Goal: Information Seeking & Learning: Compare options

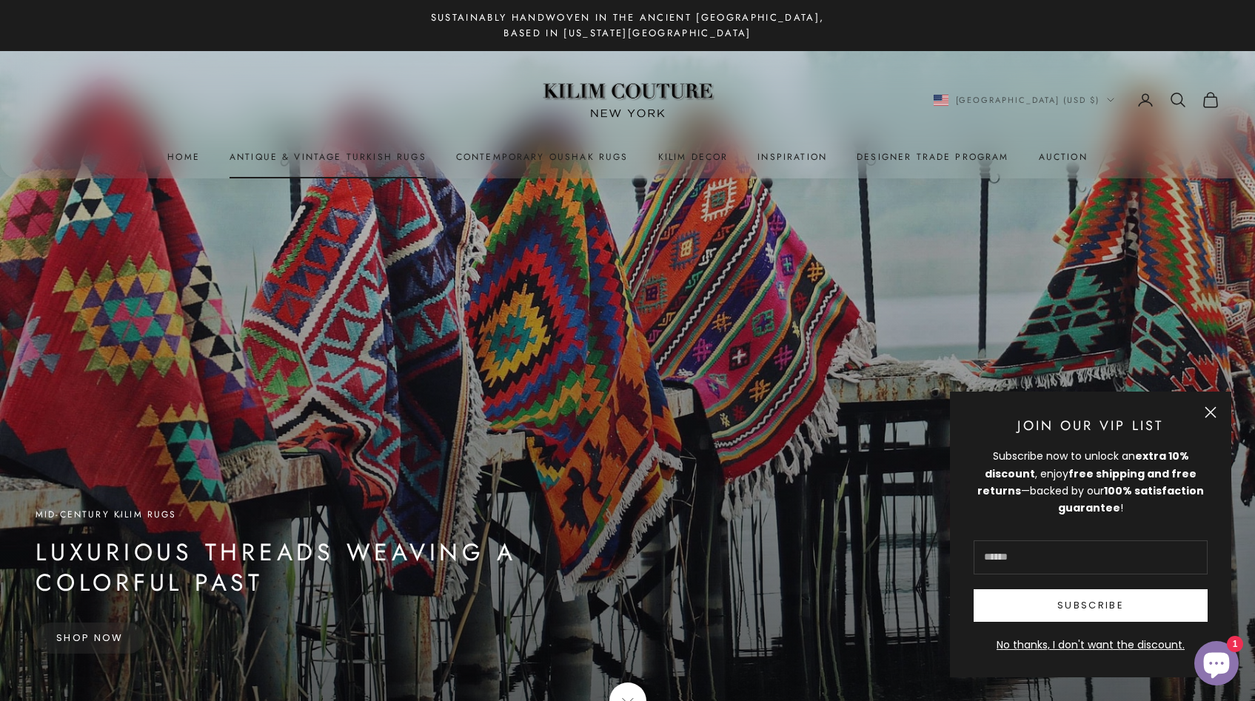
click at [294, 159] on link "Antique & Vintage Turkish Rugs" at bounding box center [327, 157] width 197 height 15
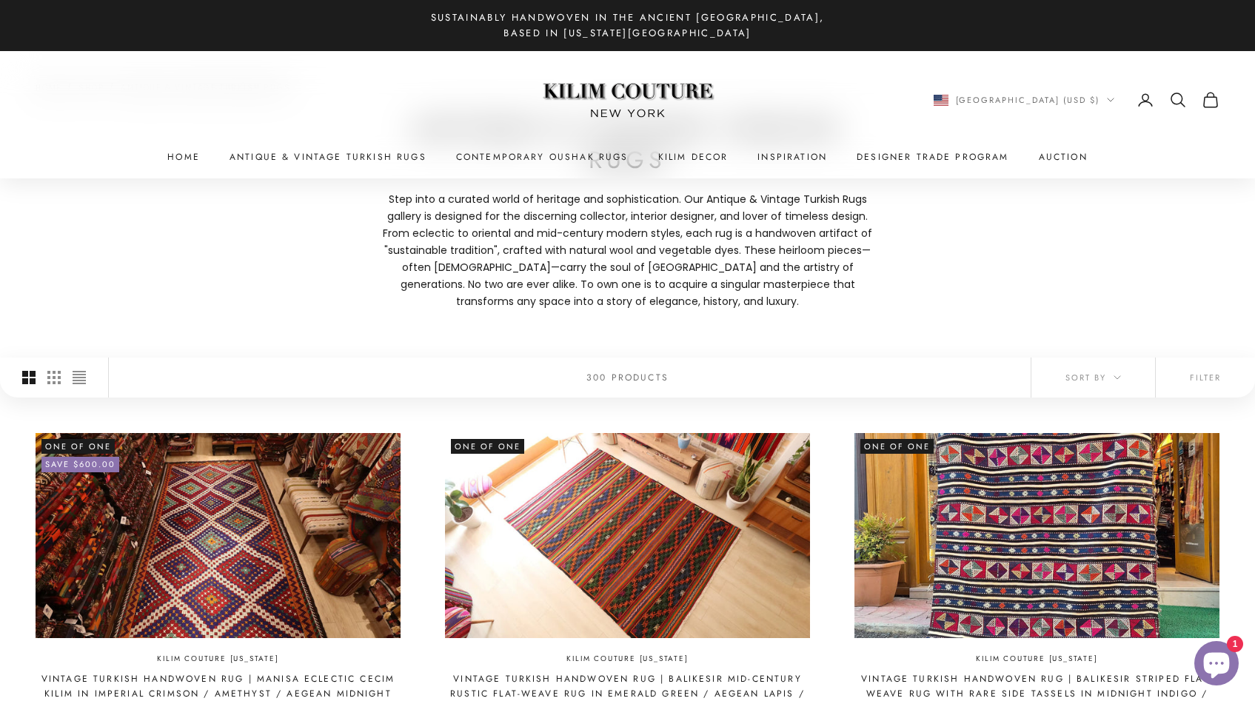
scroll to position [132, 0]
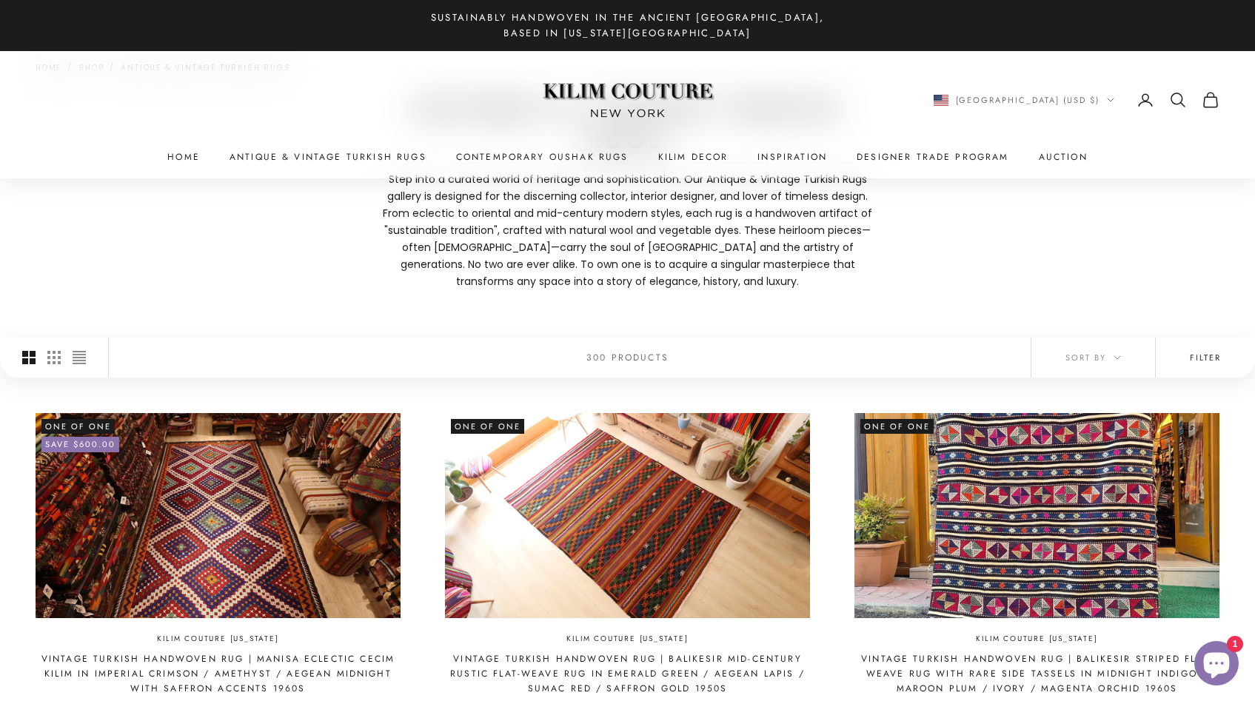
click at [1214, 346] on button "Filter" at bounding box center [1204, 358] width 99 height 40
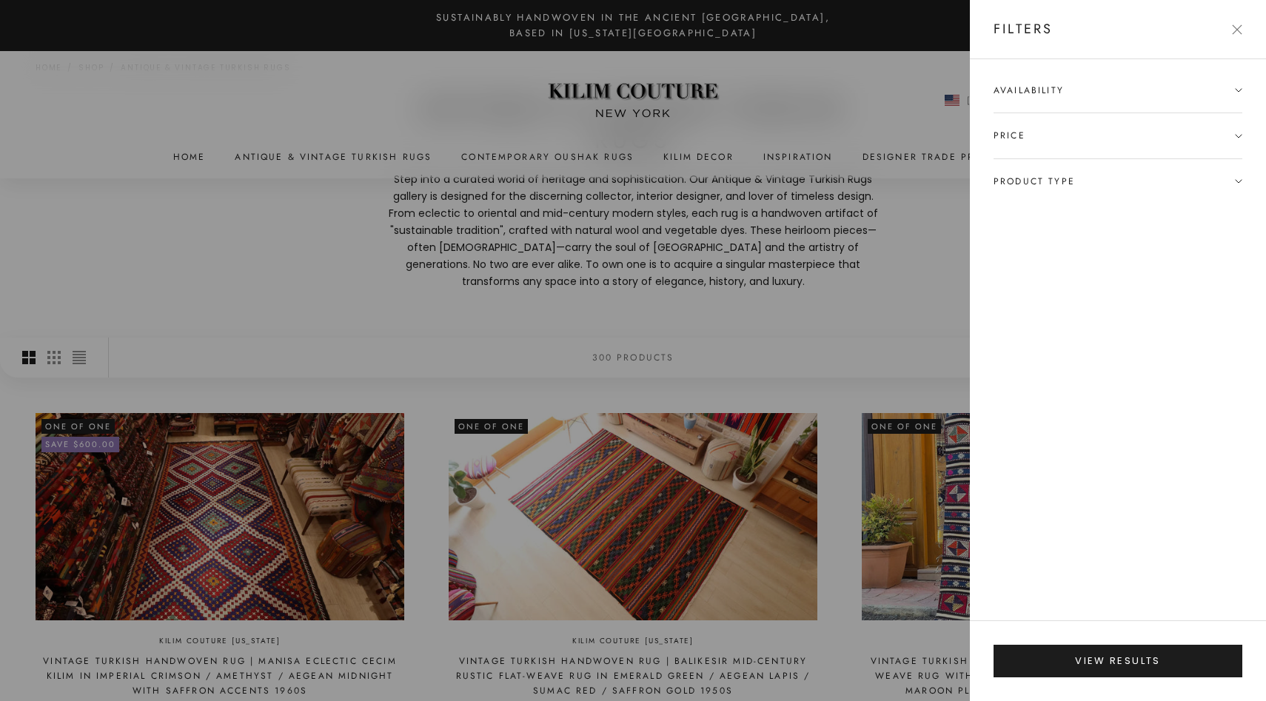
click at [1241, 181] on icon at bounding box center [1238, 181] width 7 height 7
click at [1151, 209] on label "Gallery, Runner & Oversized Rugs (56)" at bounding box center [1090, 209] width 195 height 17
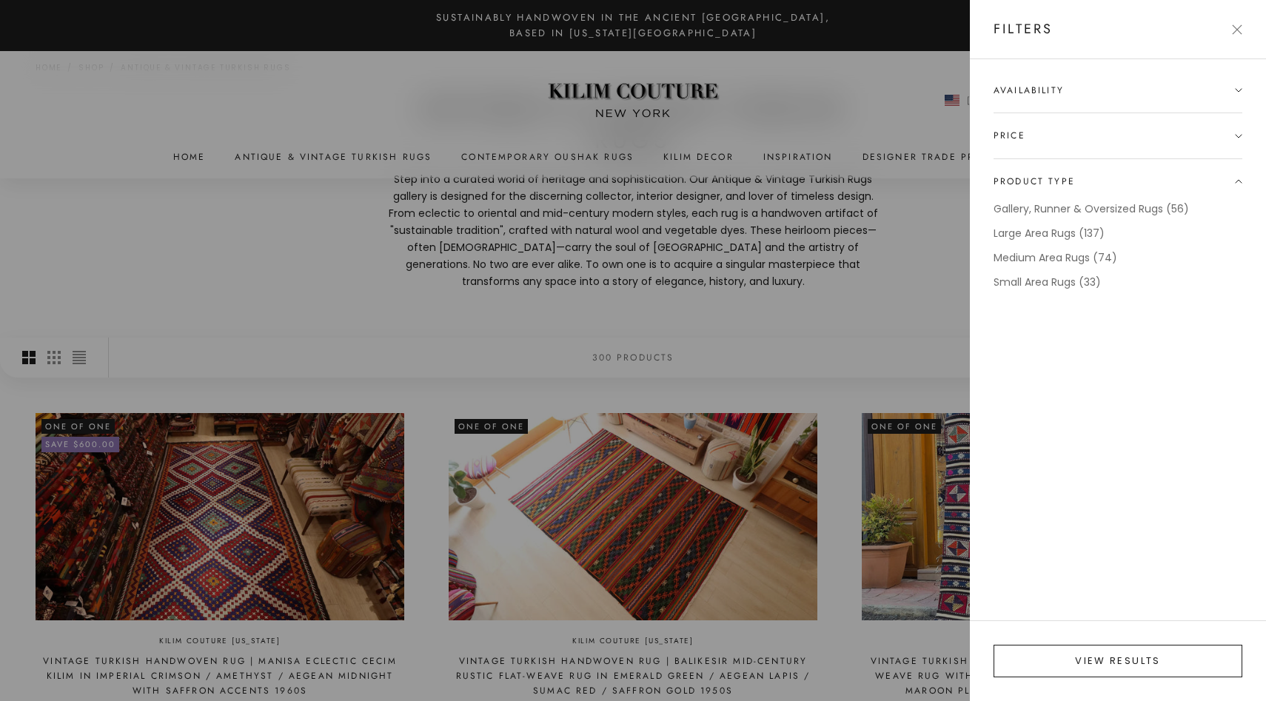
click at [1119, 658] on button "View results" at bounding box center [1117, 661] width 249 height 33
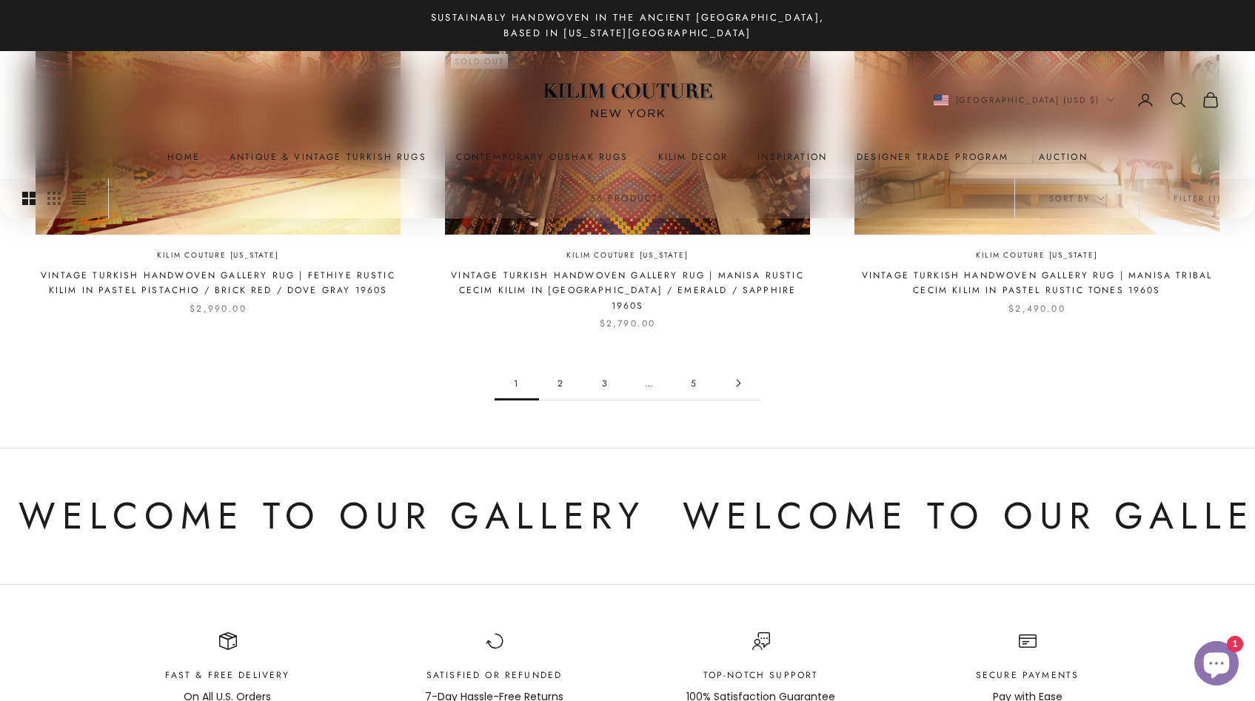
scroll to position [1625, 0]
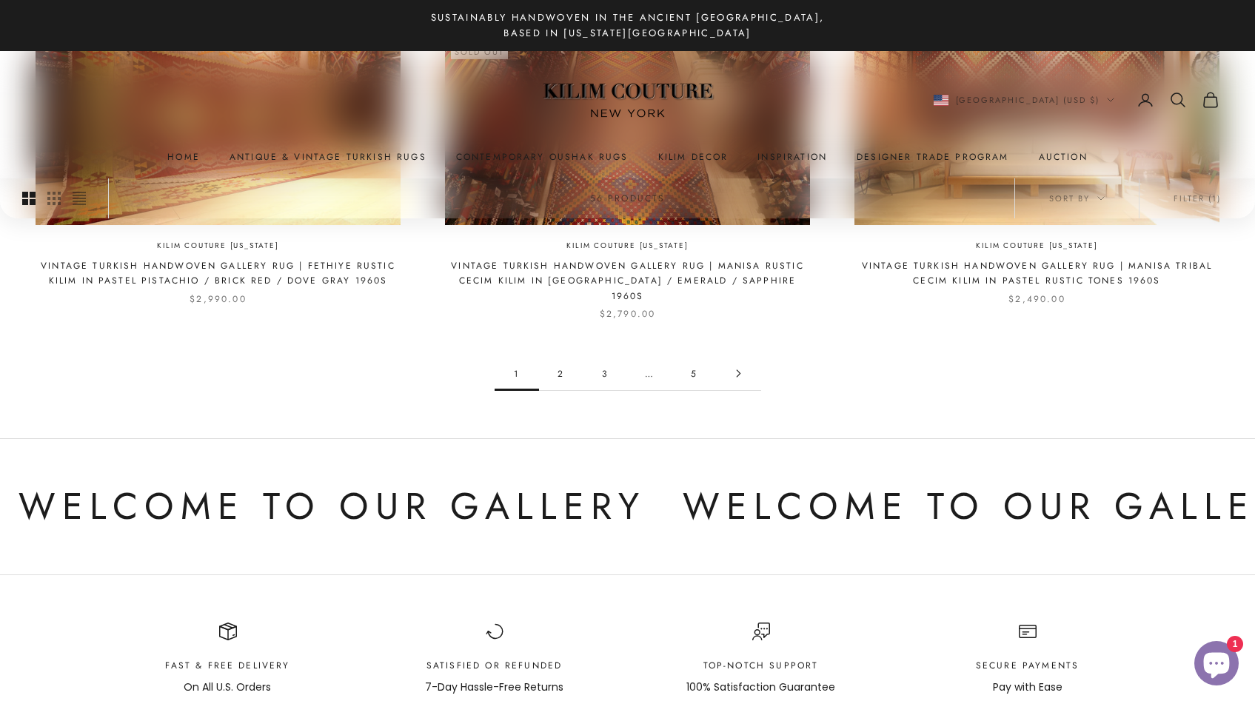
click at [561, 357] on link "2" at bounding box center [561, 373] width 44 height 33
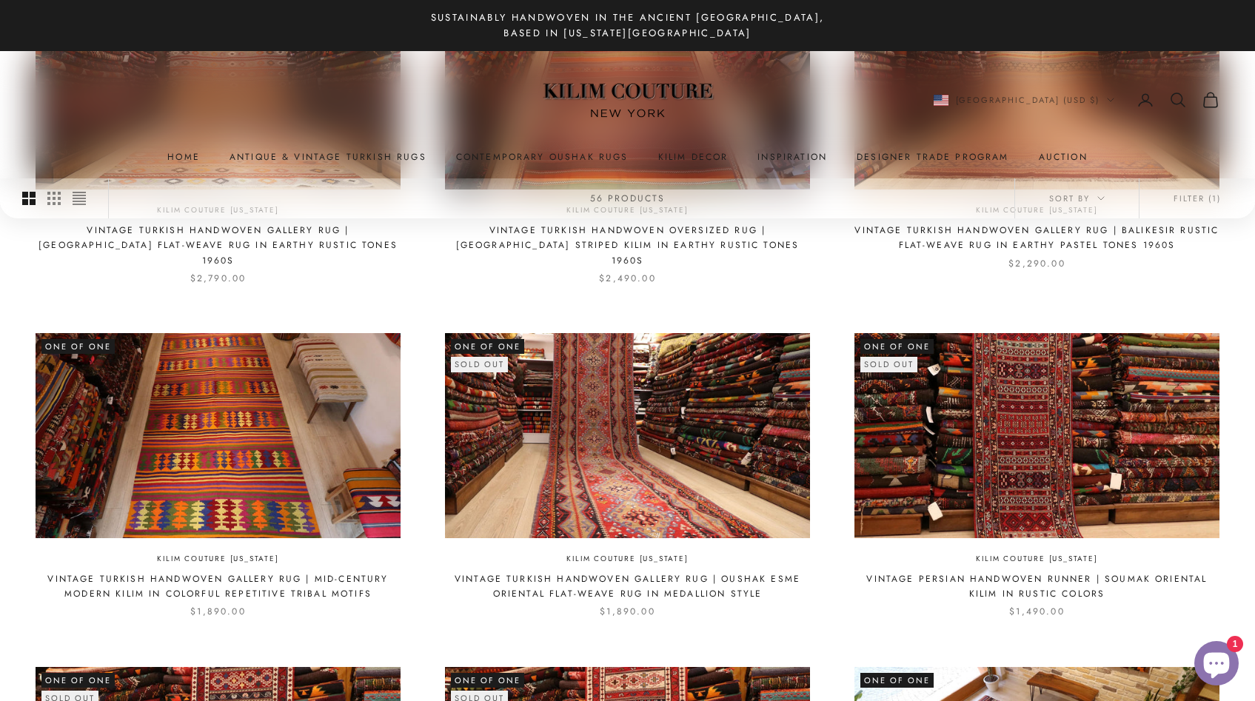
scroll to position [984, 0]
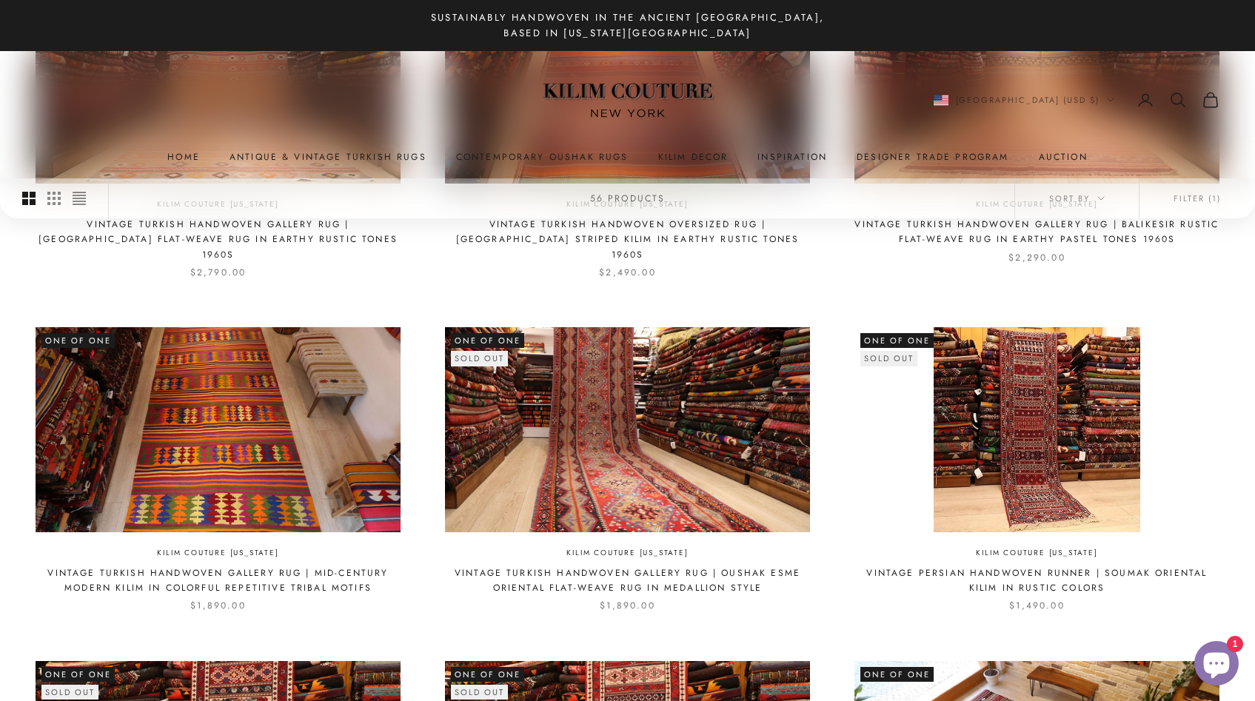
click at [1050, 462] on img at bounding box center [1036, 429] width 365 height 205
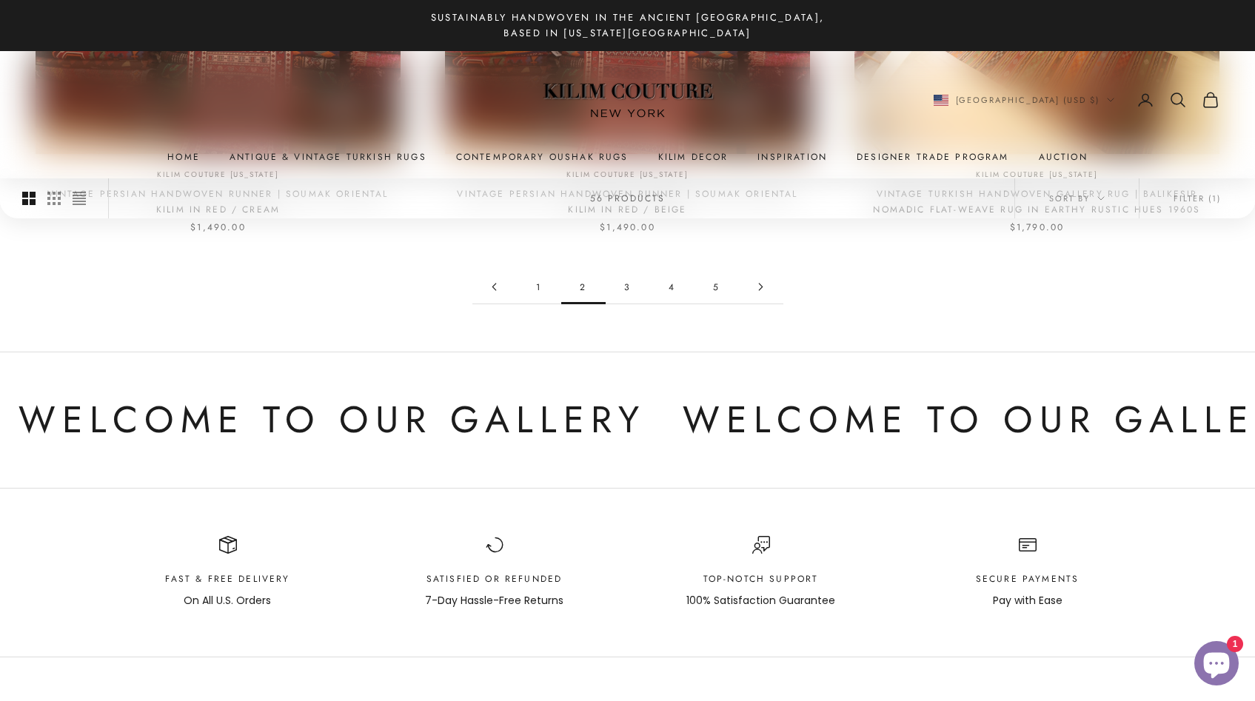
scroll to position [1711, 0]
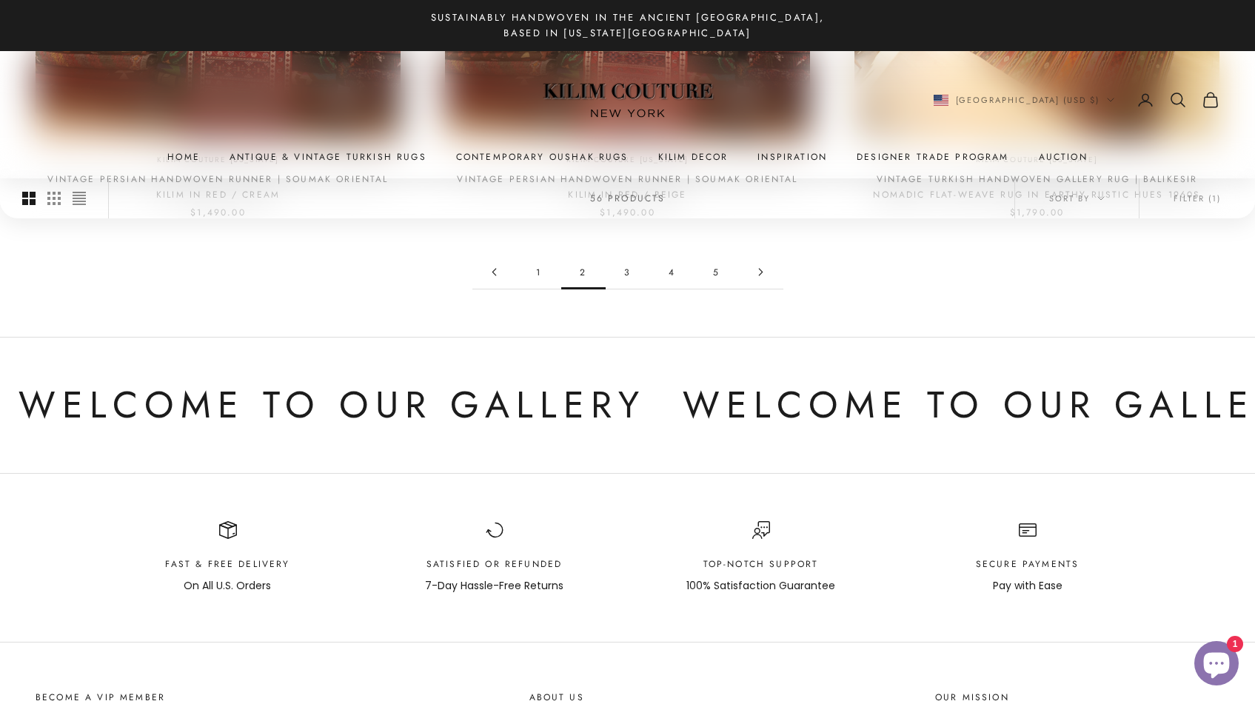
click at [629, 259] on link "3" at bounding box center [627, 271] width 44 height 33
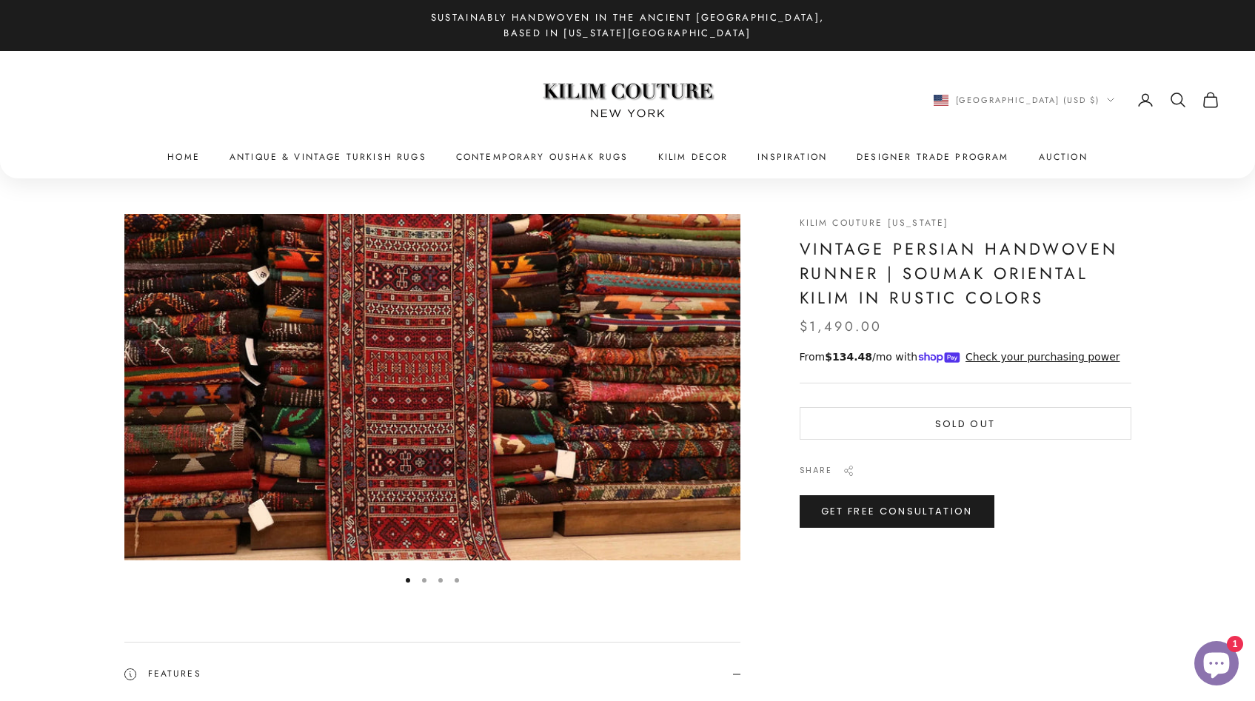
click at [674, 392] on img "Item 1 of 4" at bounding box center [432, 387] width 616 height 346
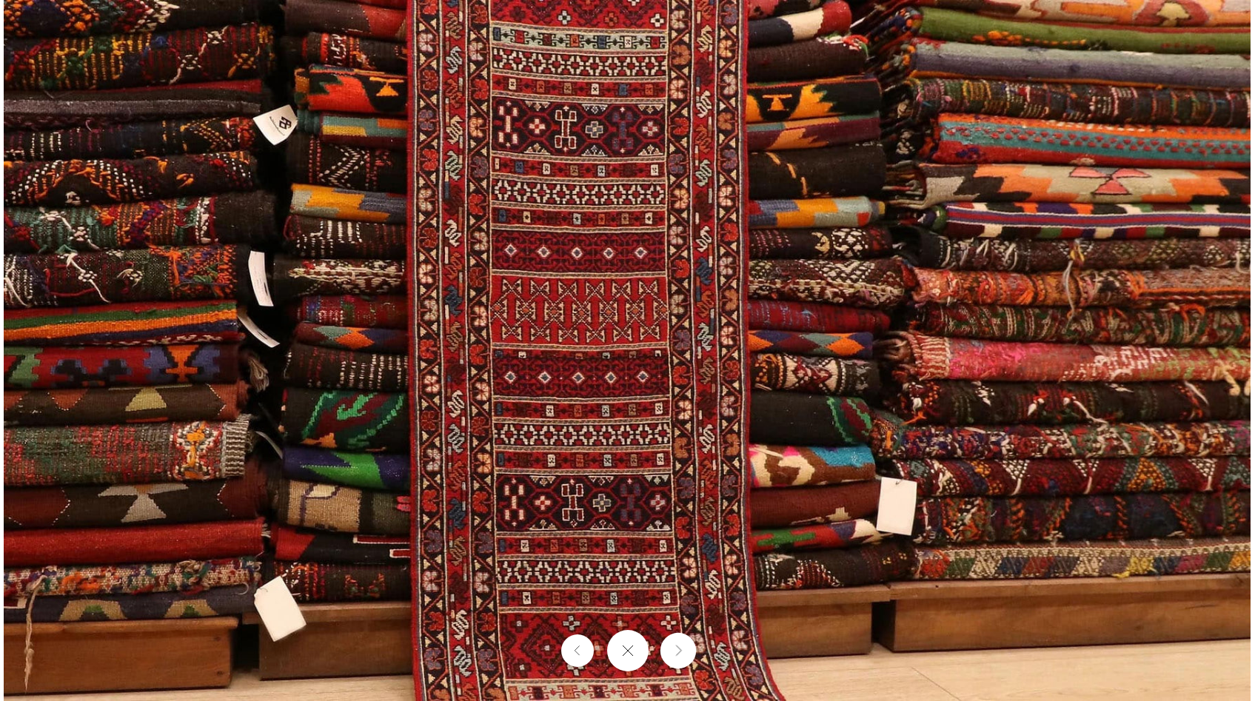
click at [684, 652] on button "Next" at bounding box center [677, 651] width 36 height 36
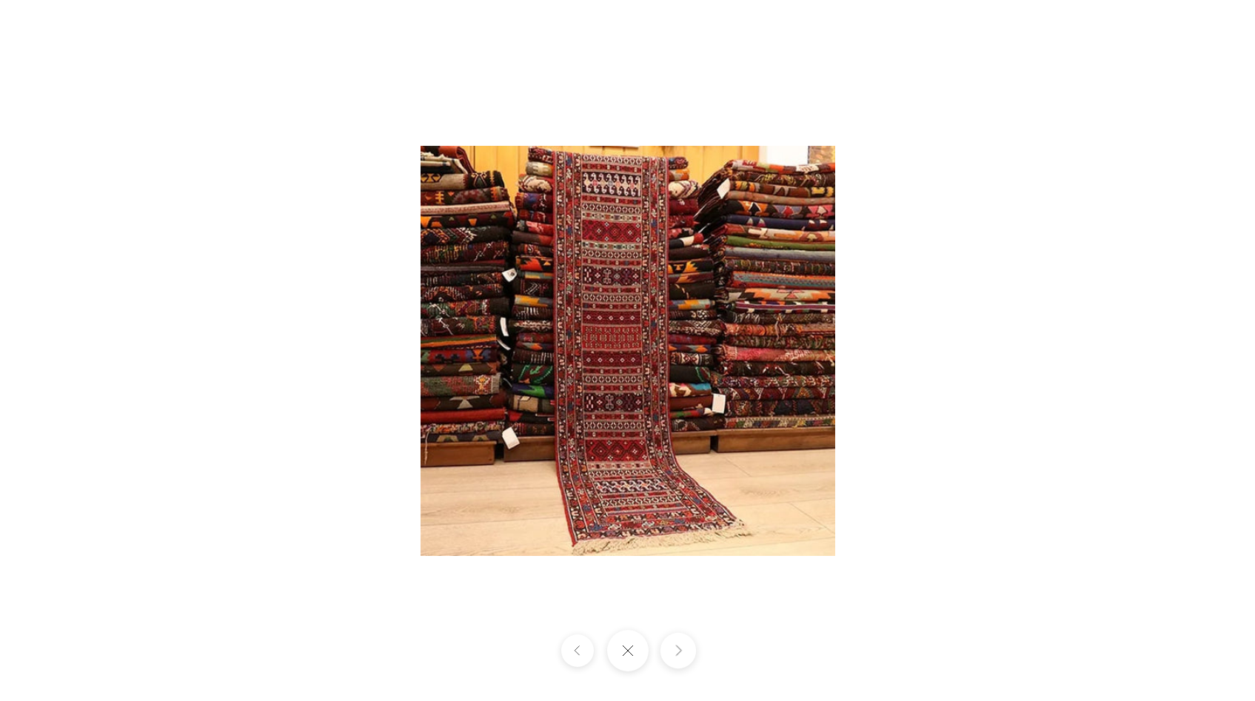
click at [683, 652] on button "Next" at bounding box center [677, 651] width 36 height 36
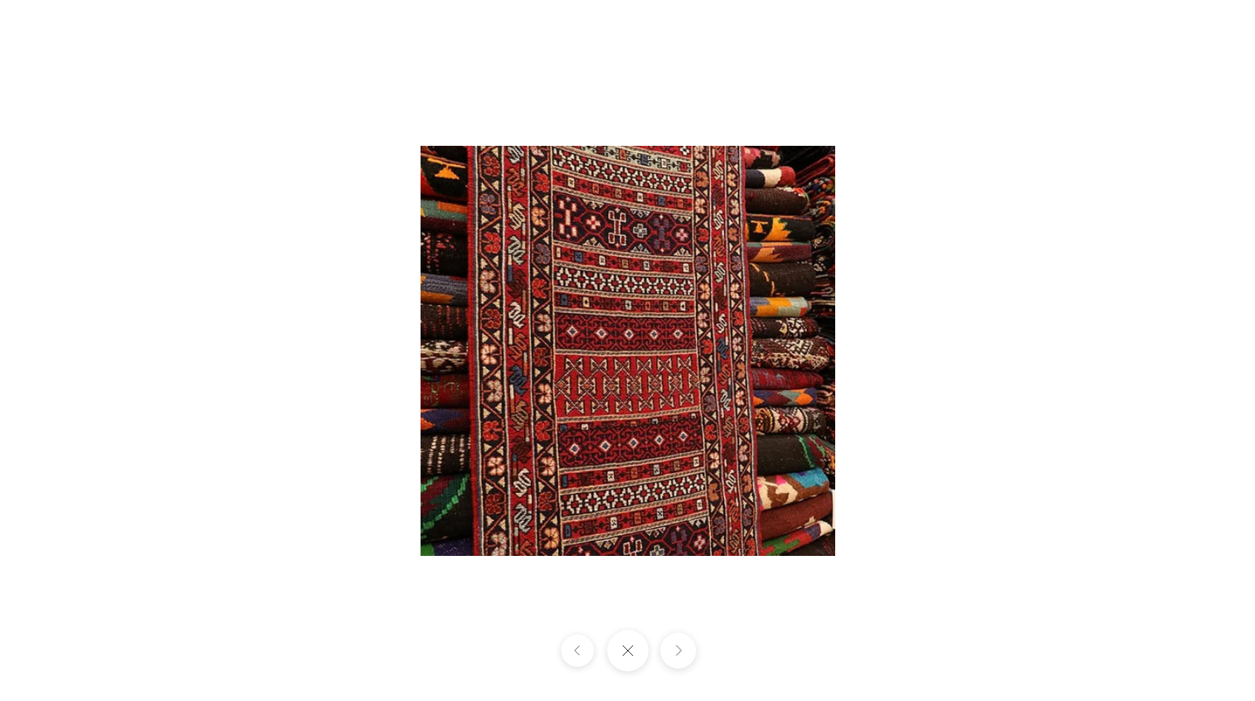
click at [683, 652] on button "Next" at bounding box center [677, 651] width 36 height 36
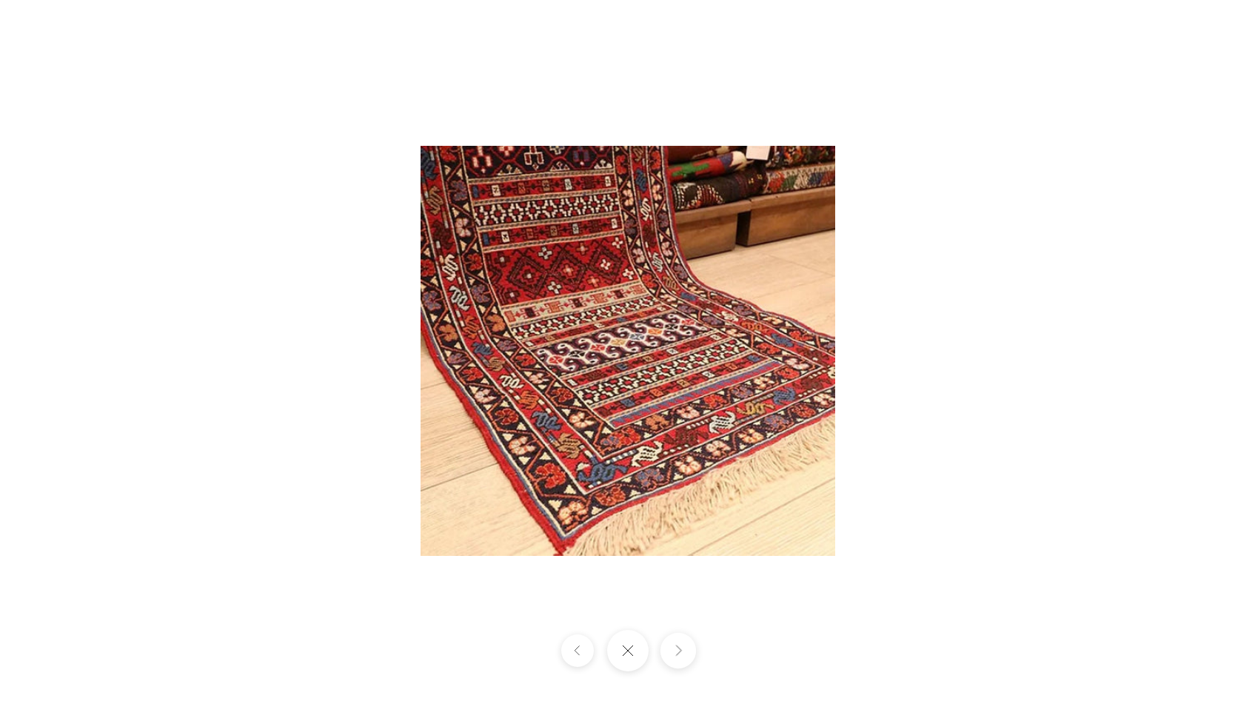
click at [683, 651] on button "Next" at bounding box center [677, 651] width 36 height 36
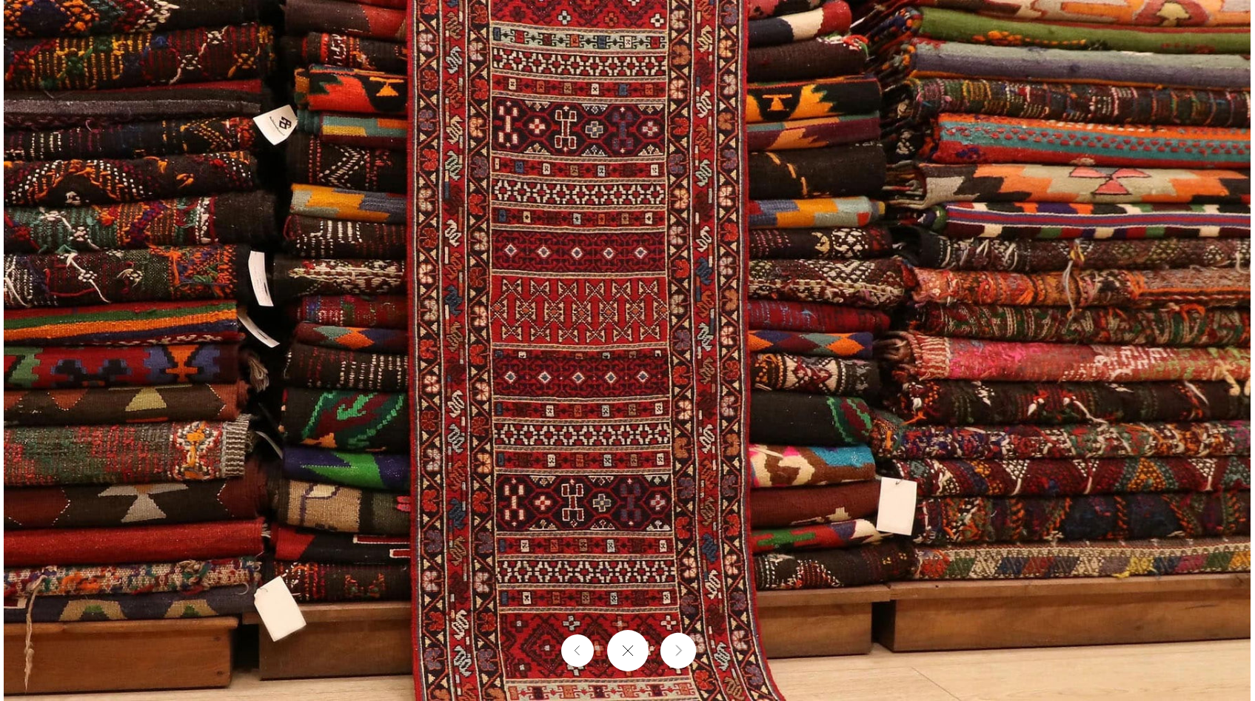
click at [683, 651] on button "Next" at bounding box center [677, 651] width 36 height 36
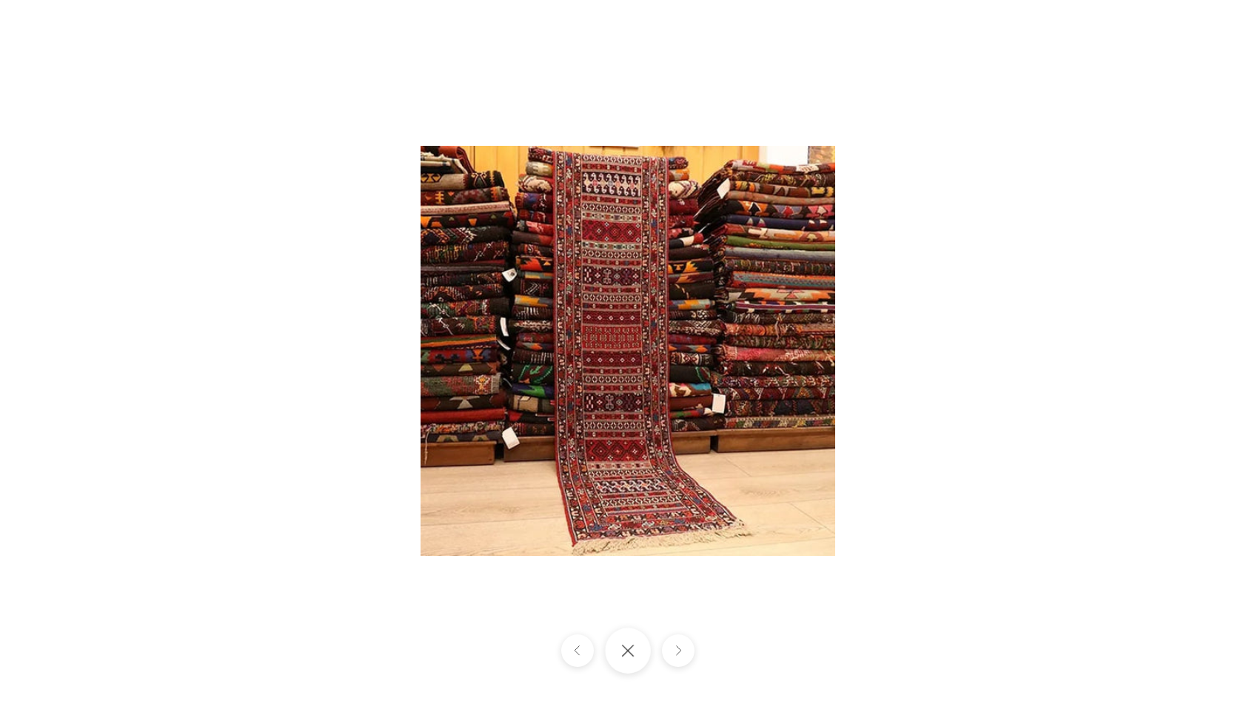
click at [630, 654] on button "Close gallery" at bounding box center [628, 651] width 46 height 46
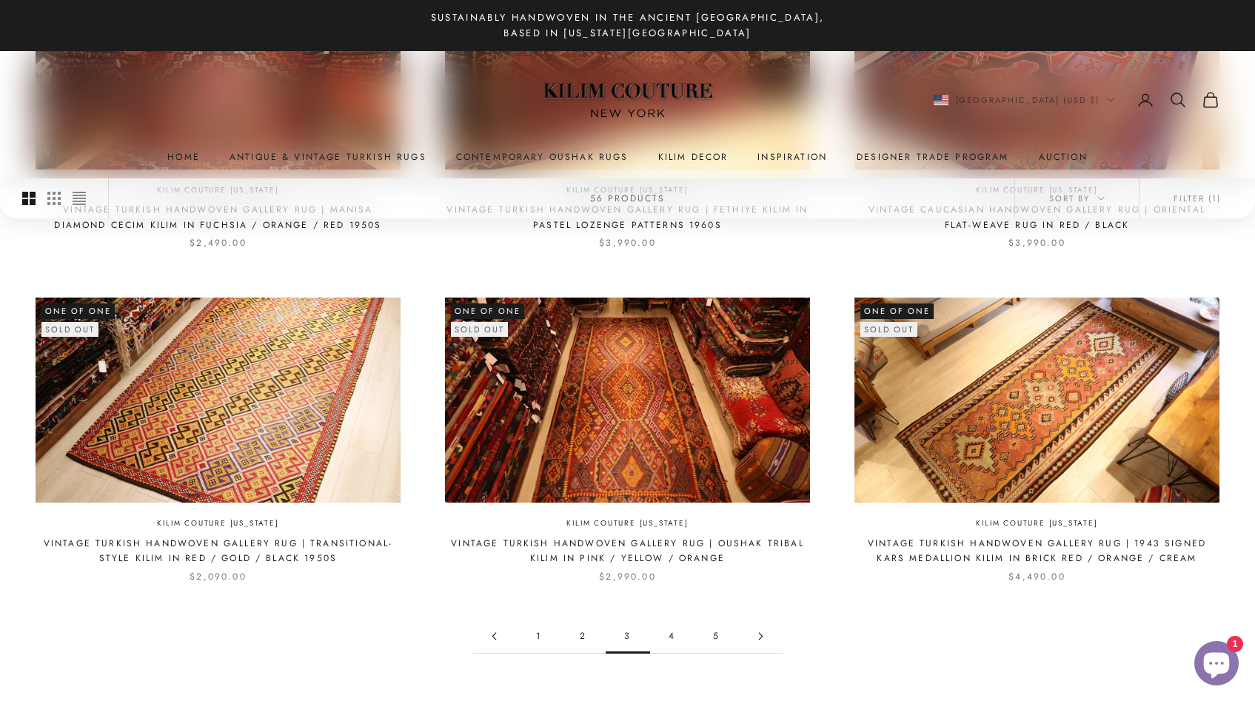
scroll to position [1335, 0]
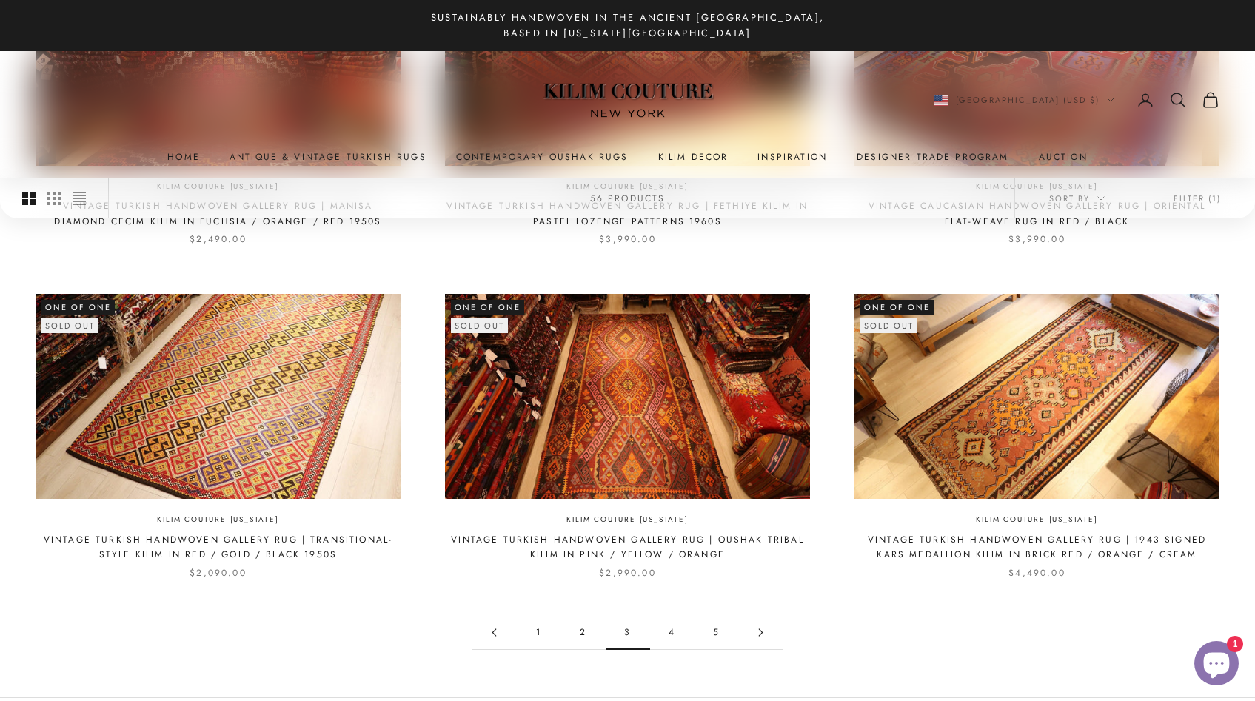
click at [671, 618] on link "4" at bounding box center [672, 632] width 44 height 33
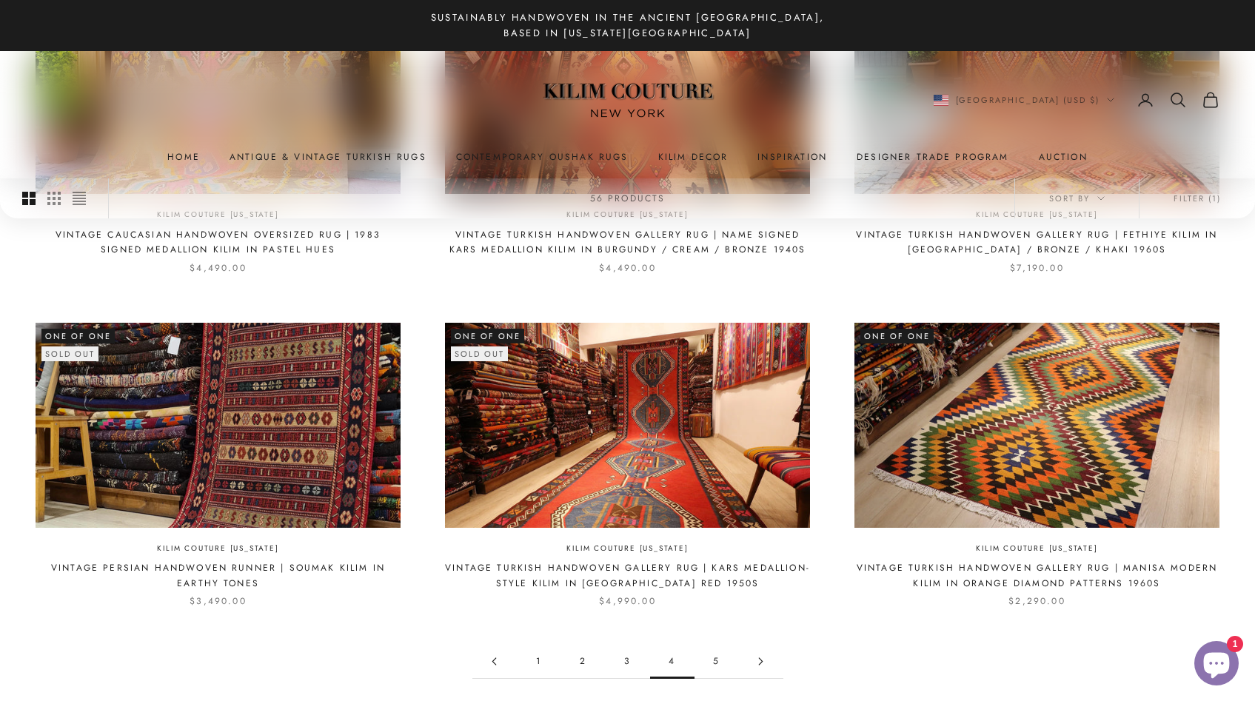
scroll to position [1294, 0]
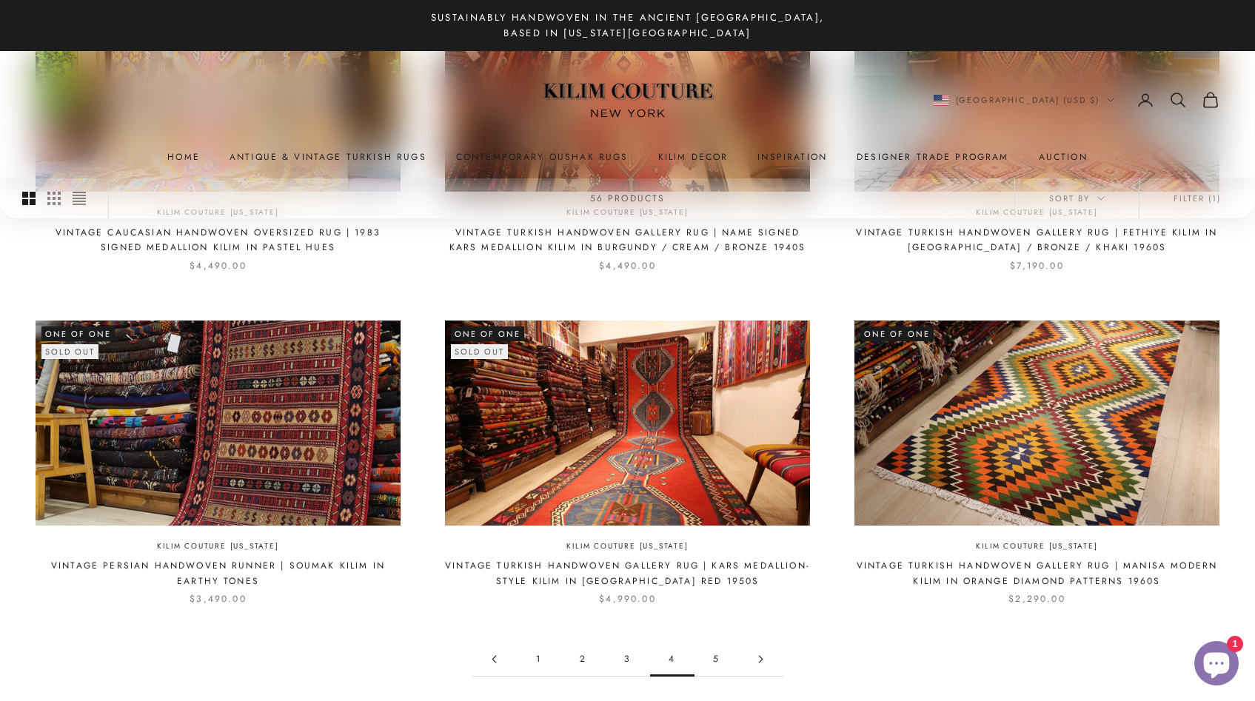
click at [717, 662] on link "5" at bounding box center [716, 658] width 44 height 33
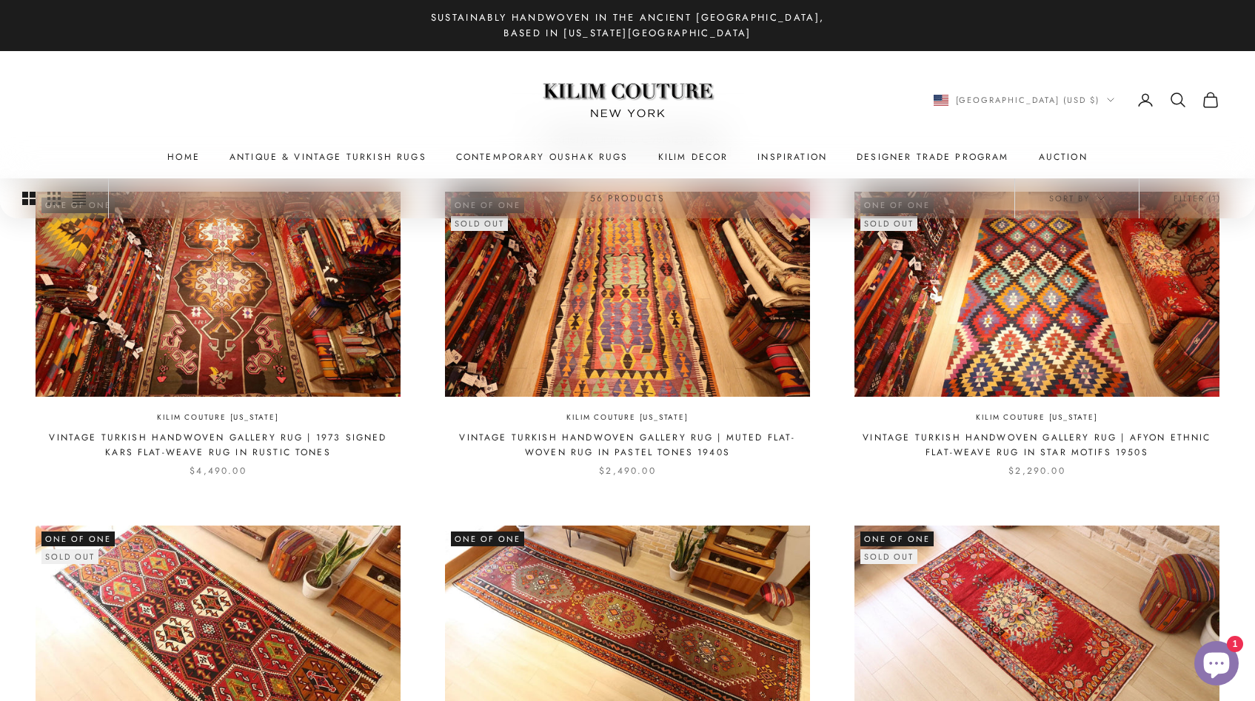
scroll to position [406, 0]
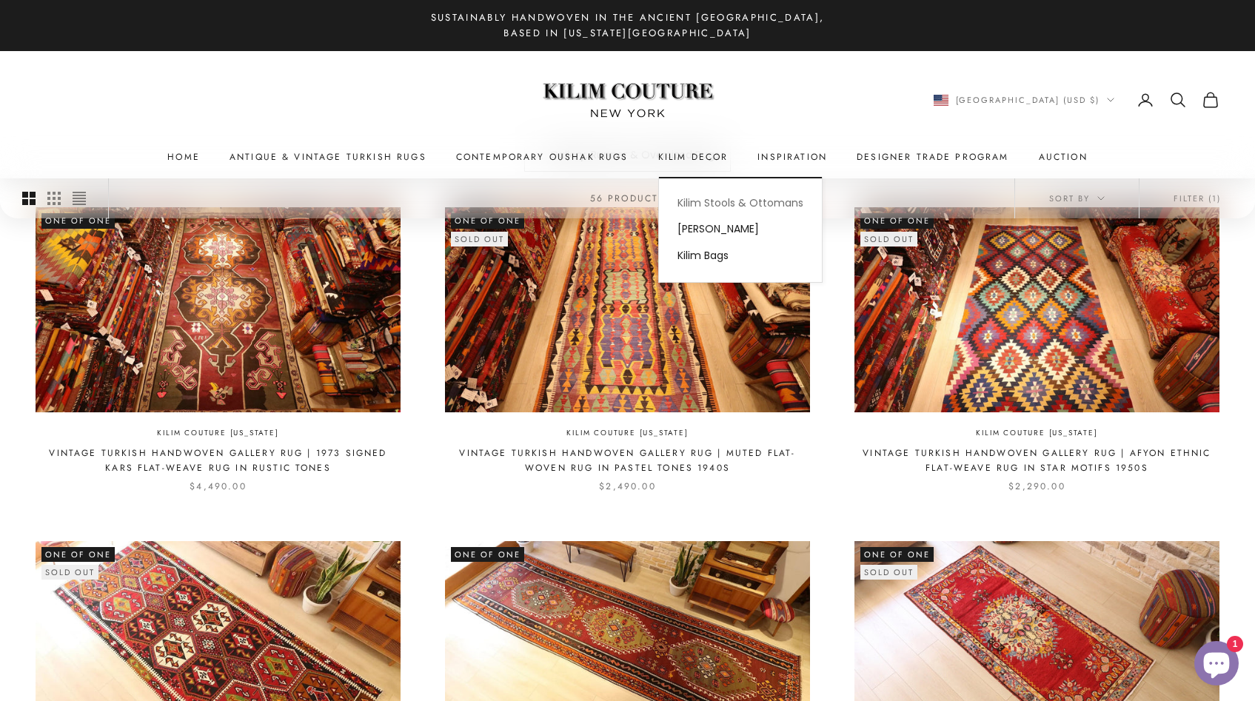
click at [722, 199] on link "Kilim Stools & Ottomans" at bounding box center [740, 203] width 163 height 26
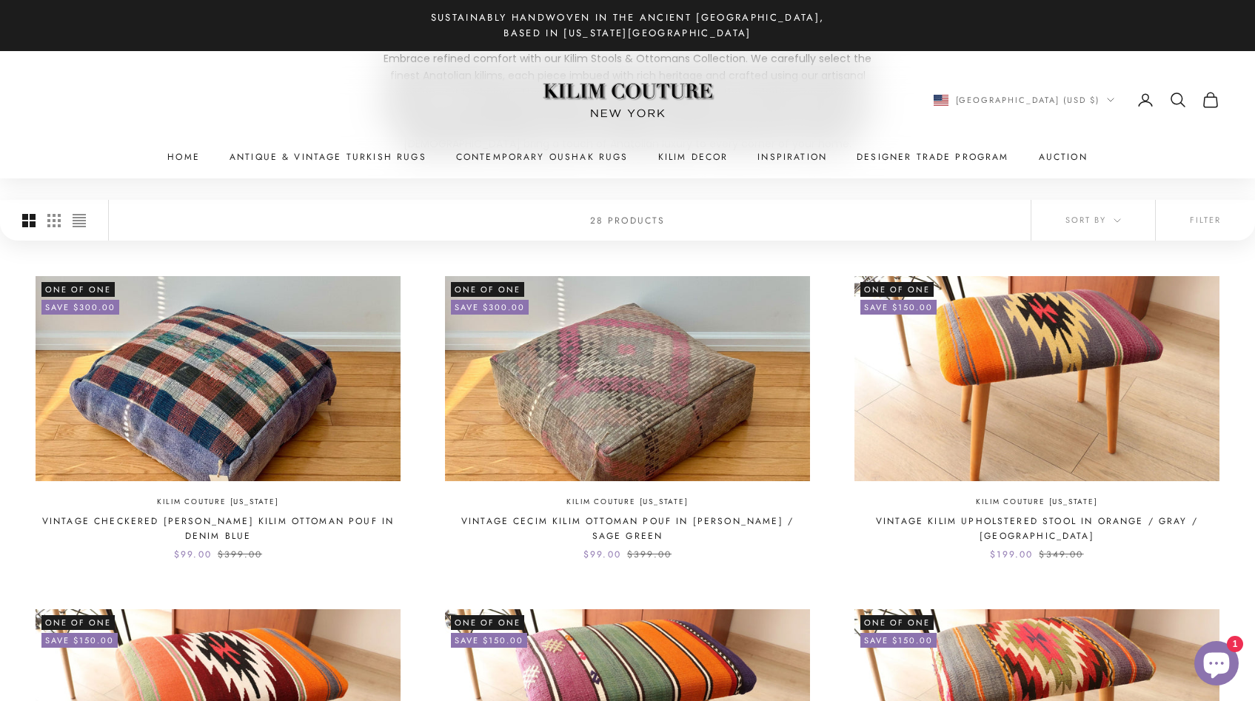
scroll to position [223, 0]
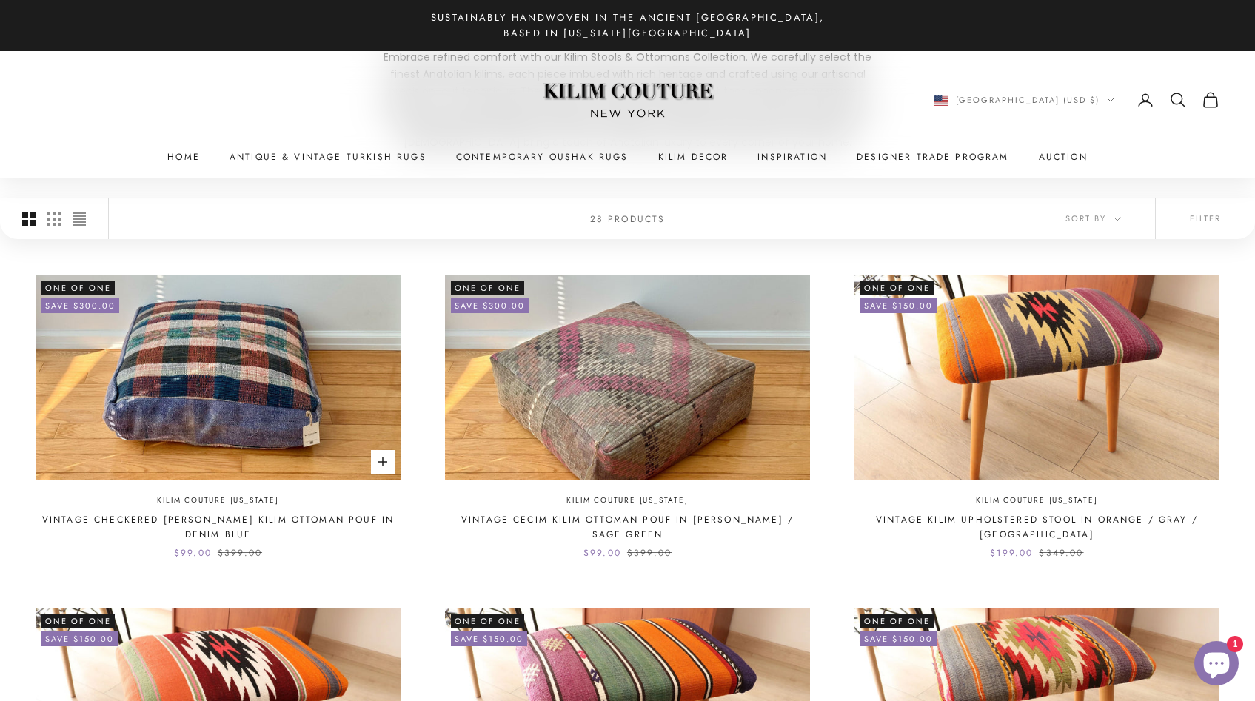
click at [217, 374] on img at bounding box center [218, 377] width 365 height 205
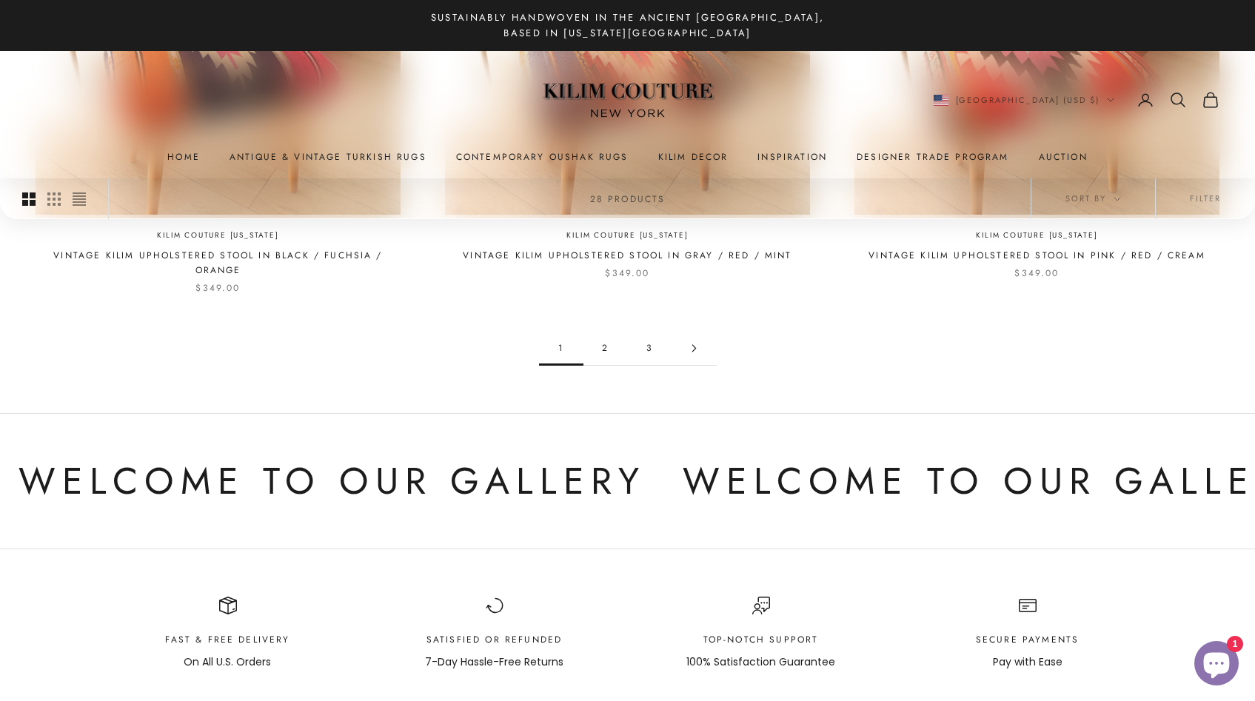
scroll to position [1490, 0]
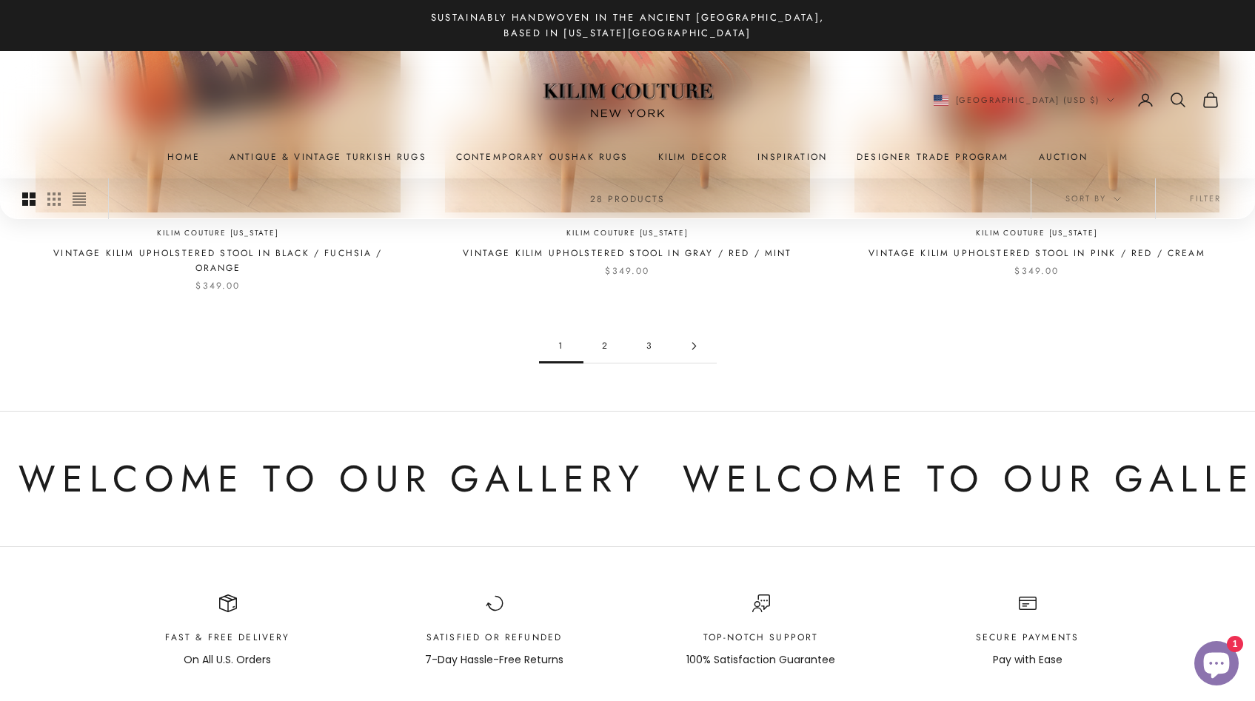
click at [605, 329] on link "2" at bounding box center [605, 345] width 44 height 33
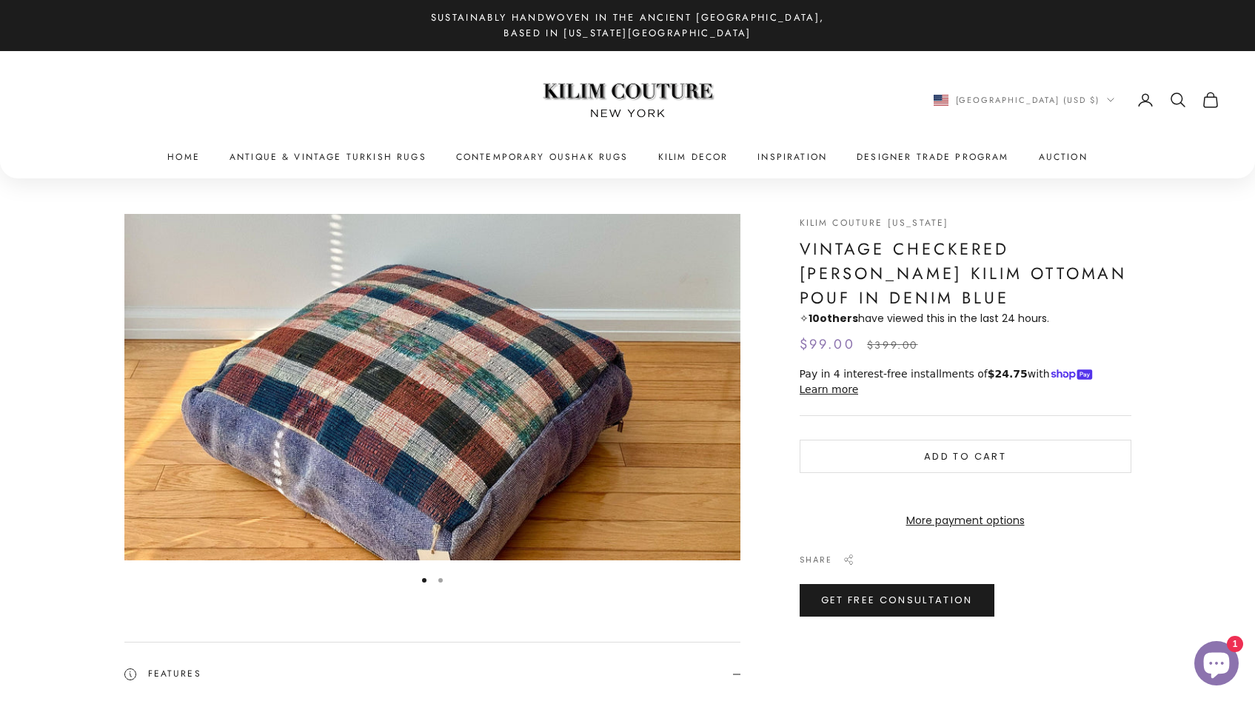
click at [412, 432] on img "Item 1 of 2" at bounding box center [432, 387] width 616 height 346
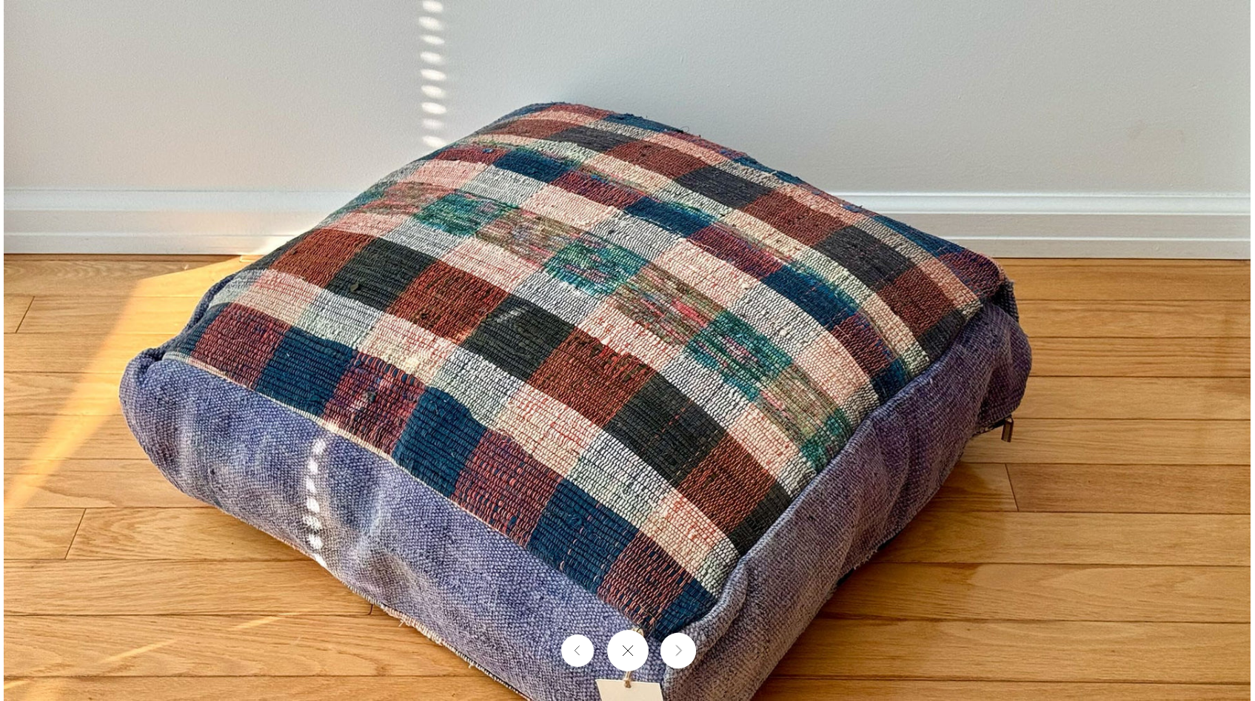
click at [682, 652] on button "Next" at bounding box center [677, 651] width 36 height 36
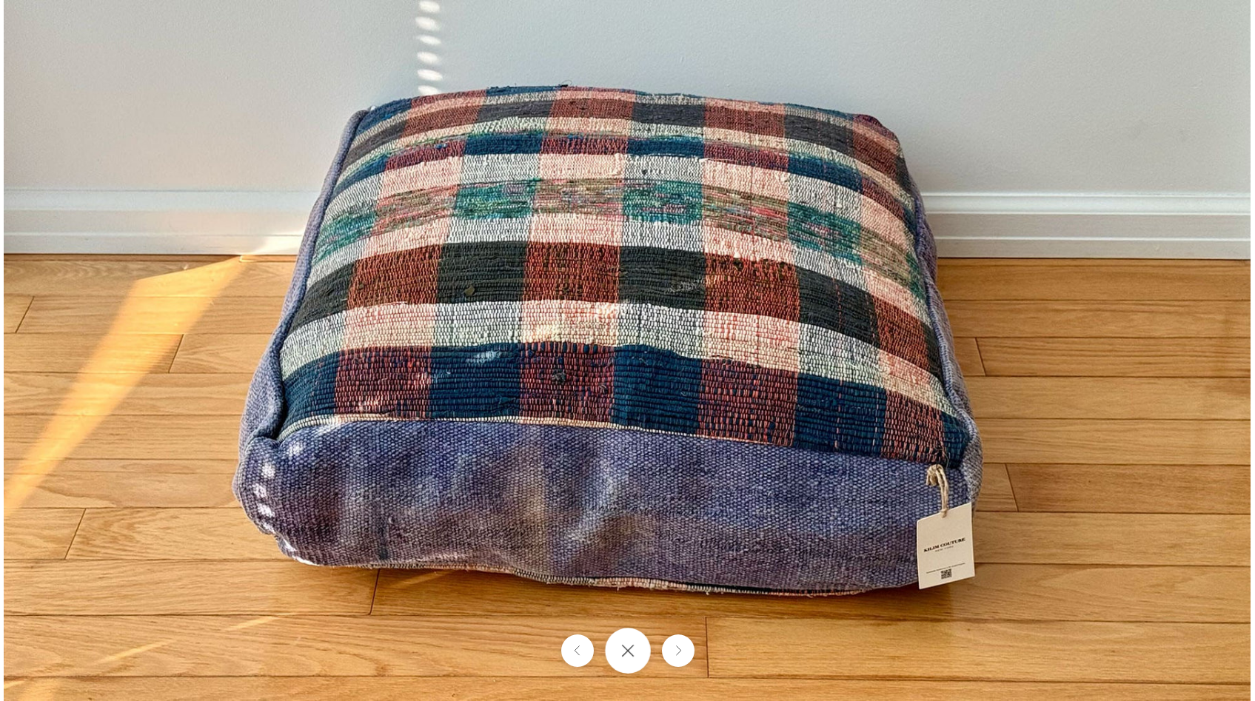
click at [630, 651] on icon "Close gallery" at bounding box center [627, 650] width 13 height 13
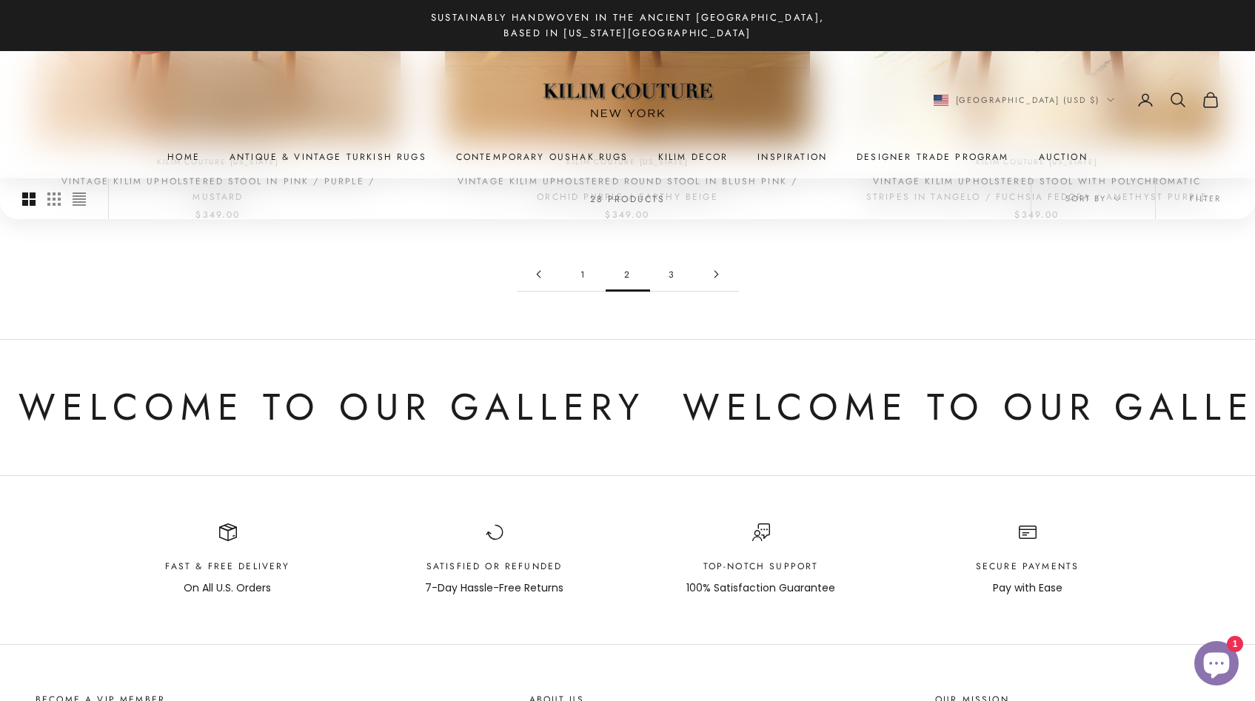
scroll to position [1563, 0]
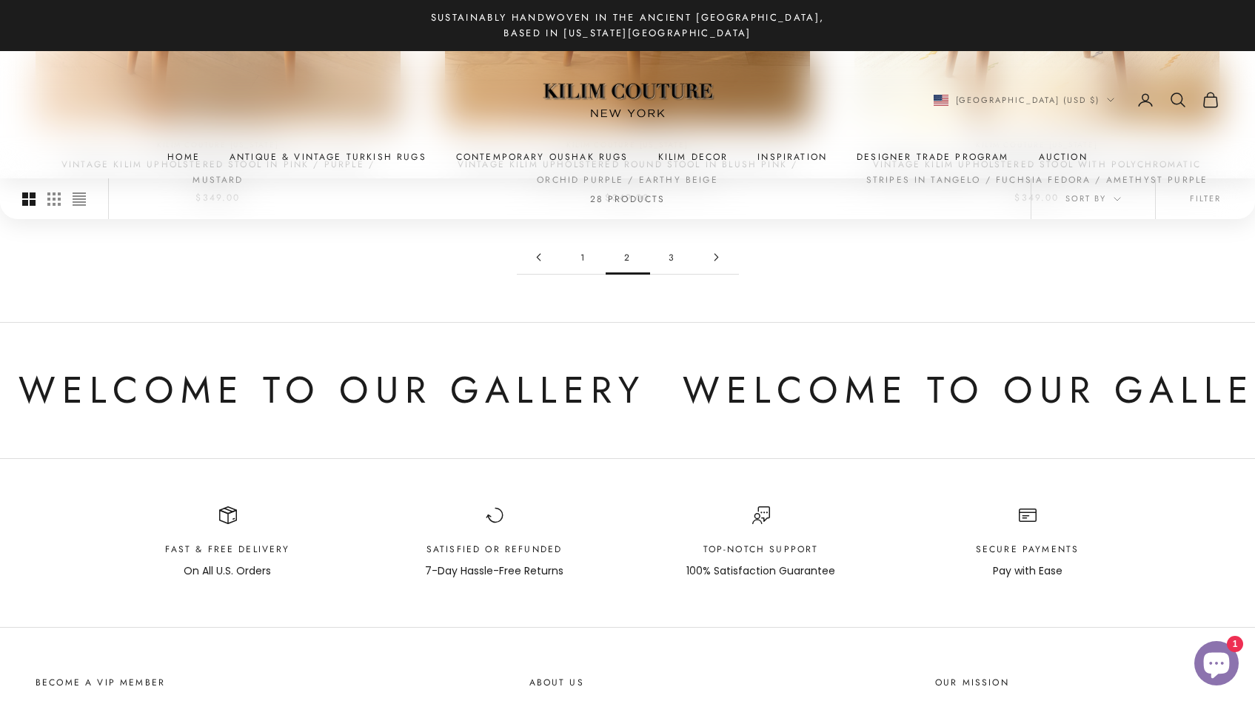
click at [673, 258] on link "3" at bounding box center [672, 257] width 44 height 33
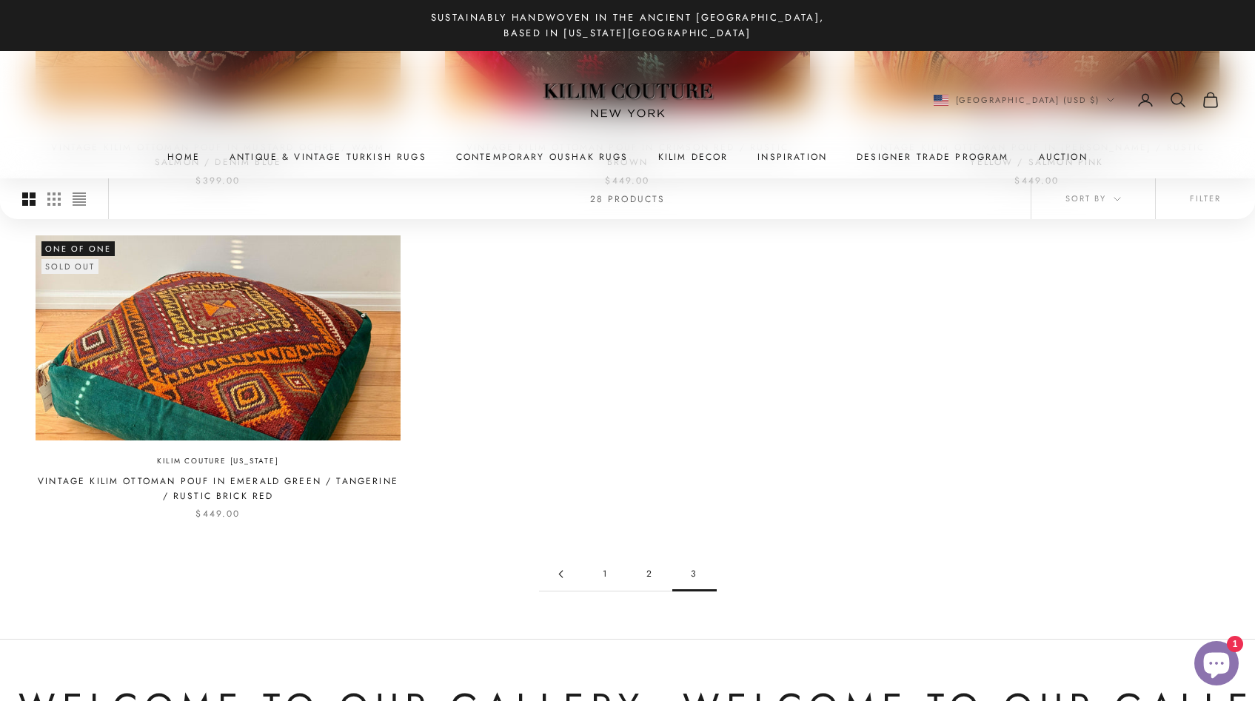
scroll to position [597, 0]
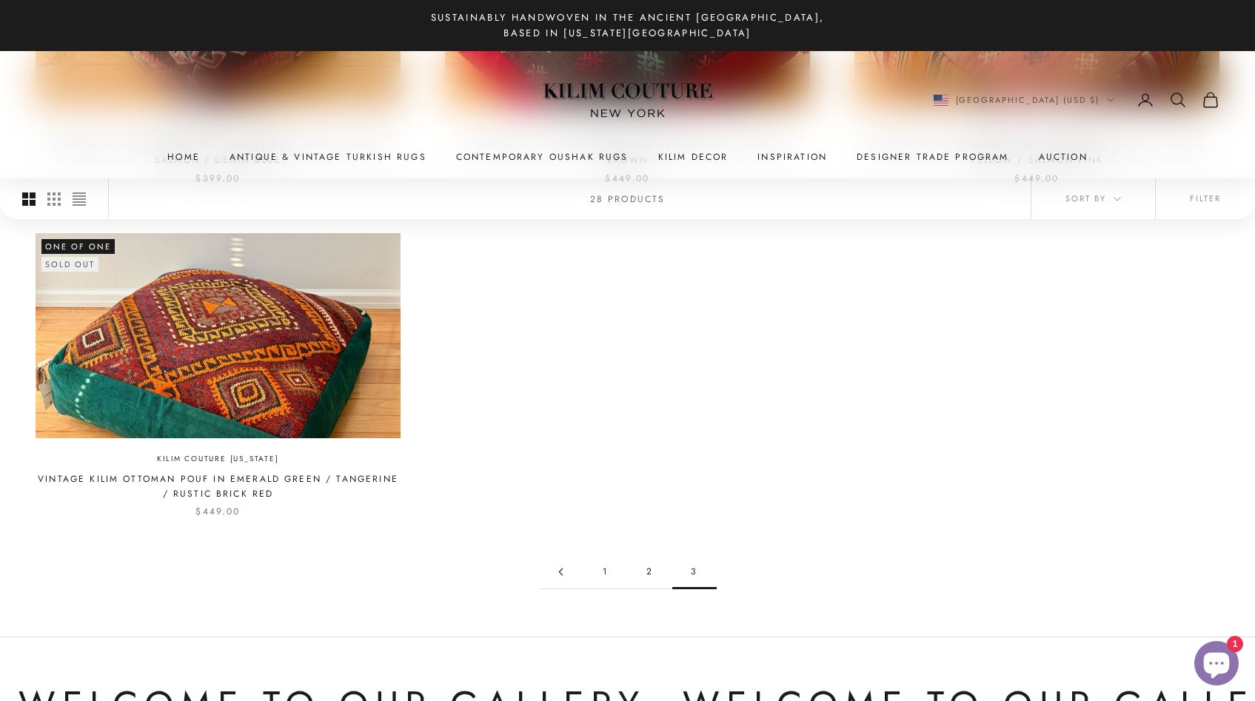
click at [609, 569] on link "1" at bounding box center [605, 571] width 44 height 33
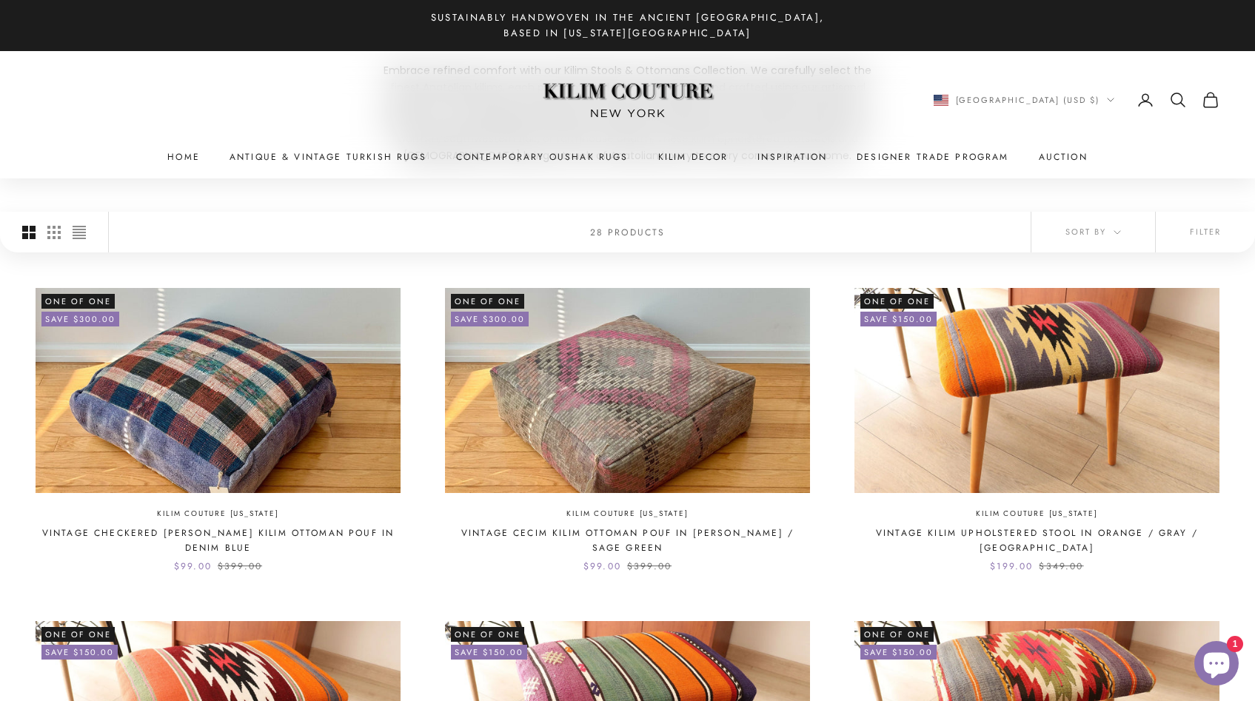
scroll to position [212, 0]
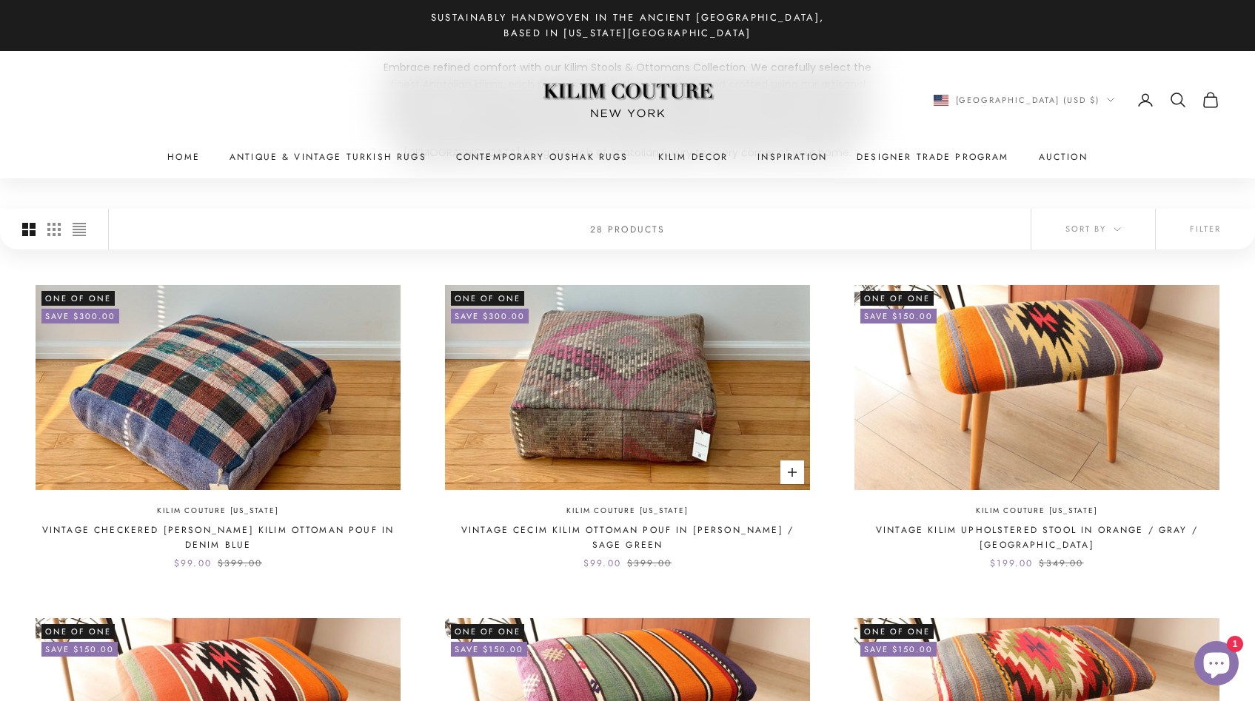
click at [565, 398] on img at bounding box center [627, 387] width 365 height 205
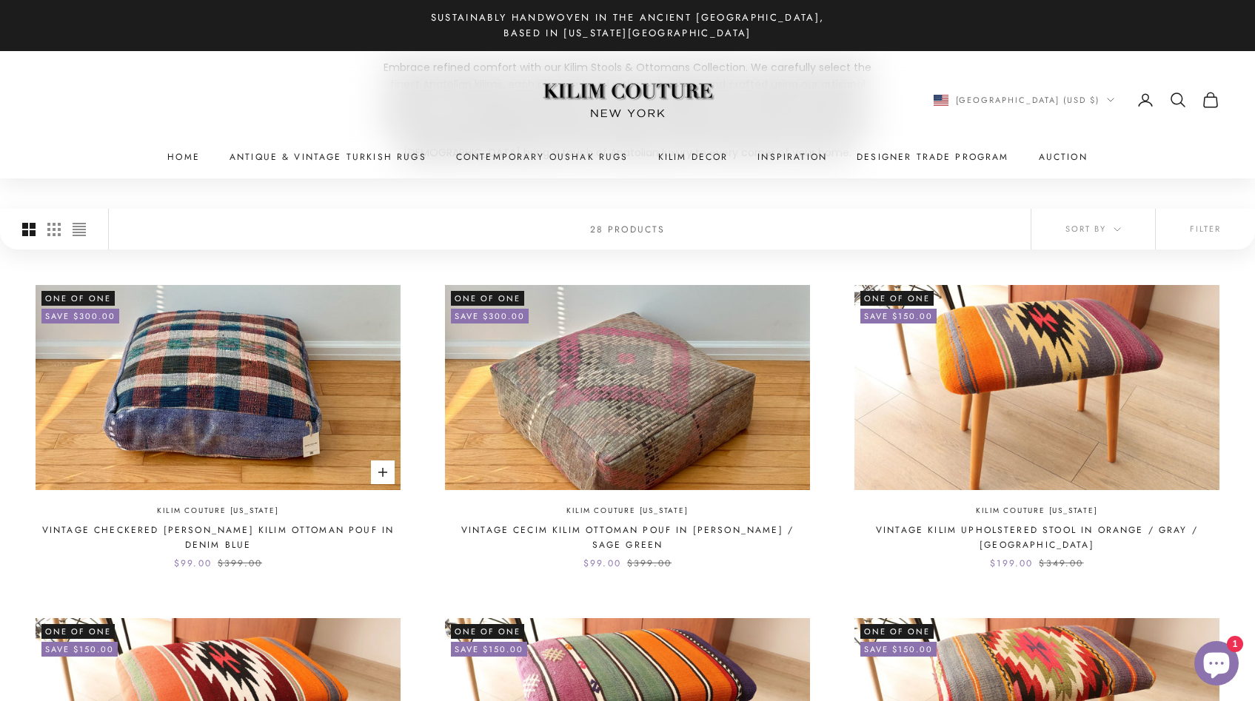
click at [159, 346] on img at bounding box center [218, 387] width 365 height 205
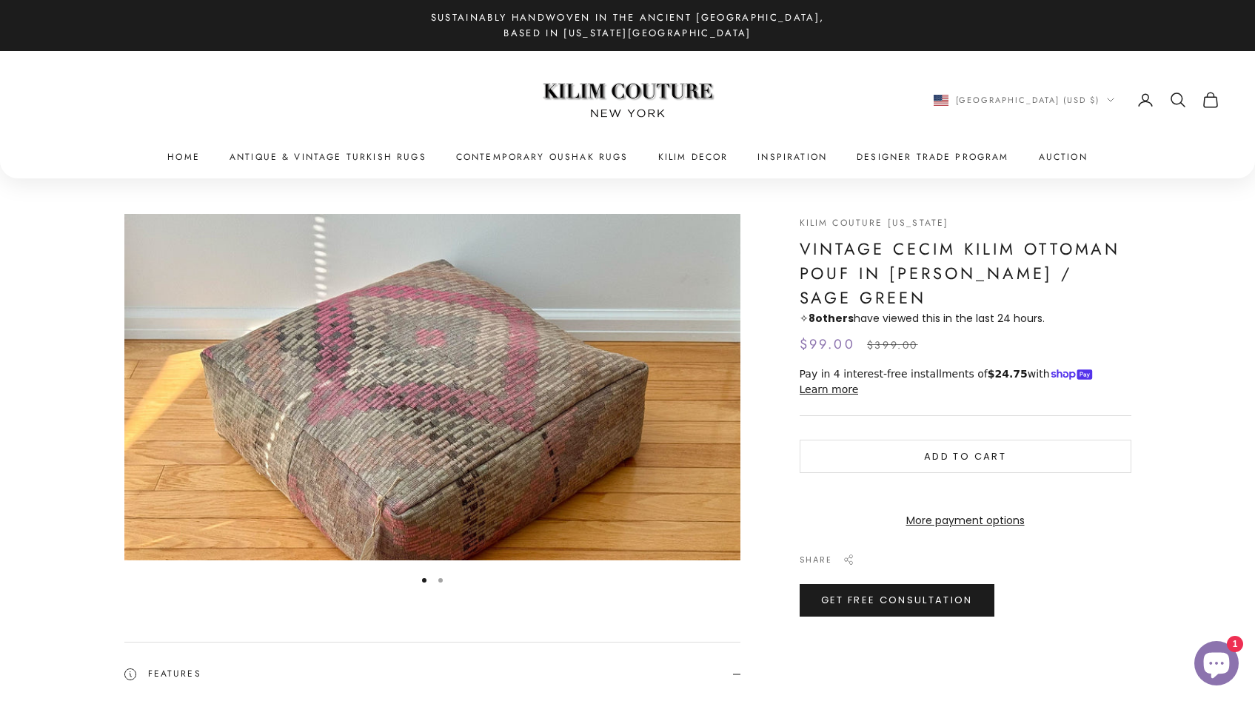
click at [443, 579] on button "Go to item 2" at bounding box center [440, 580] width 4 height 4
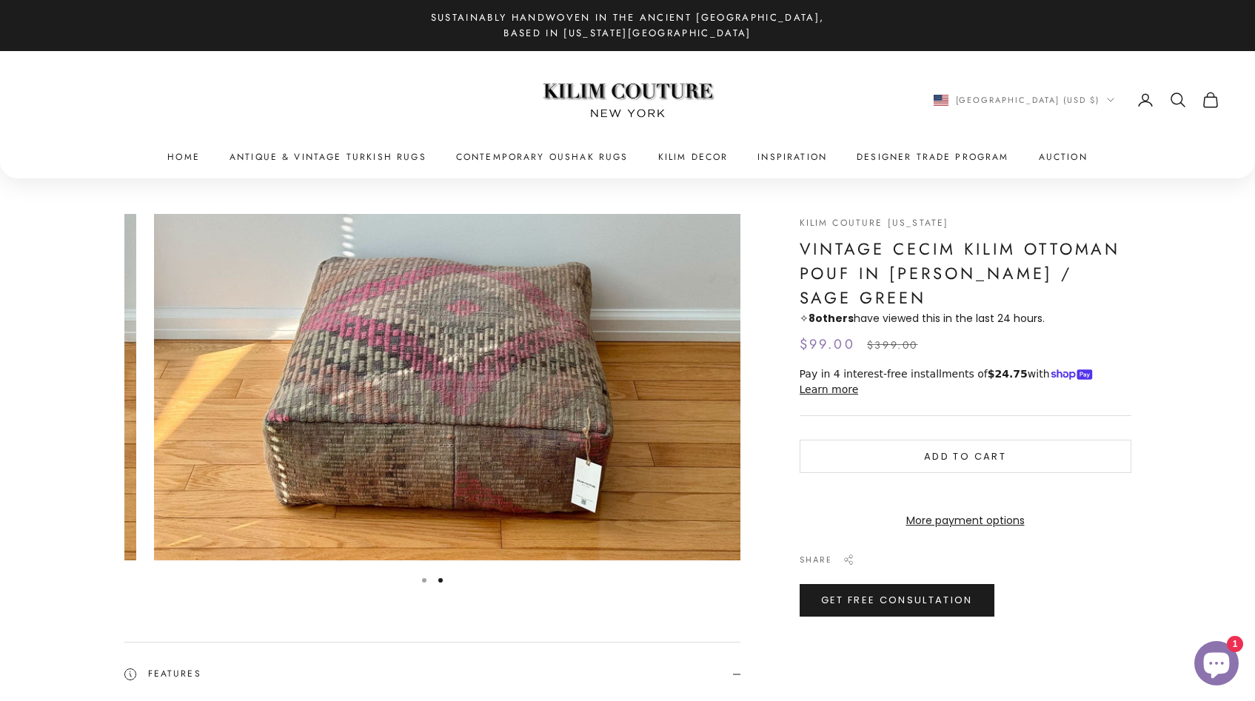
scroll to position [0, 634]
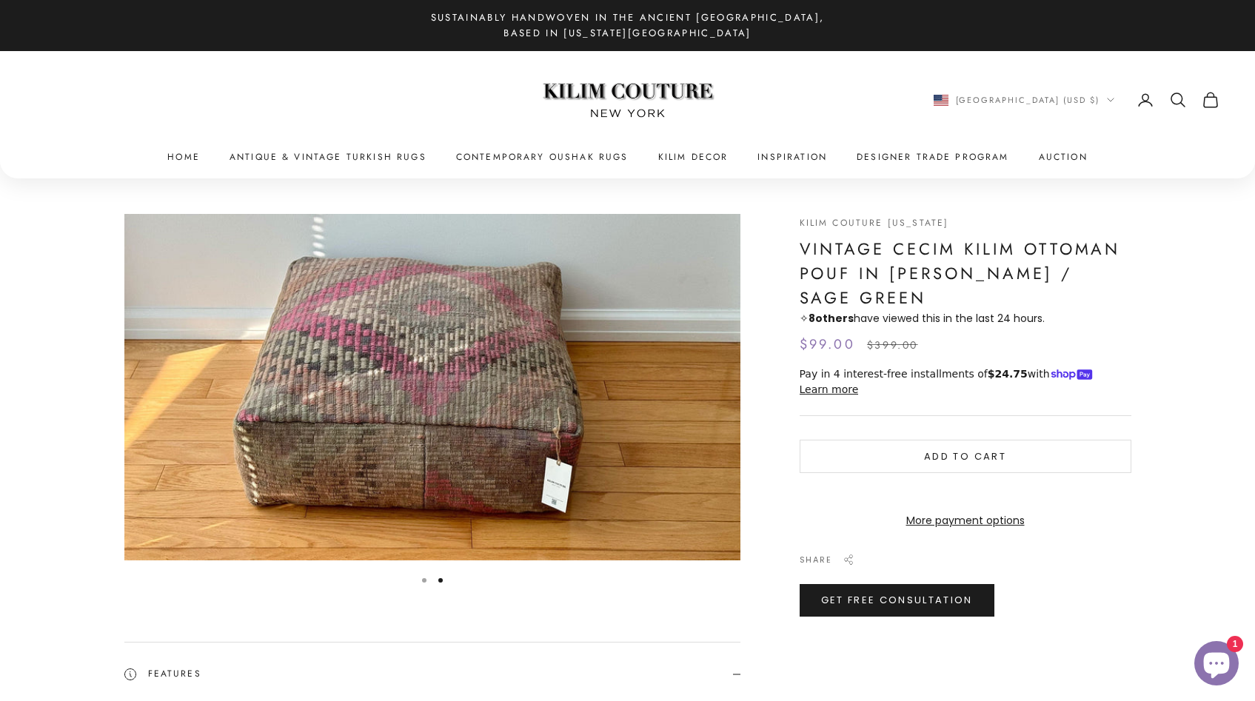
click at [423, 581] on button "Go to item 1" at bounding box center [424, 580] width 4 height 4
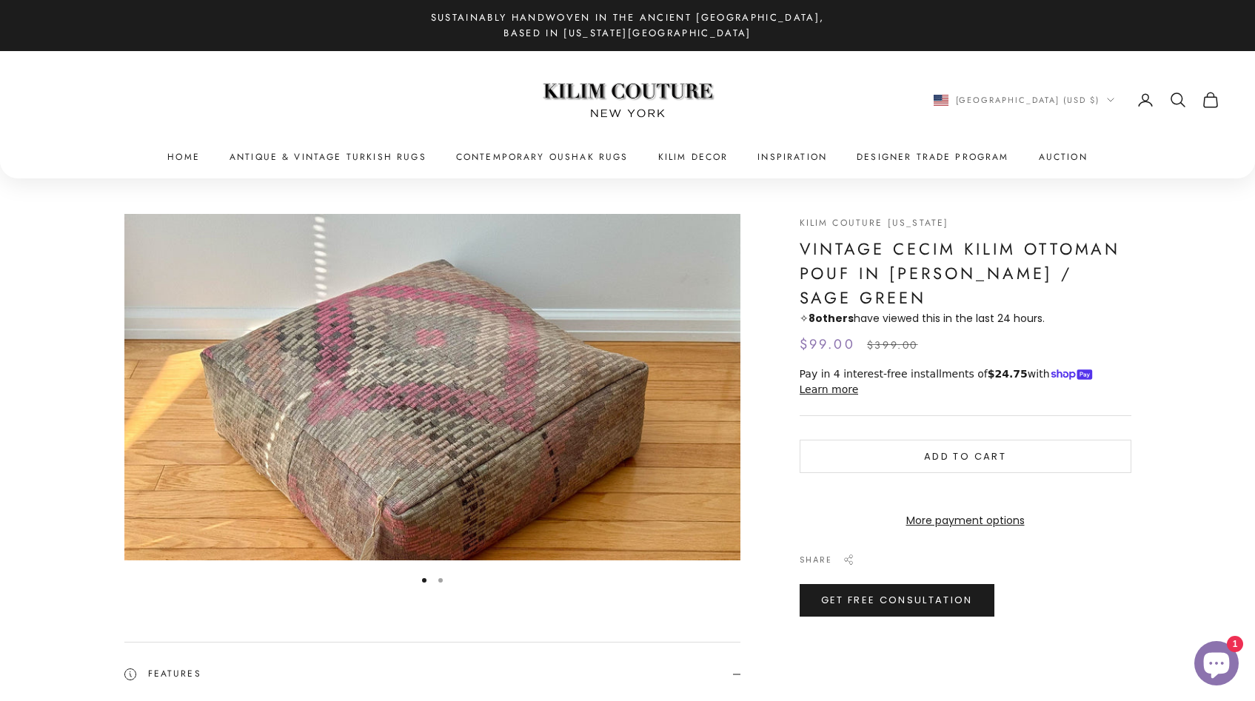
scroll to position [0, 0]
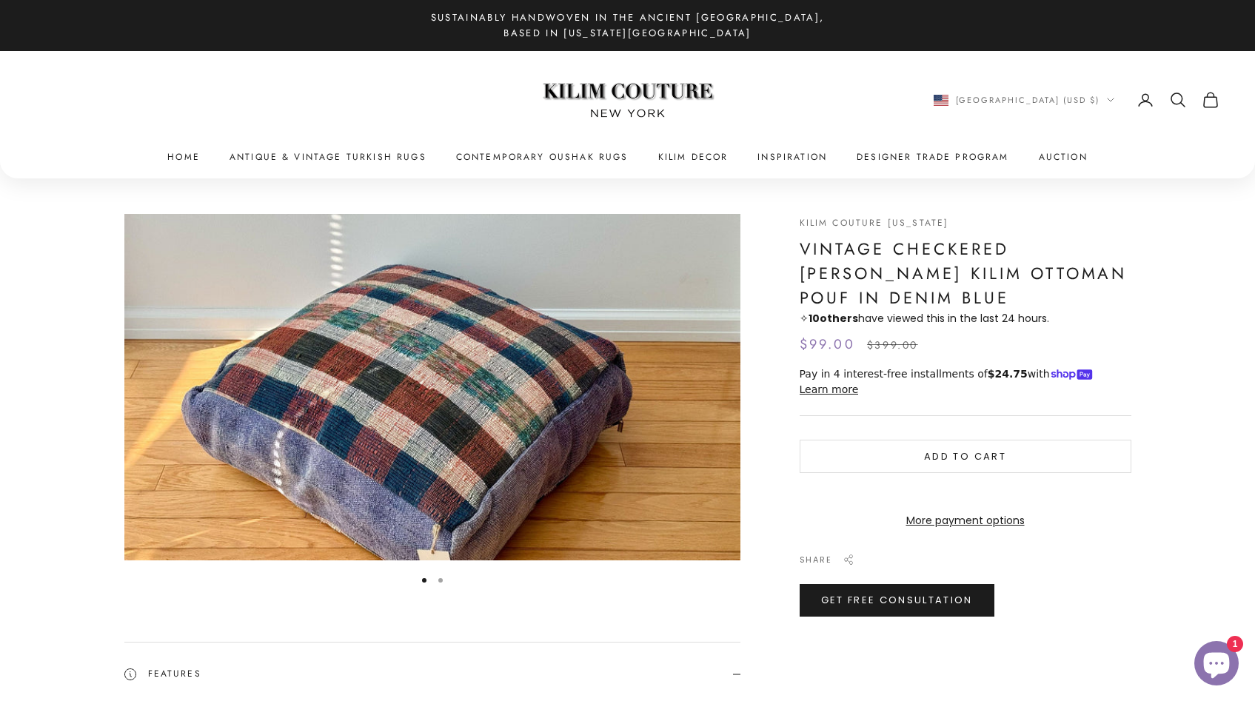
click at [442, 578] on button "Go to item 2" at bounding box center [440, 580] width 4 height 4
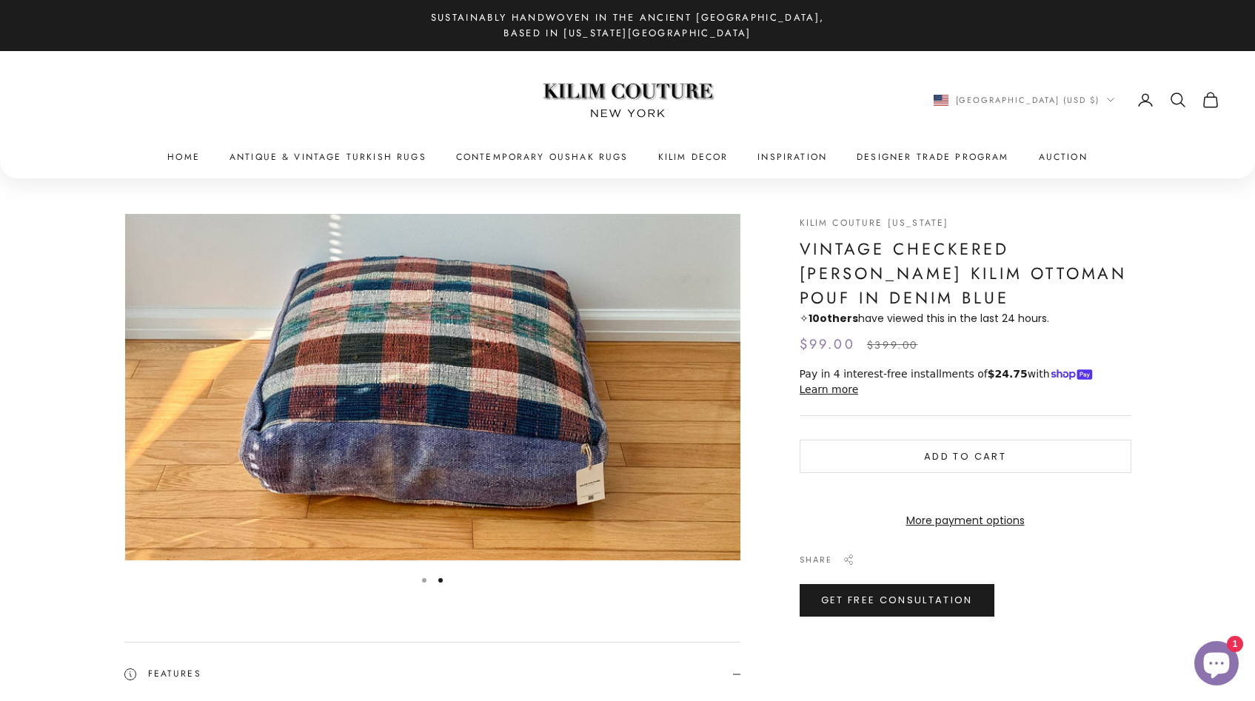
scroll to position [0, 634]
click at [707, 255] on link "Kilim Bags" at bounding box center [740, 256] width 163 height 26
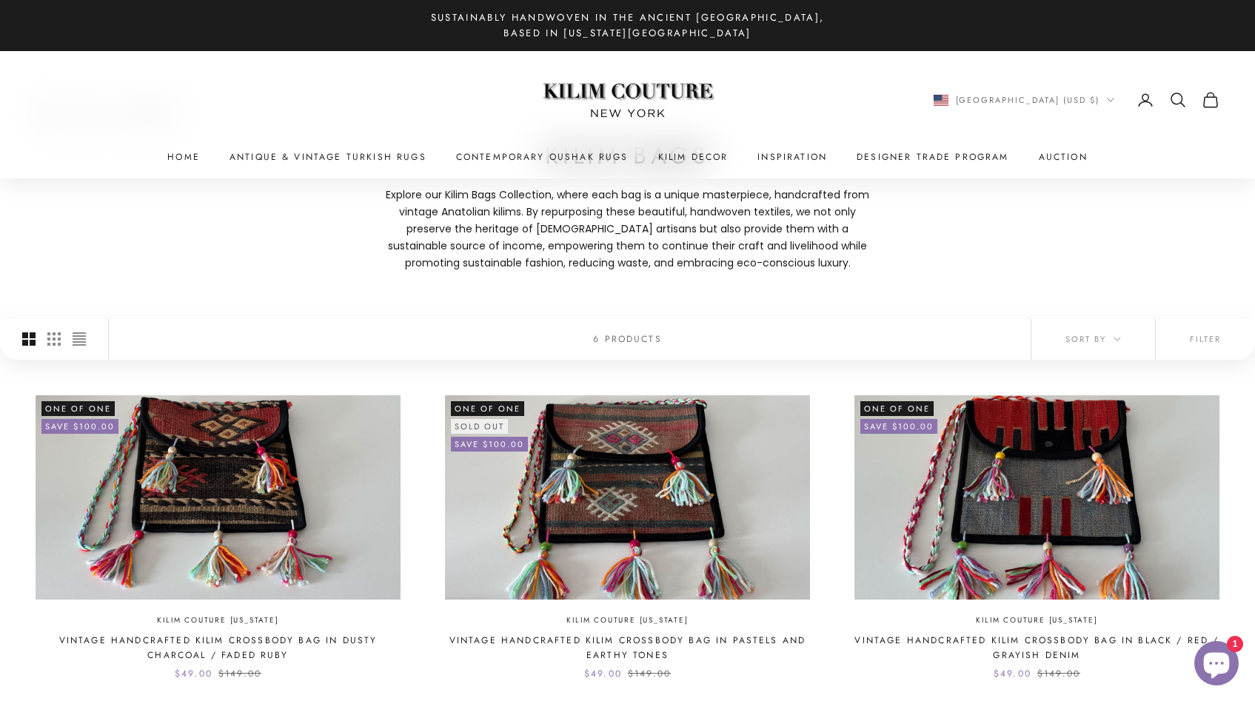
scroll to position [54, 0]
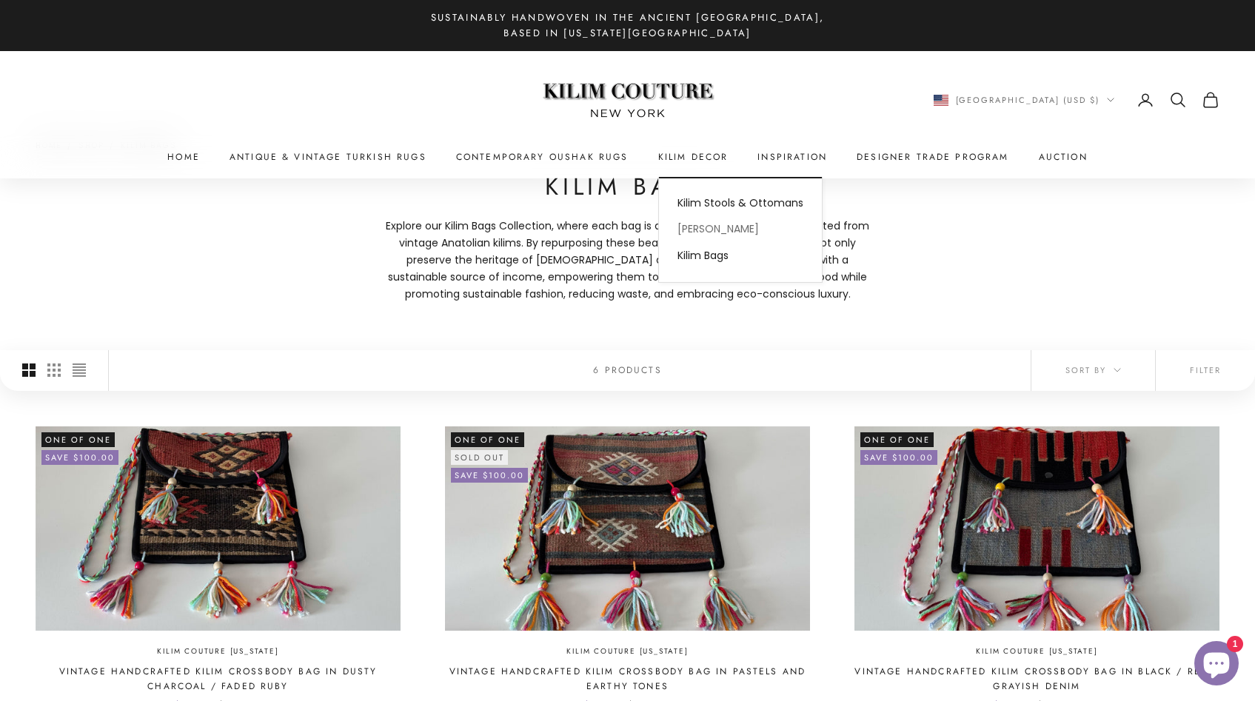
click at [711, 233] on link "[PERSON_NAME]" at bounding box center [740, 229] width 163 height 26
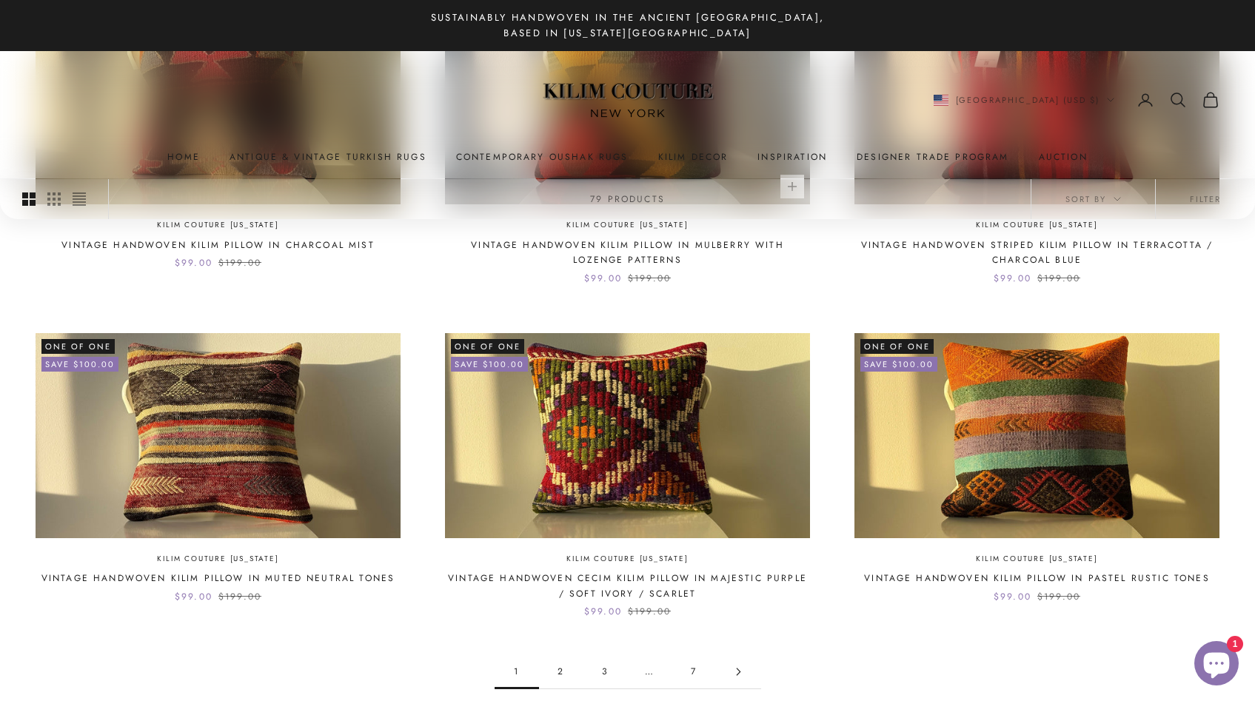
scroll to position [1168, 0]
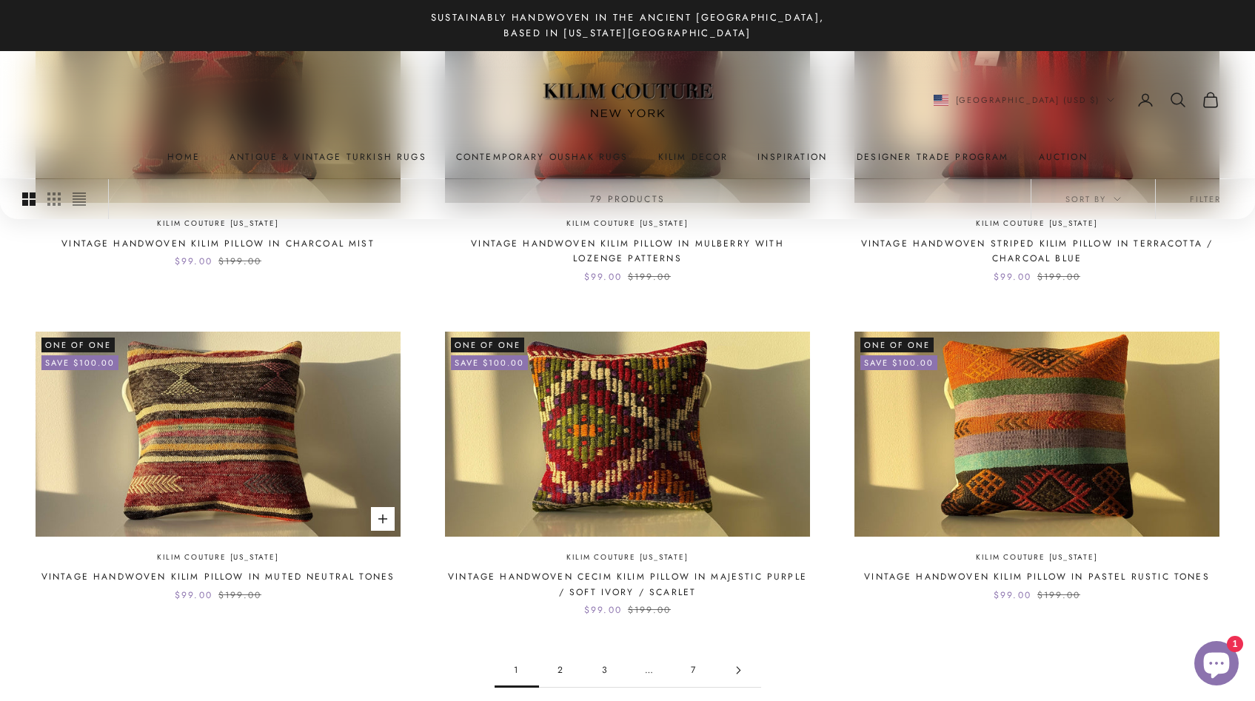
click at [198, 397] on img at bounding box center [218, 434] width 365 height 205
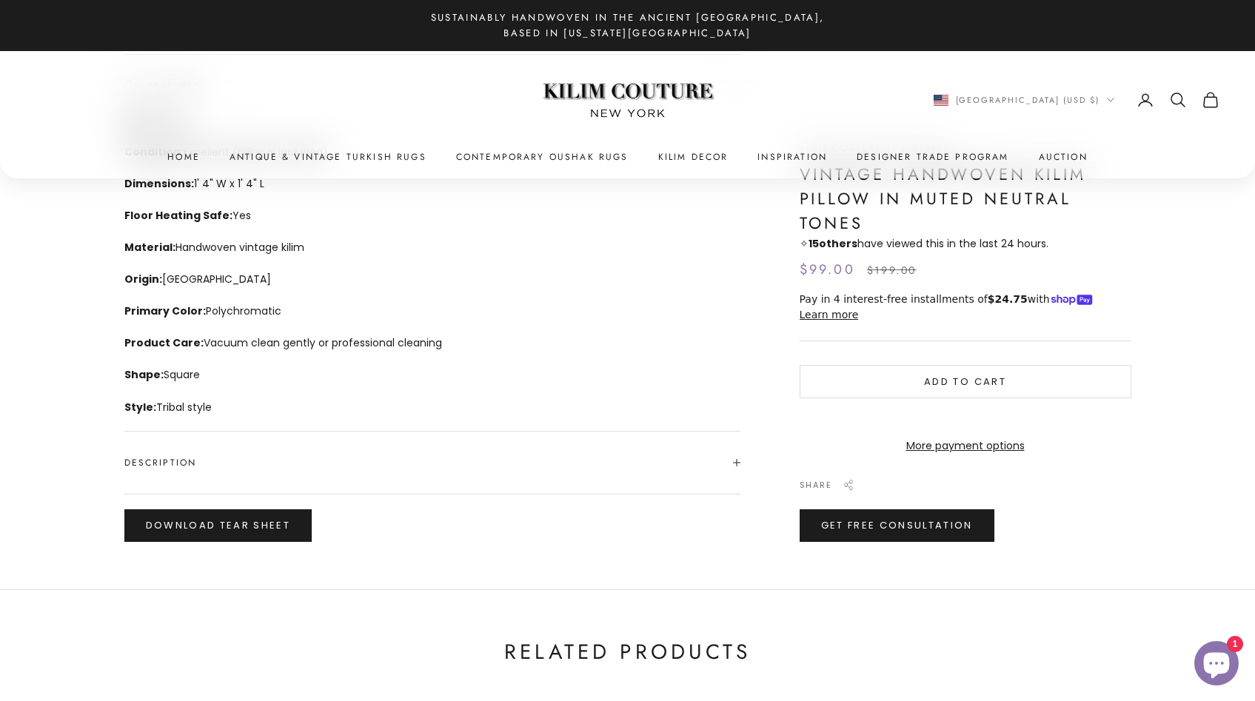
scroll to position [568, 0]
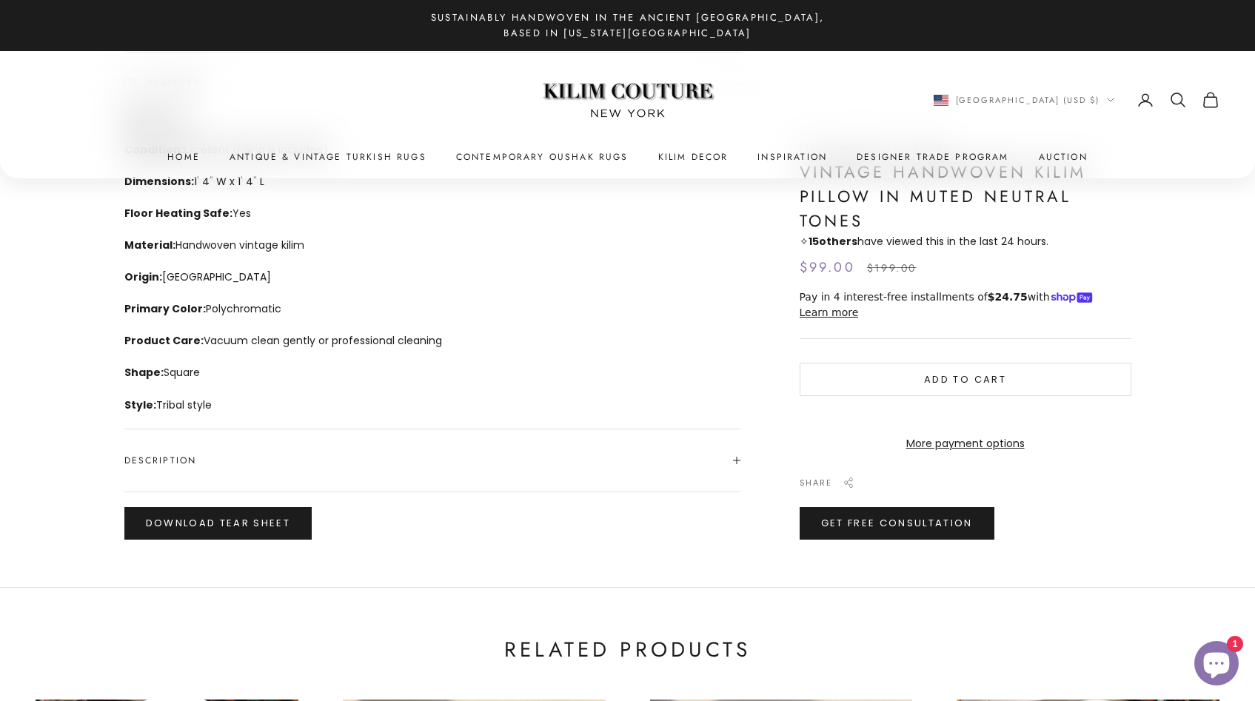
click at [736, 460] on span at bounding box center [736, 460] width 7 height 7
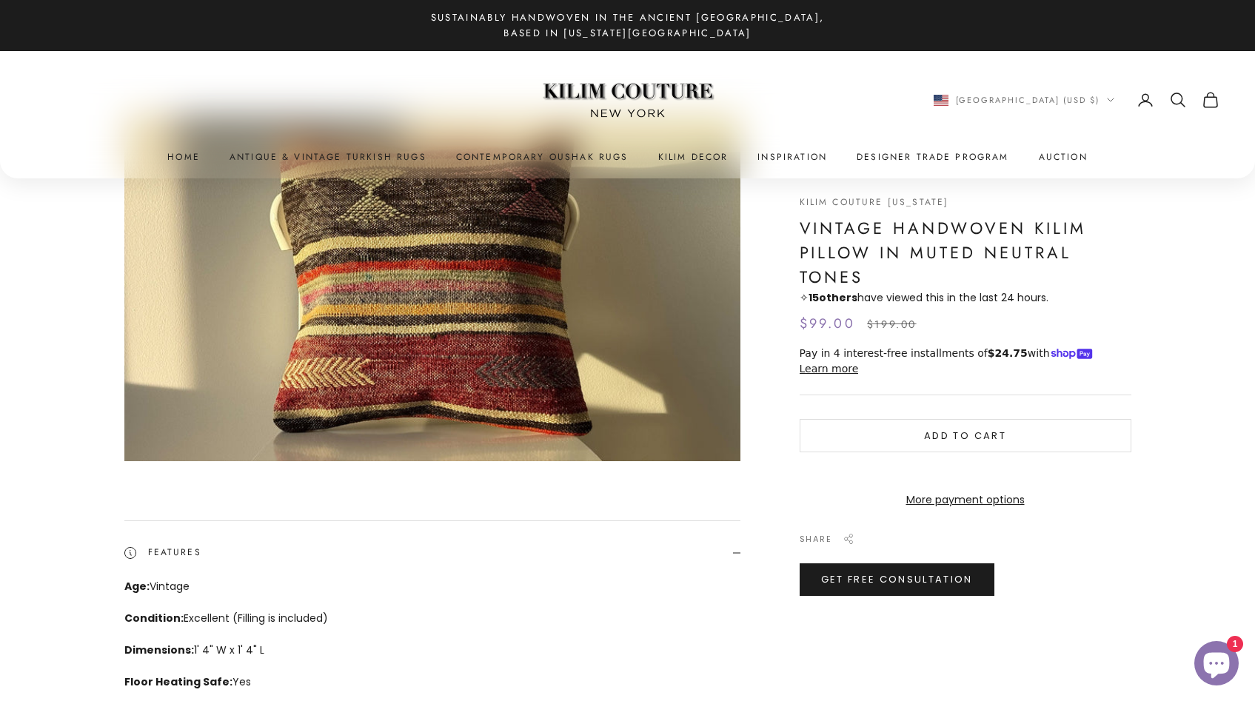
scroll to position [0, 0]
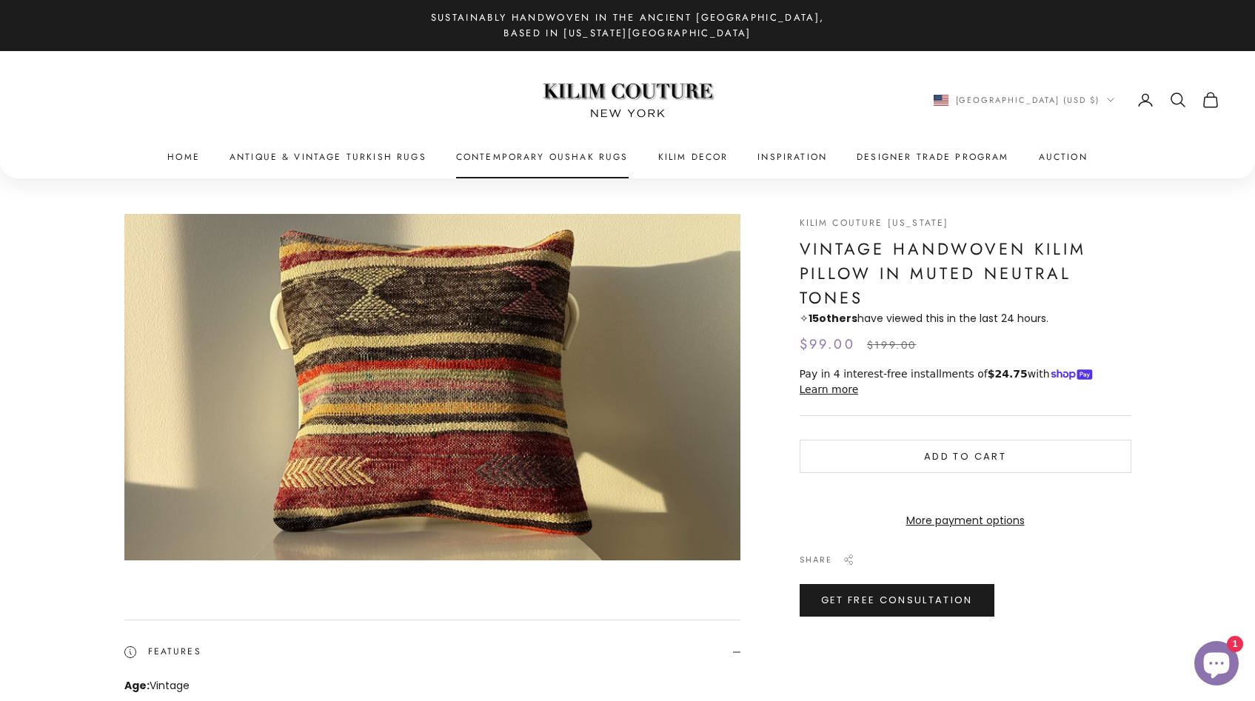
click at [489, 155] on link "Contemporary Oushak Rugs" at bounding box center [542, 157] width 172 height 15
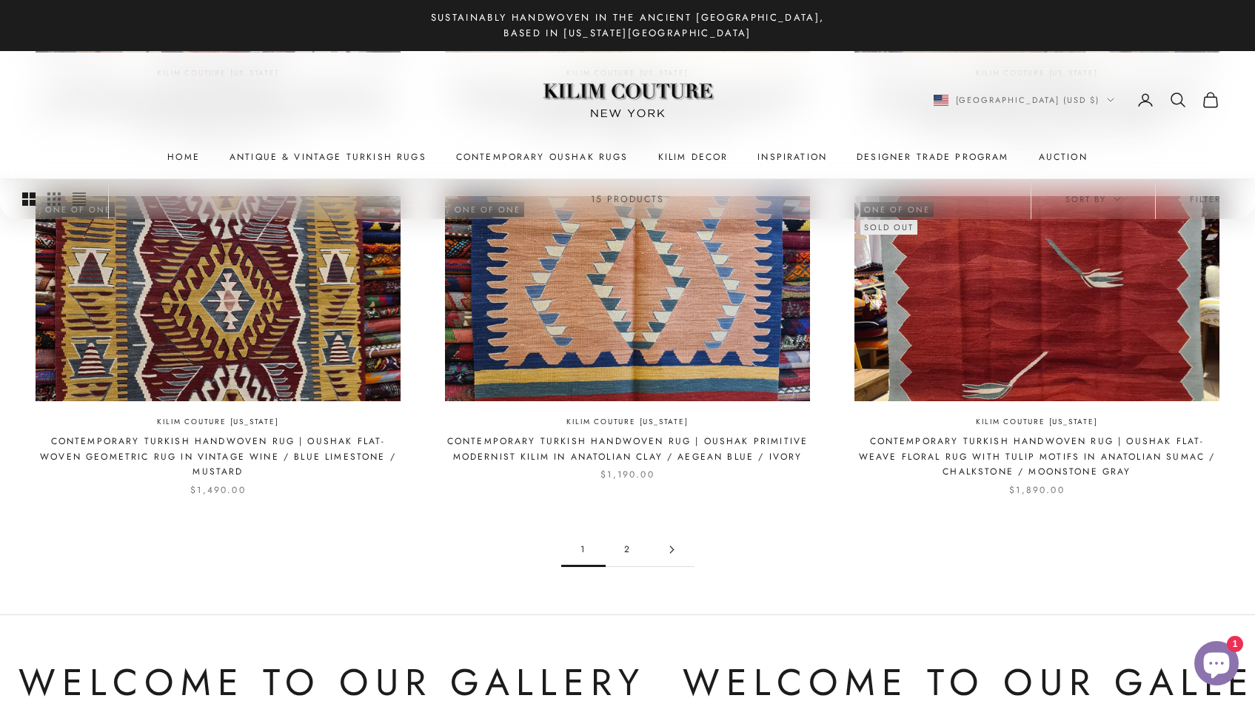
scroll to position [1400, 0]
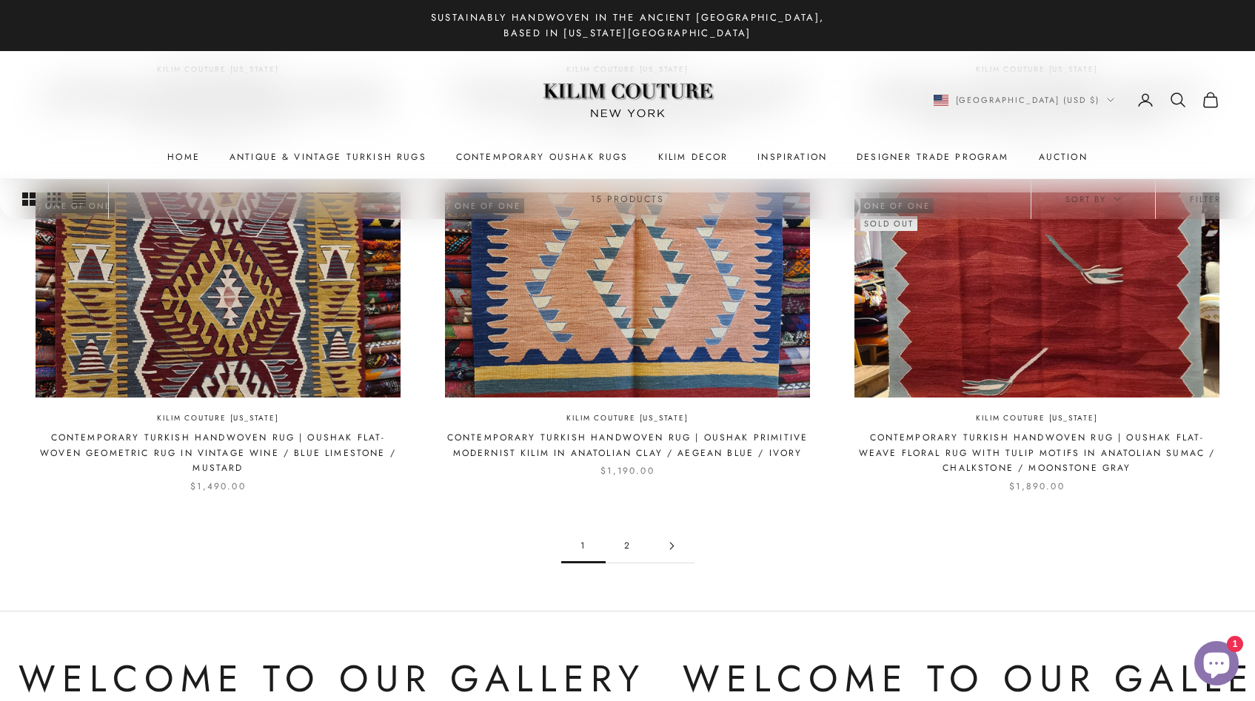
click at [626, 532] on link "2" at bounding box center [627, 545] width 44 height 33
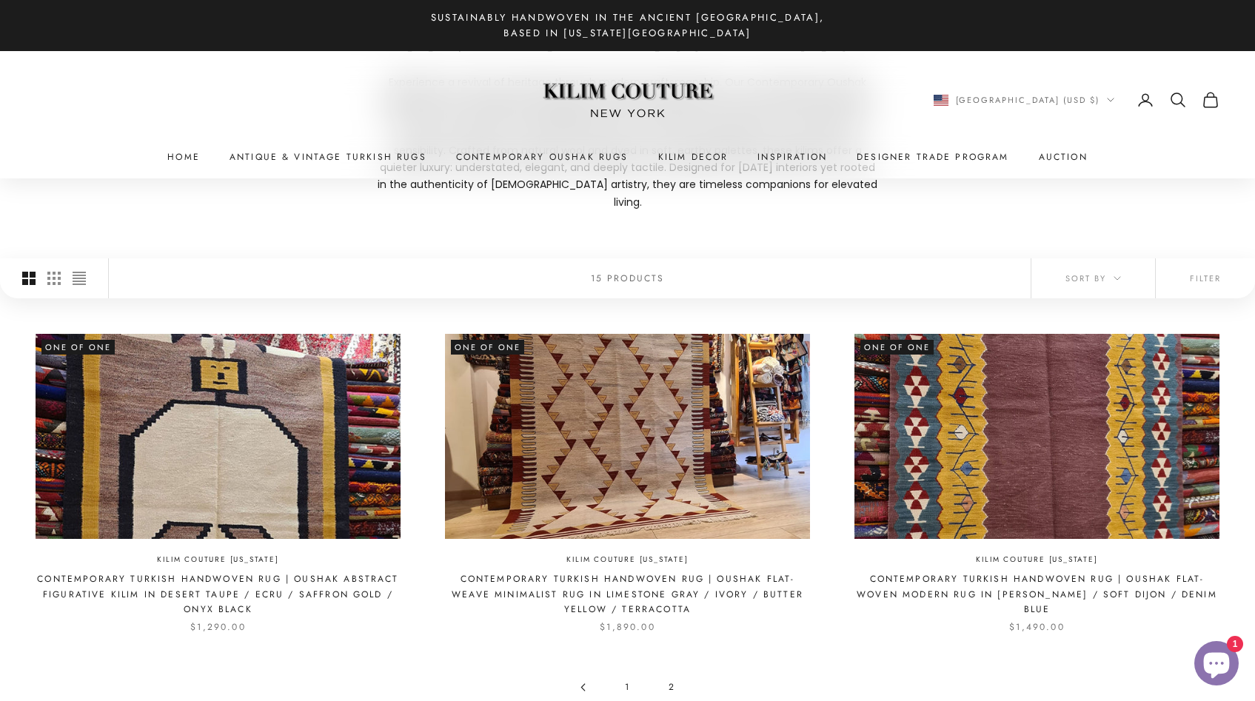
scroll to position [197, 0]
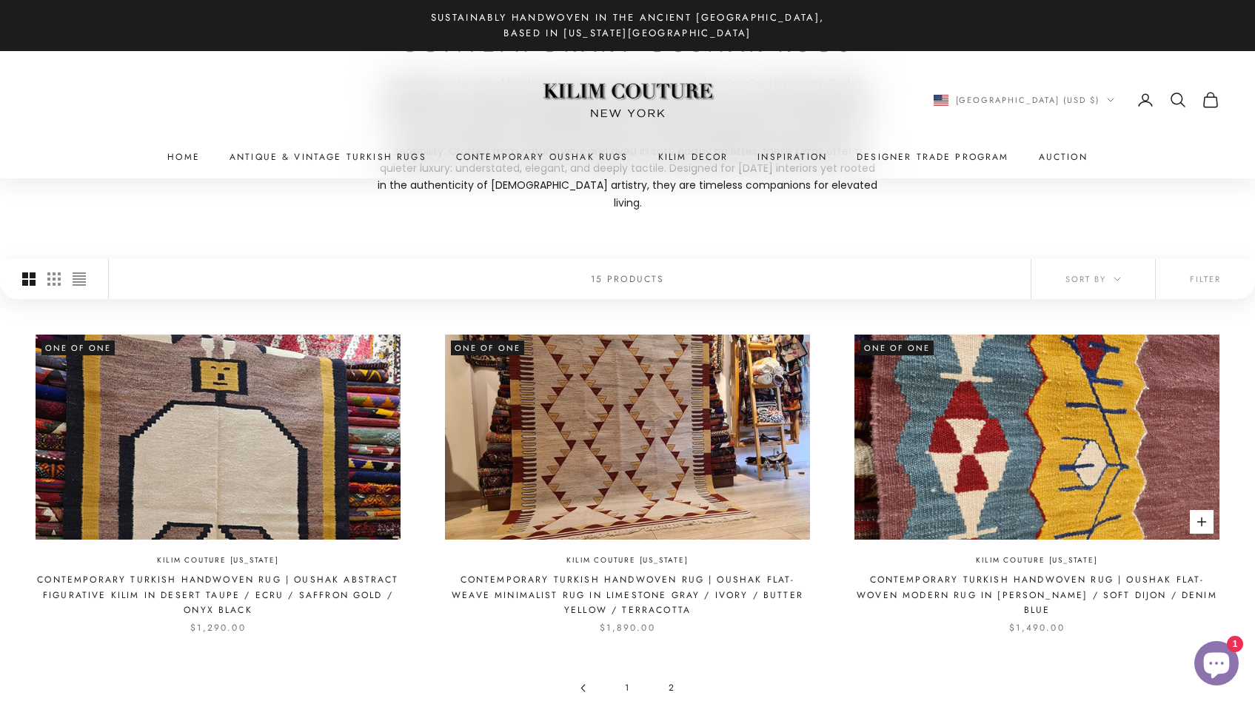
click at [984, 466] on img at bounding box center [1036, 437] width 365 height 205
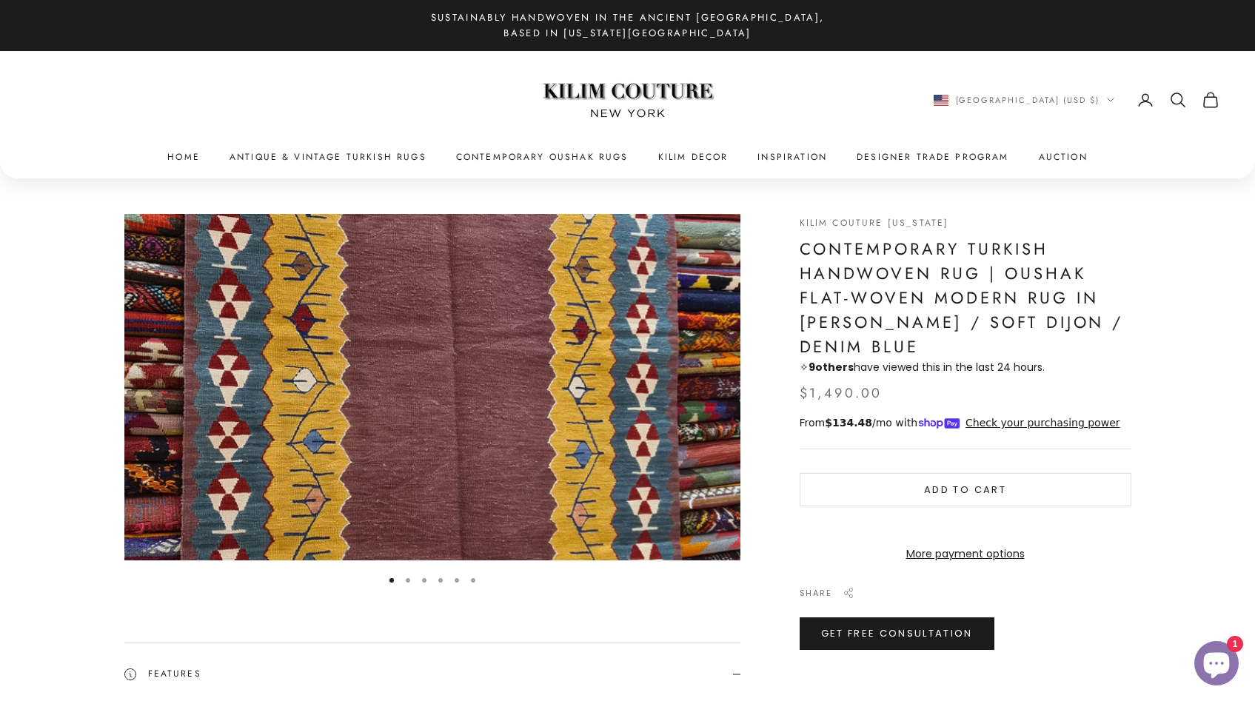
click at [408, 580] on button "Go to item 2" at bounding box center [408, 580] width 4 height 4
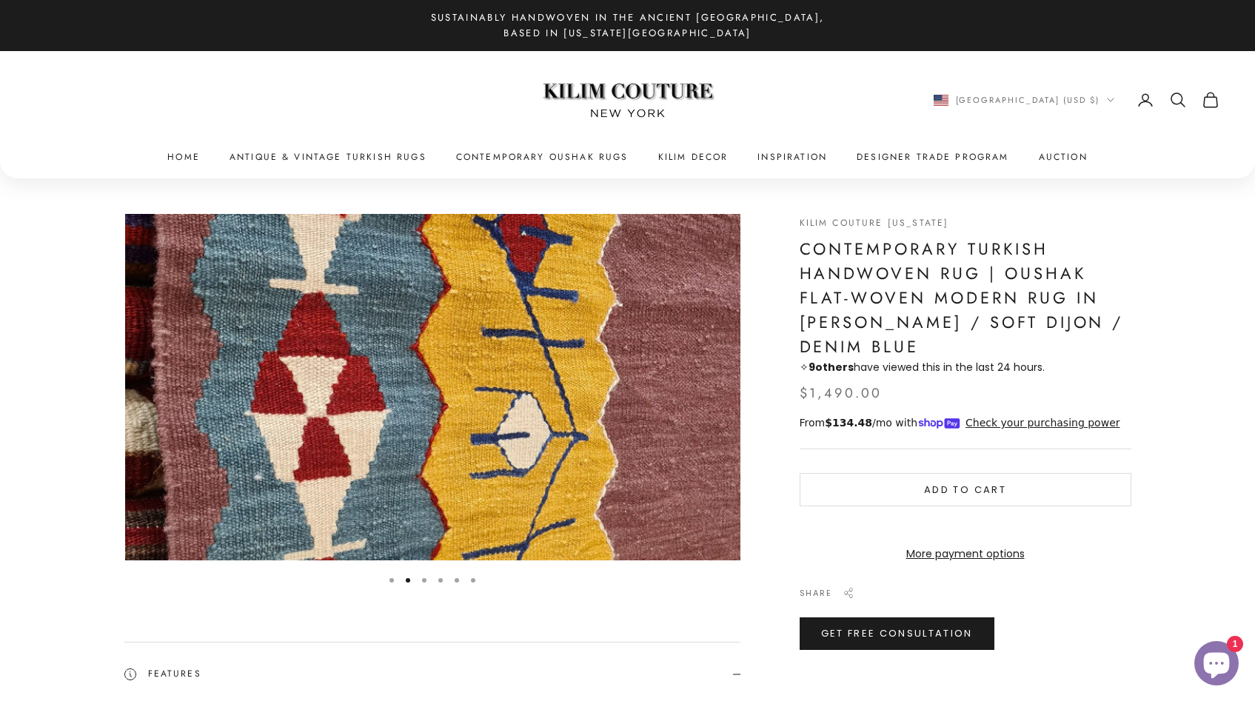
scroll to position [0, 634]
click at [424, 580] on button "Go to item 3" at bounding box center [424, 580] width 4 height 4
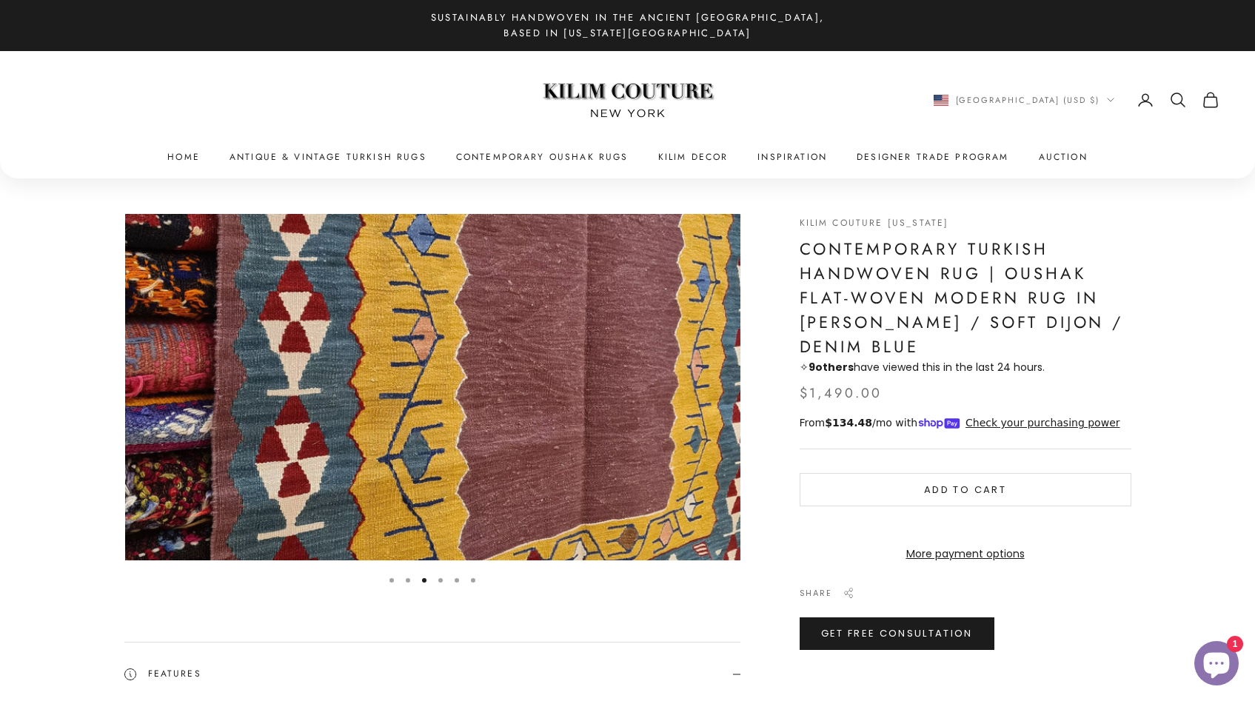
scroll to position [0, 1267]
click at [438, 580] on button "Go to item 4" at bounding box center [440, 580] width 4 height 4
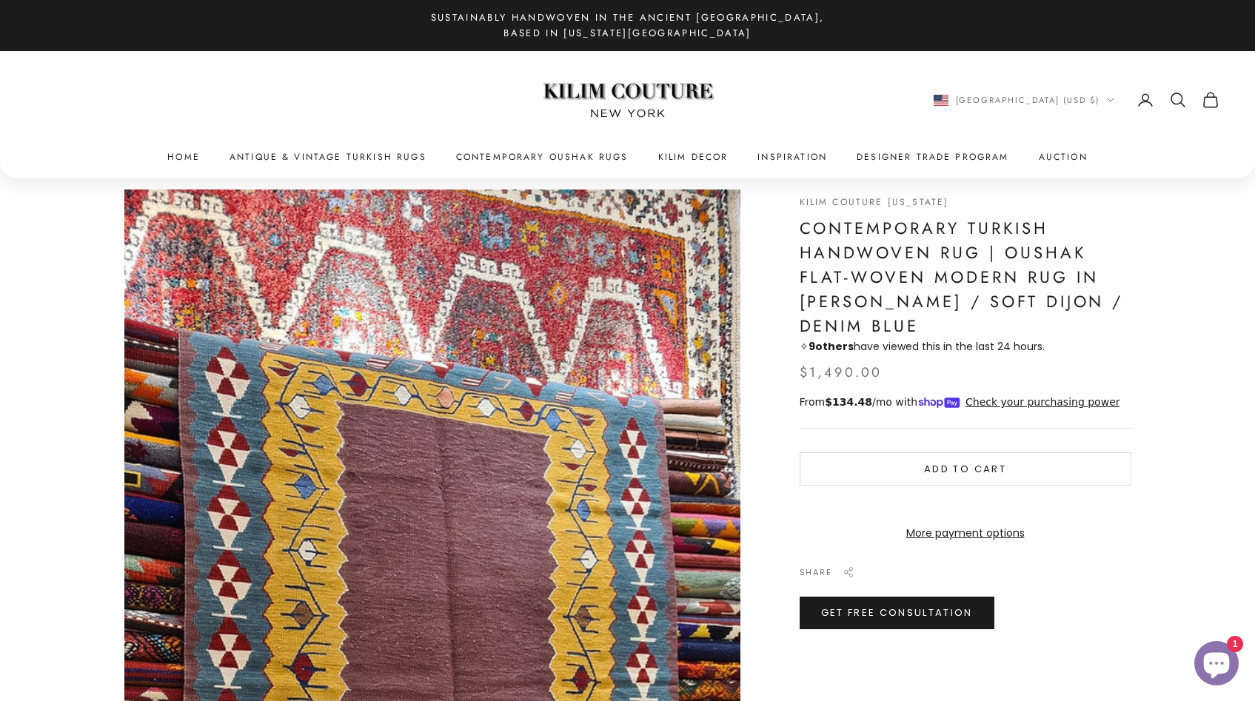
scroll to position [0, 0]
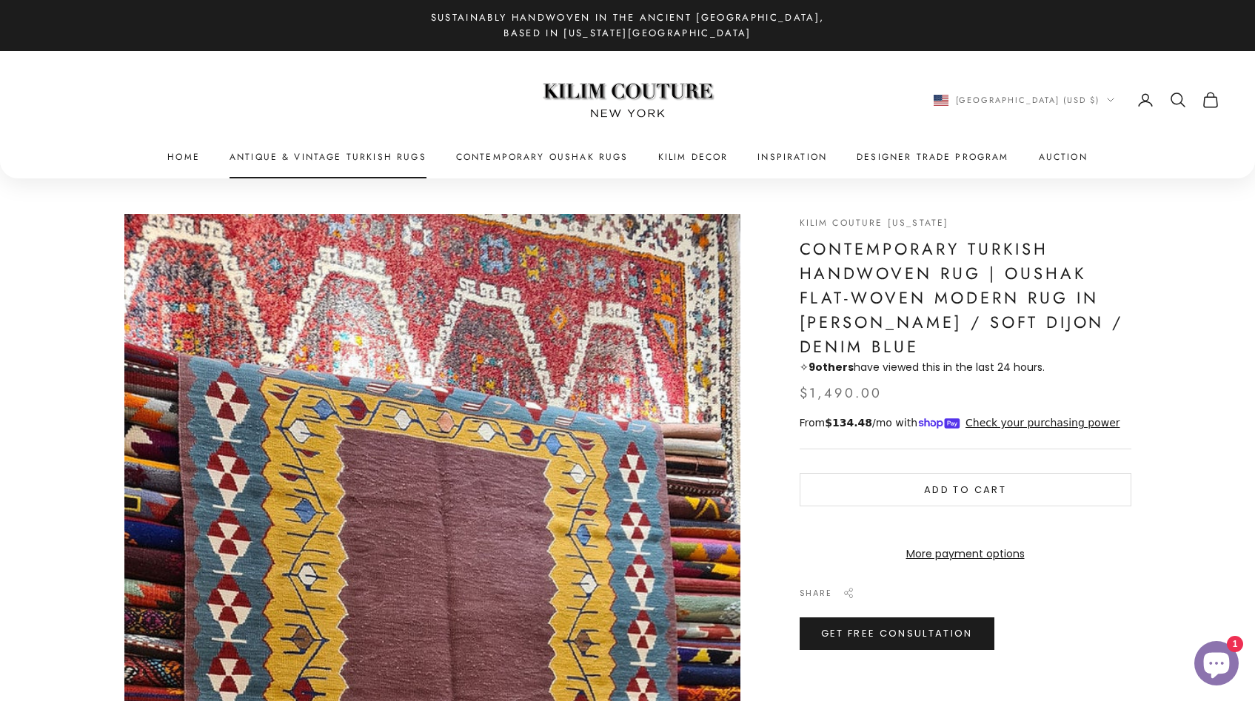
click at [356, 155] on link "Antique & Vintage Turkish Rugs" at bounding box center [327, 157] width 197 height 15
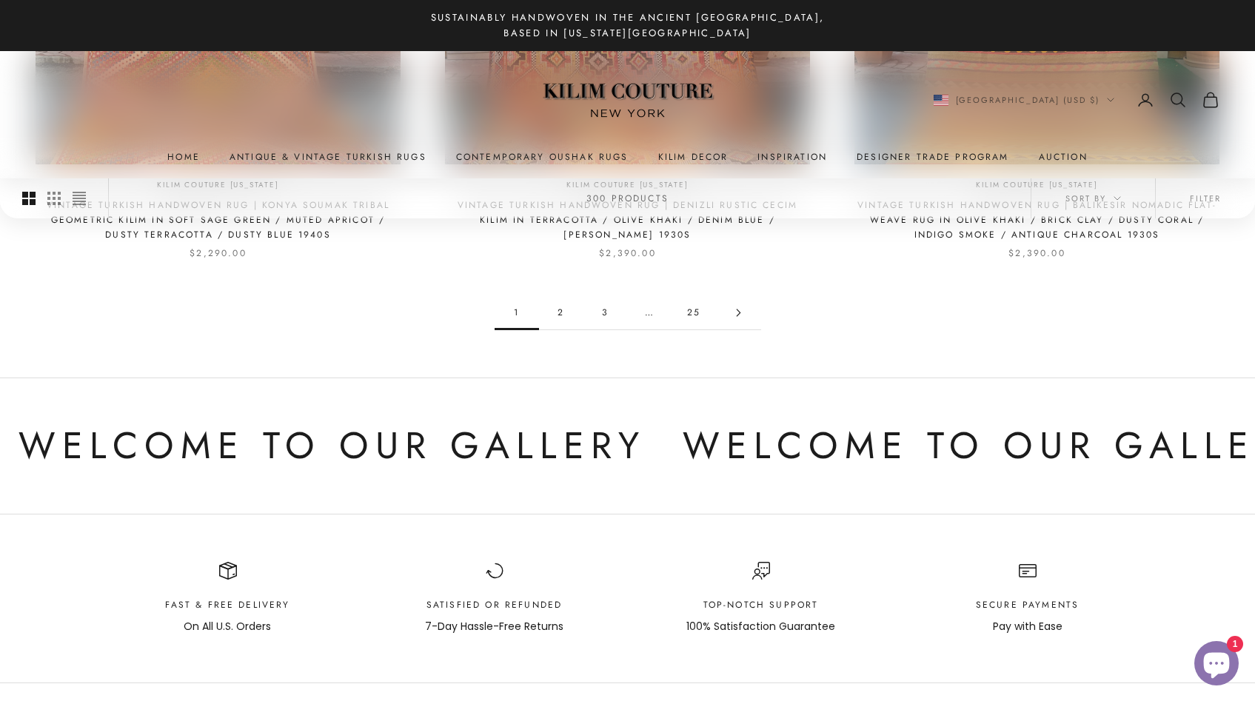
scroll to position [1634, 0]
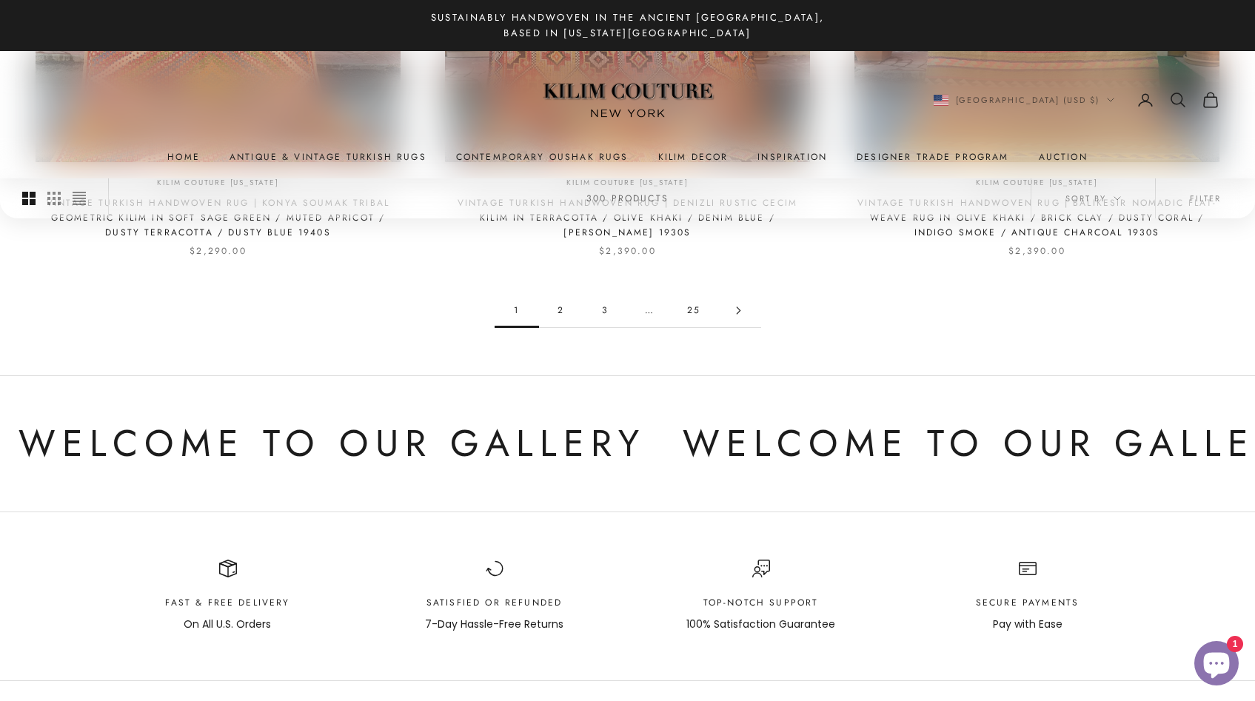
click at [562, 311] on link "2" at bounding box center [561, 310] width 44 height 33
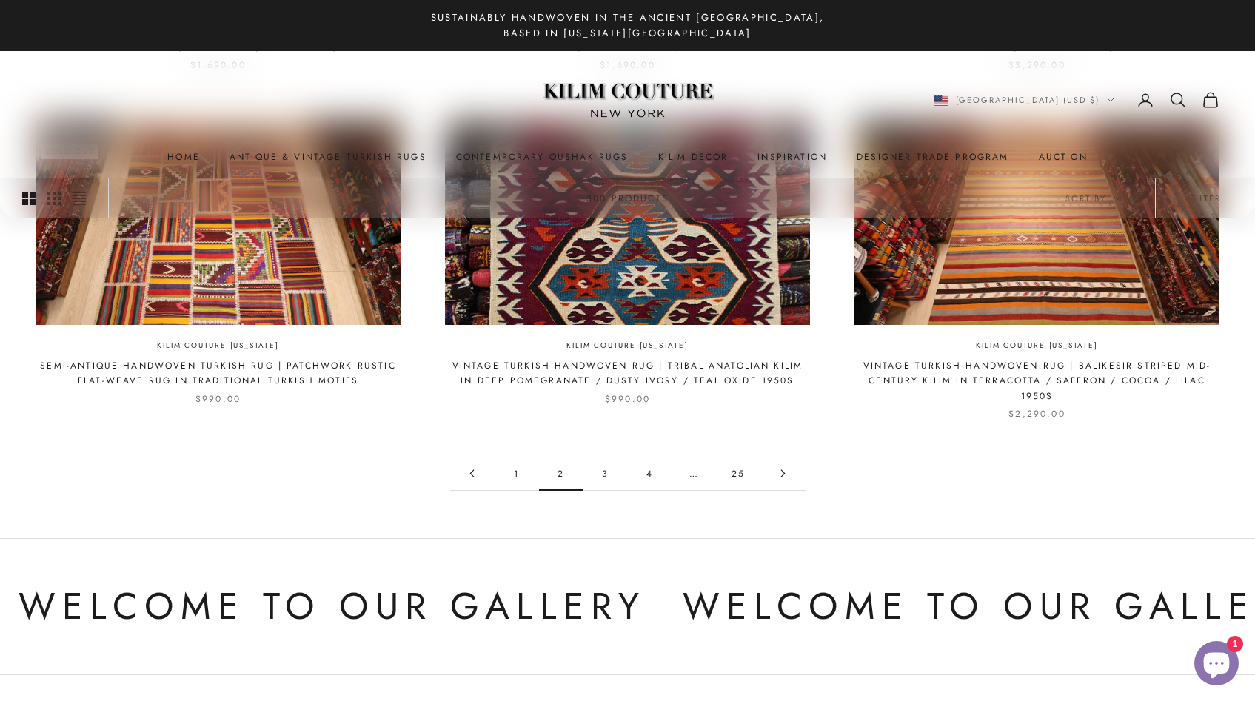
scroll to position [1443, 0]
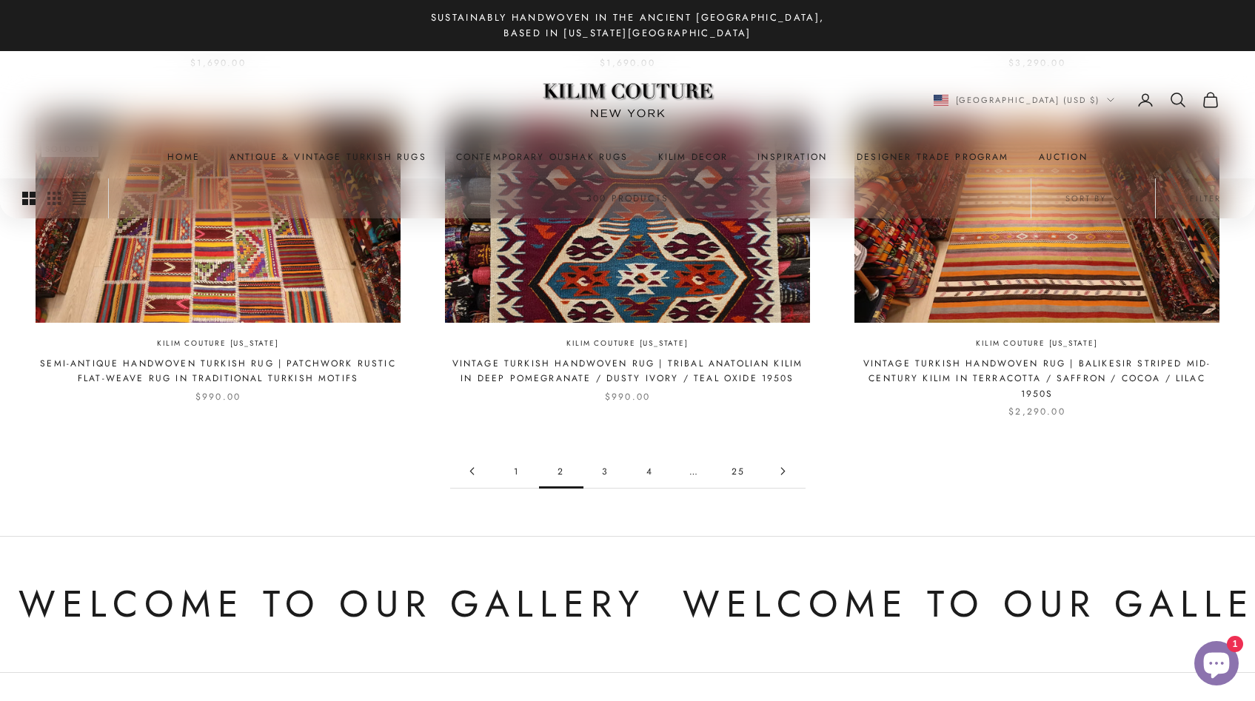
click at [609, 471] on link "3" at bounding box center [605, 470] width 44 height 33
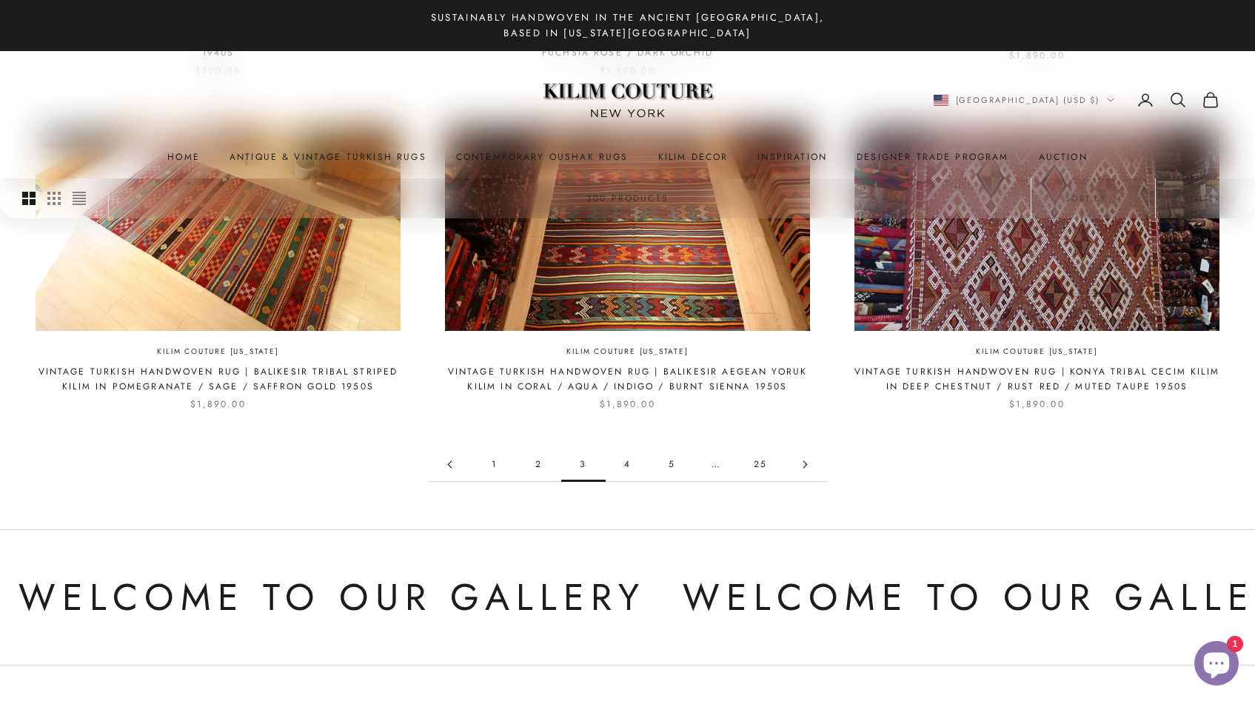
scroll to position [1464, 0]
click at [628, 469] on link "4" at bounding box center [627, 465] width 44 height 33
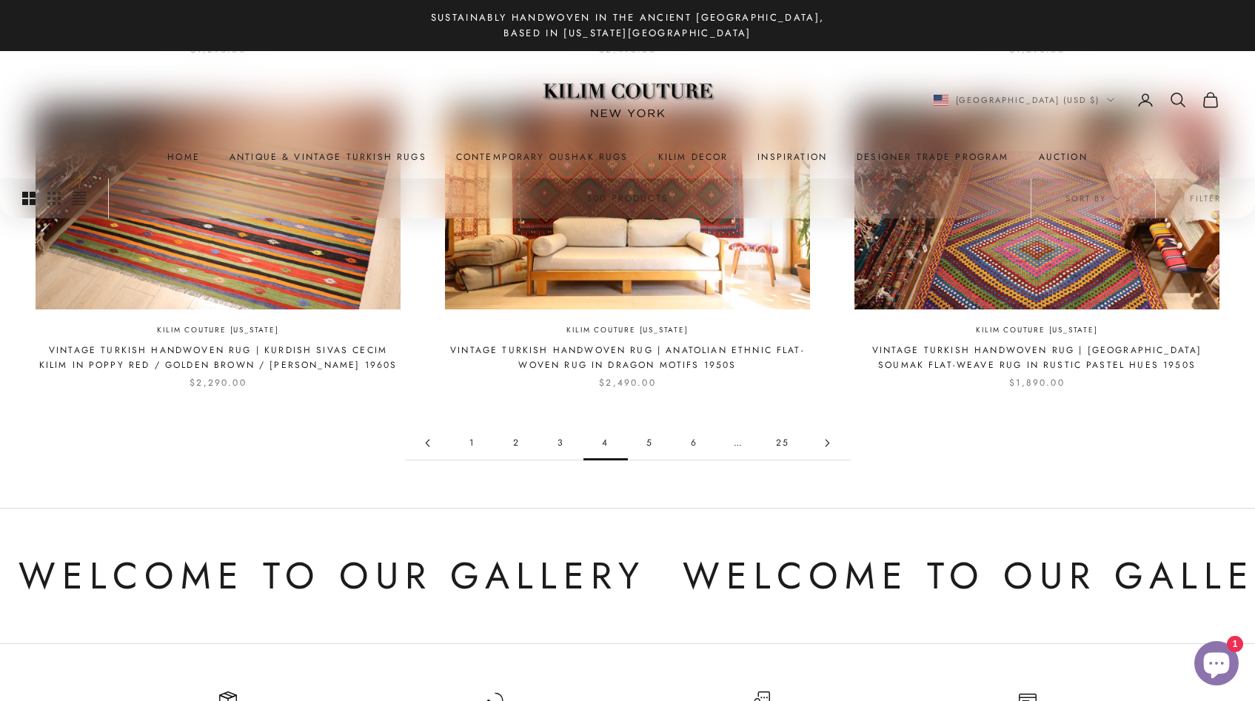
scroll to position [1505, 0]
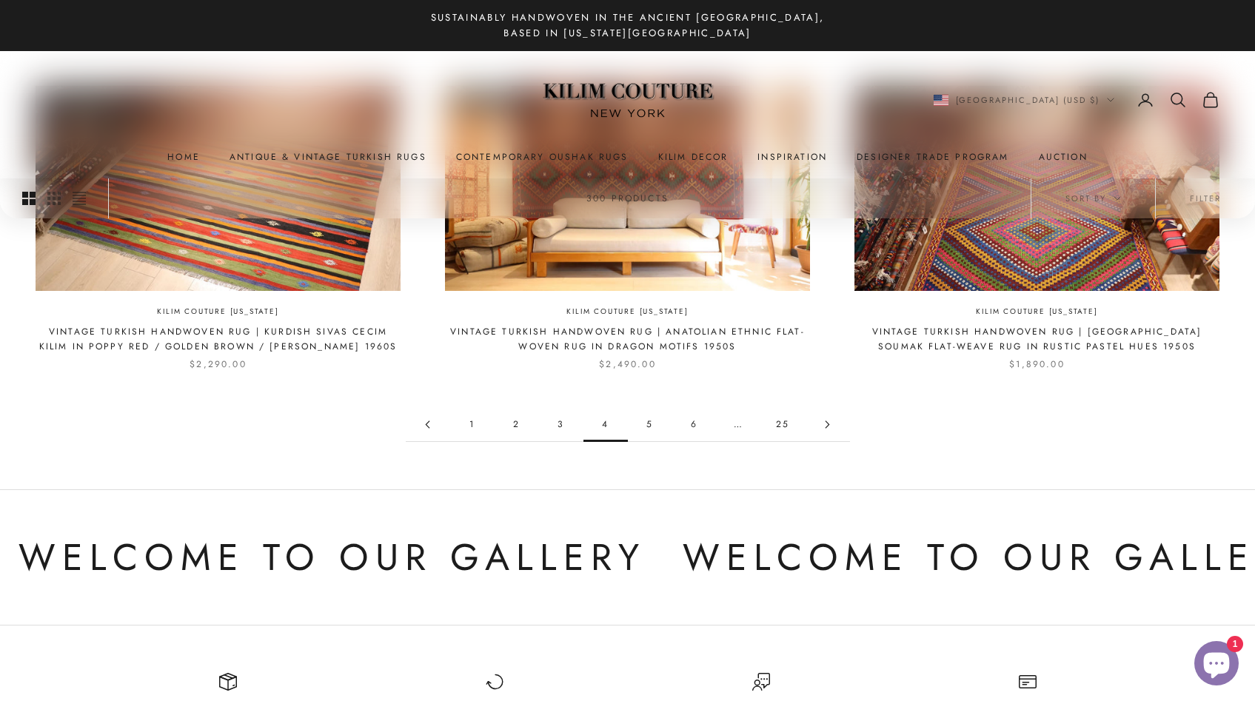
click at [649, 426] on link "5" at bounding box center [650, 424] width 44 height 33
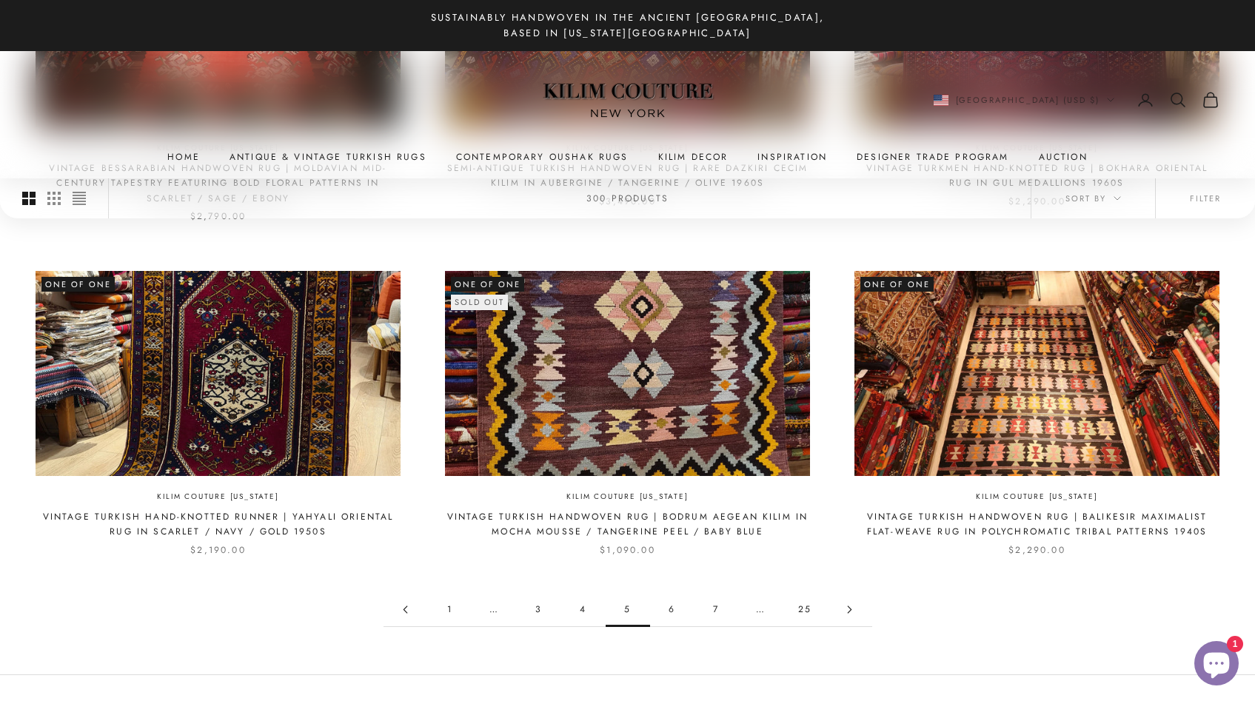
scroll to position [1290, 0]
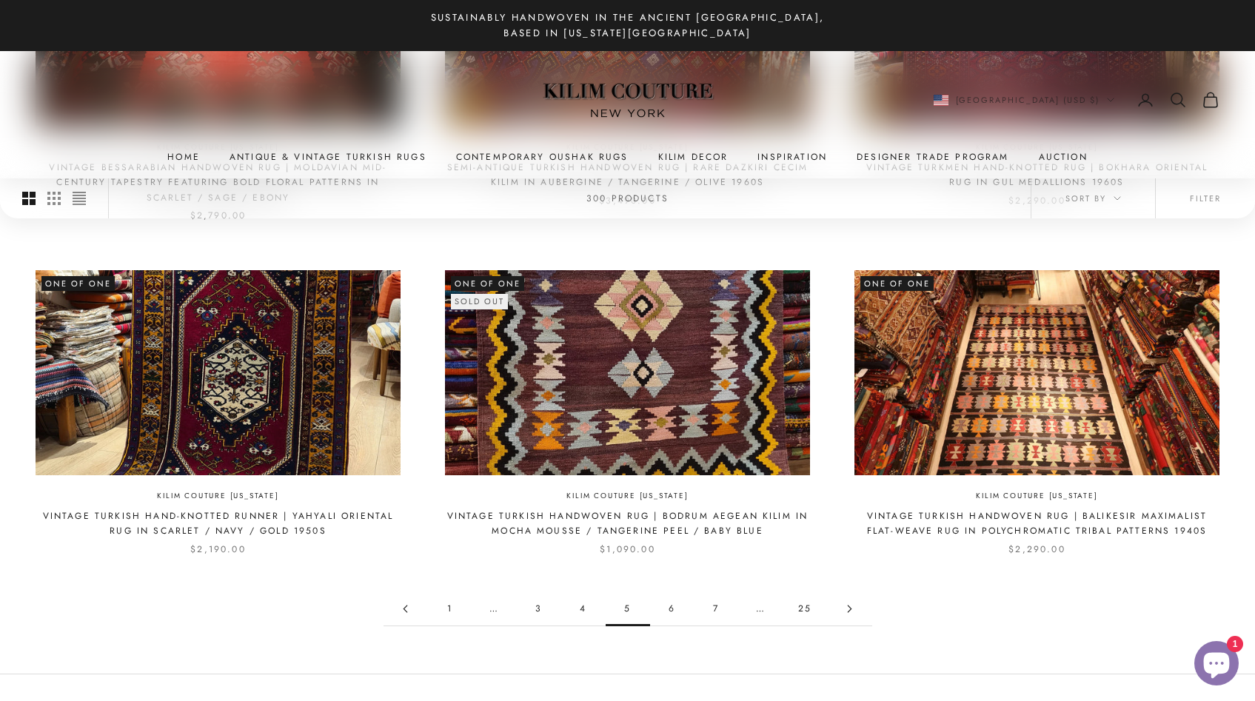
click at [670, 612] on link "6" at bounding box center [672, 608] width 44 height 33
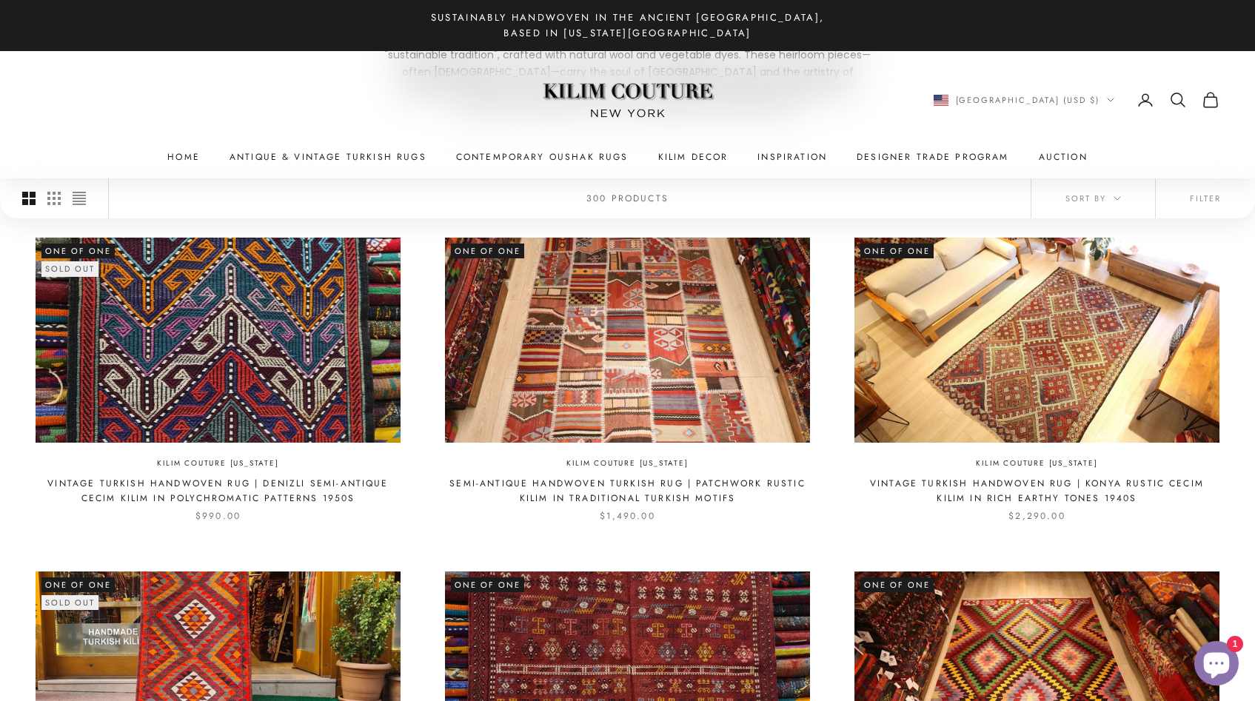
scroll to position [312, 0]
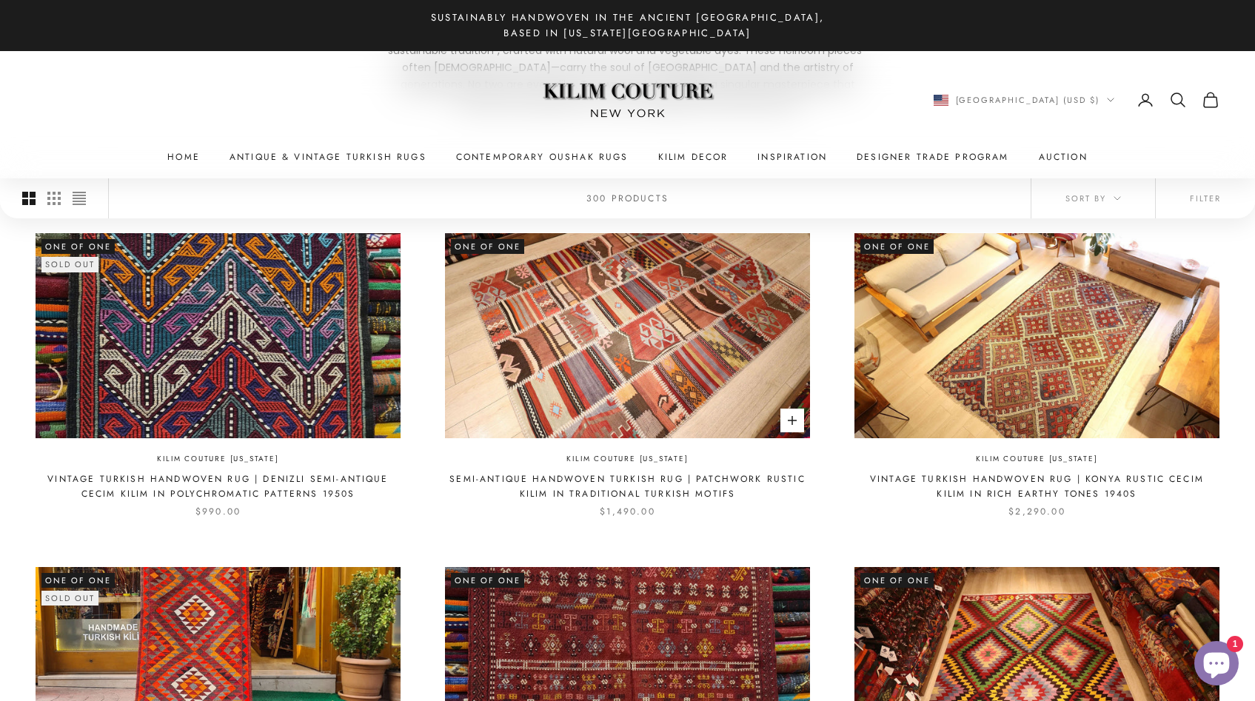
click at [708, 377] on img at bounding box center [627, 335] width 365 height 205
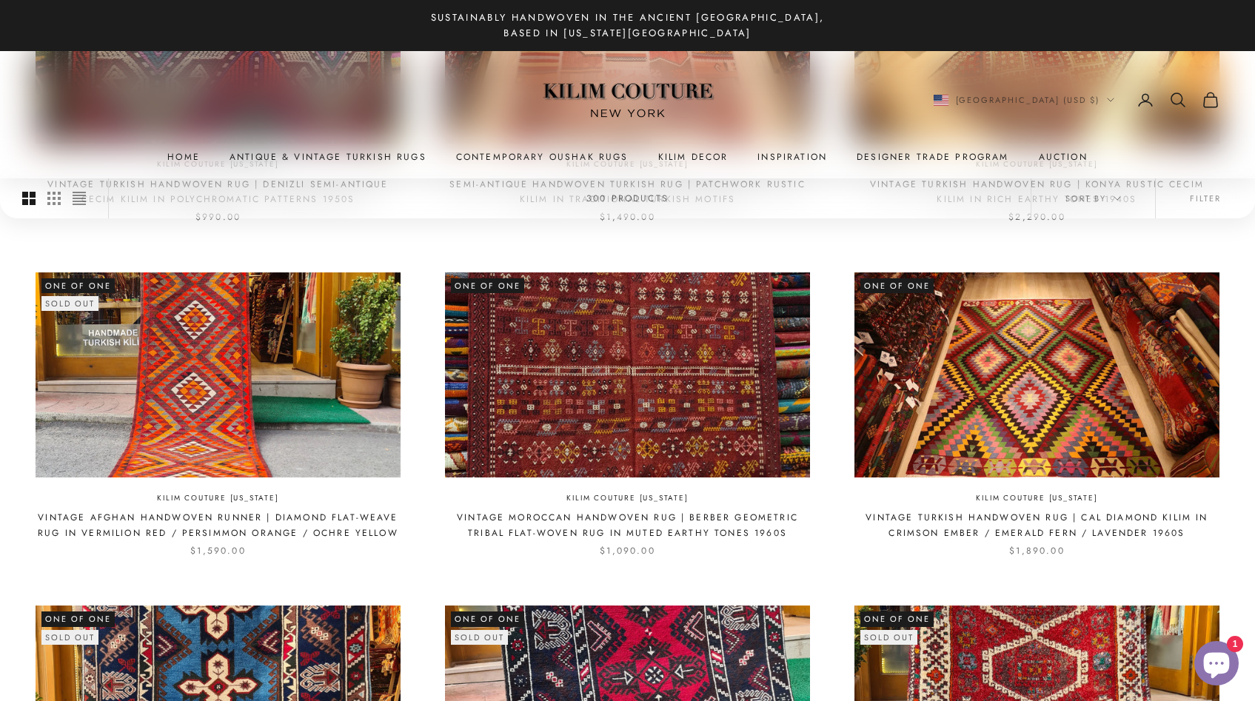
scroll to position [610, 0]
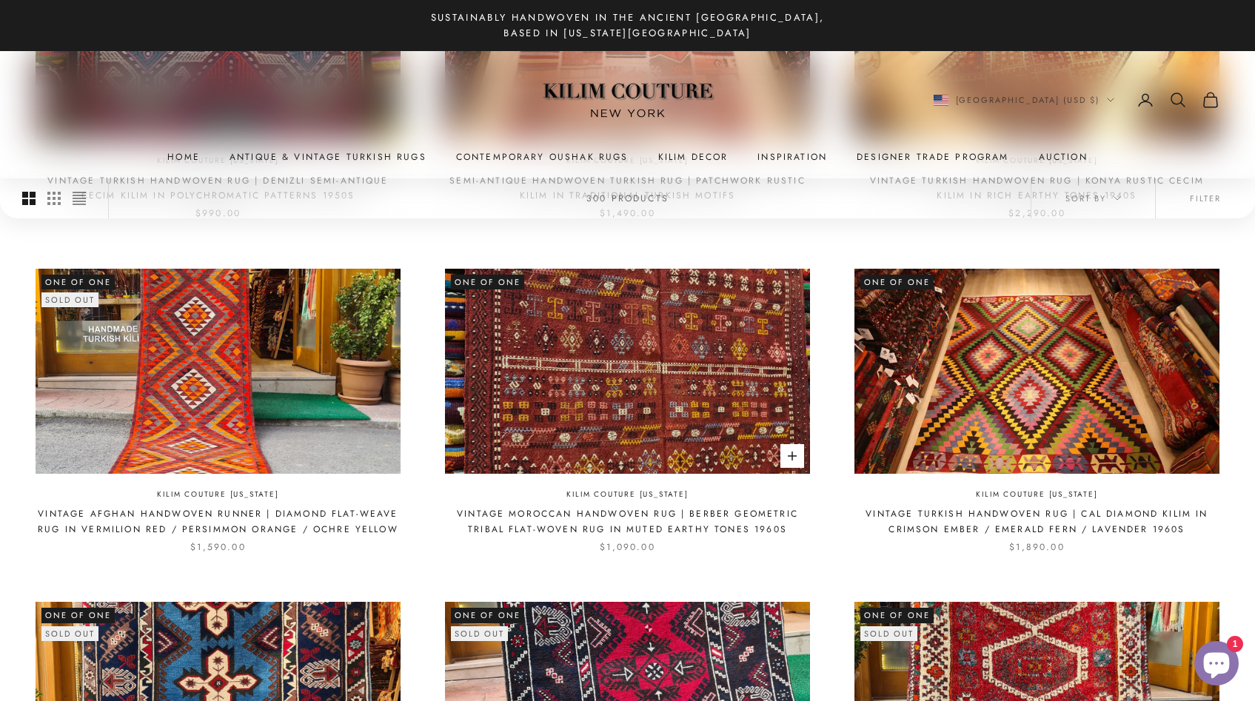
click at [575, 360] on img at bounding box center [627, 371] width 365 height 205
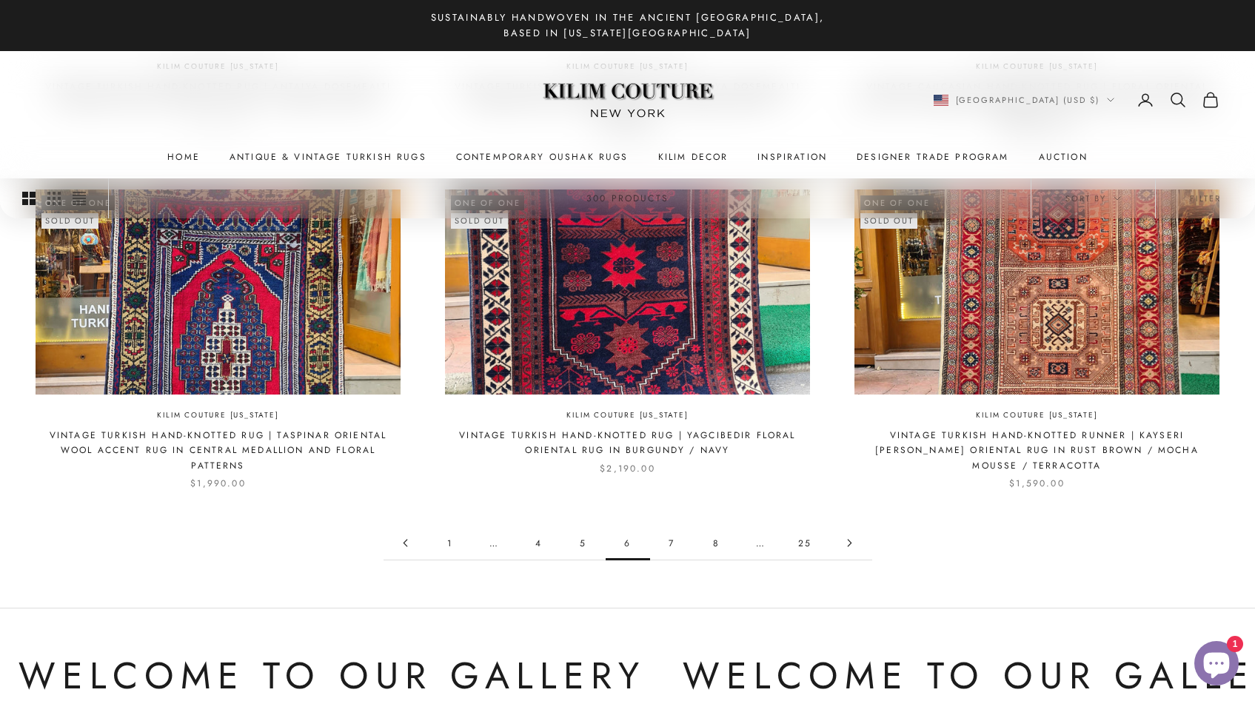
scroll to position [1372, 0]
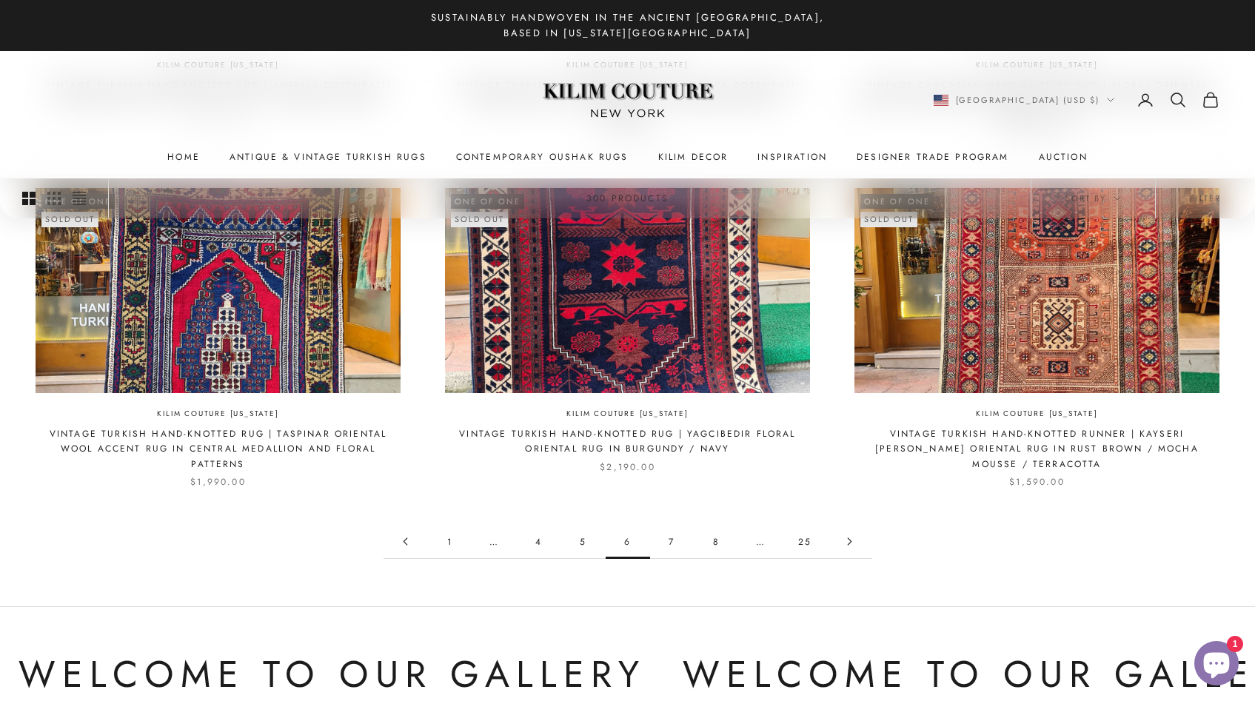
click at [671, 543] on link "7" at bounding box center [672, 541] width 44 height 33
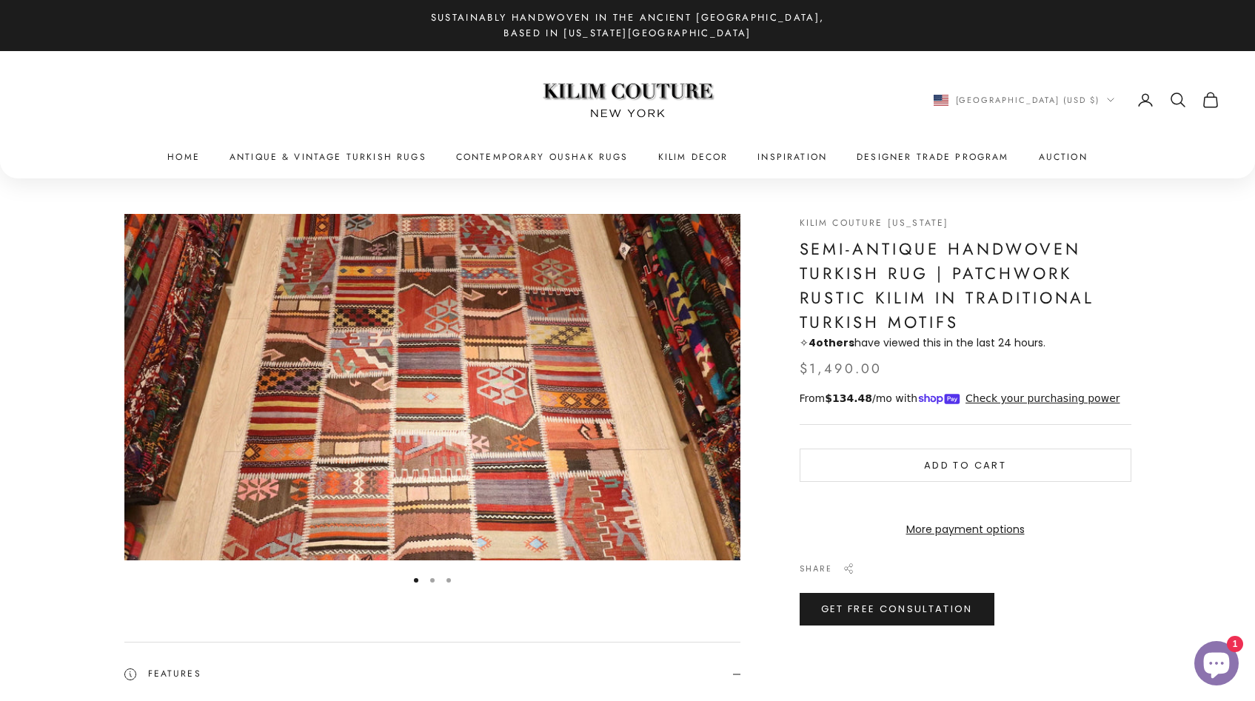
click at [430, 580] on button "Go to item 2" at bounding box center [432, 580] width 4 height 4
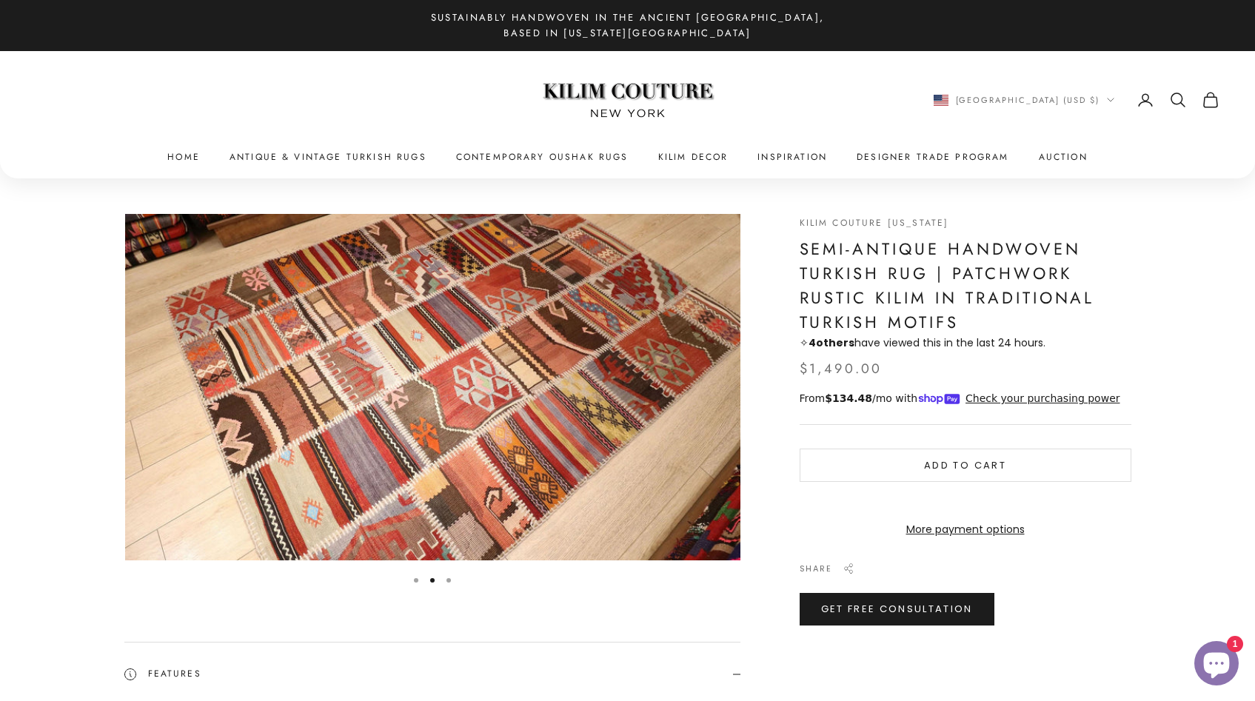
scroll to position [0, 634]
click at [448, 578] on button "Go to item 3" at bounding box center [448, 580] width 4 height 4
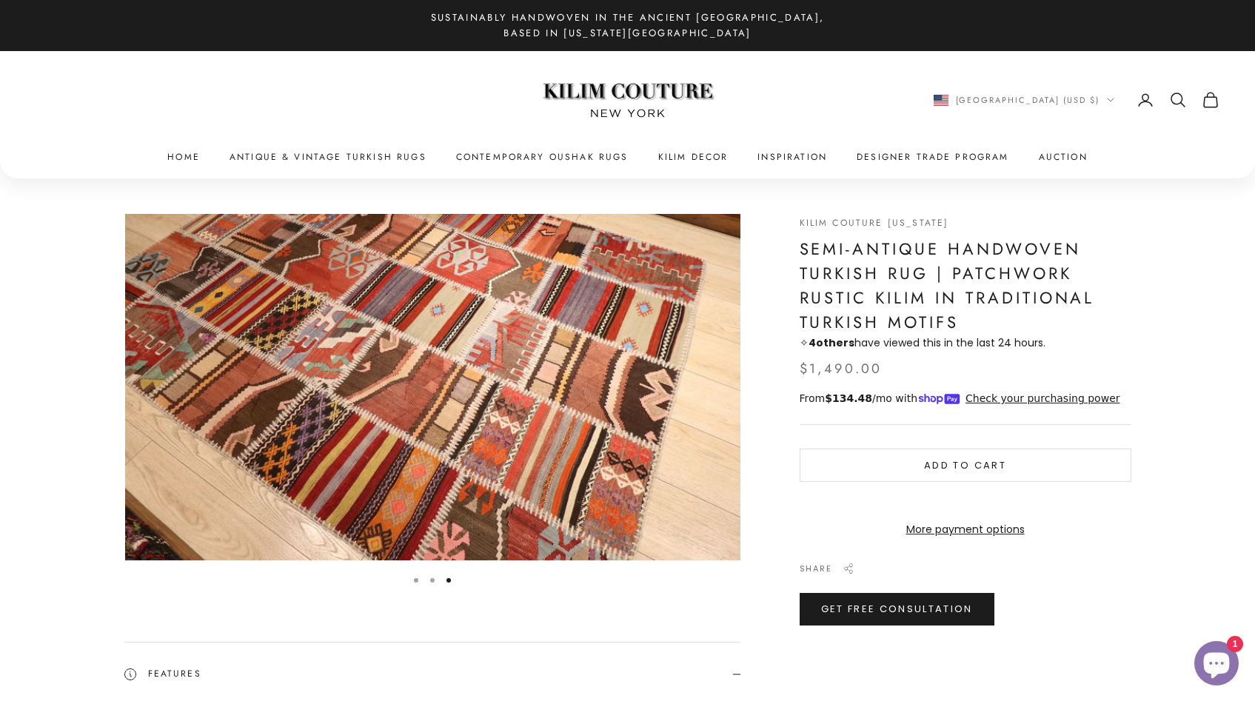
scroll to position [0, 1267]
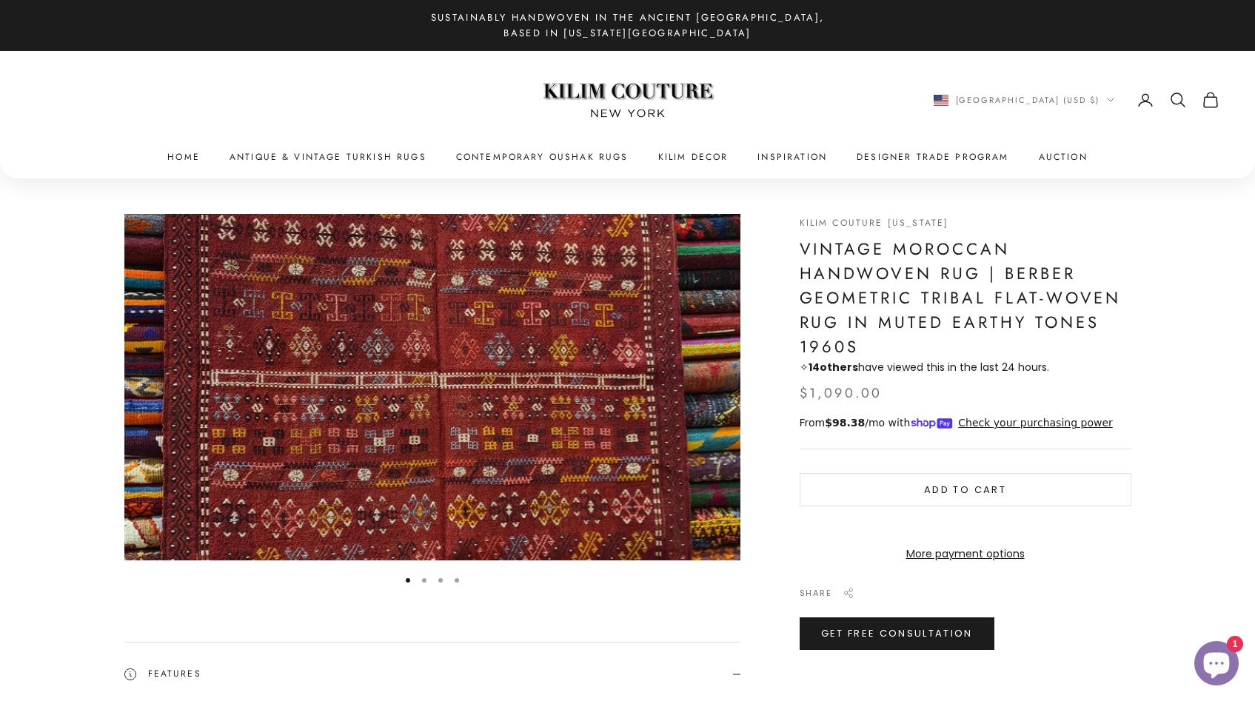
click at [423, 580] on button "Go to item 2" at bounding box center [424, 580] width 4 height 4
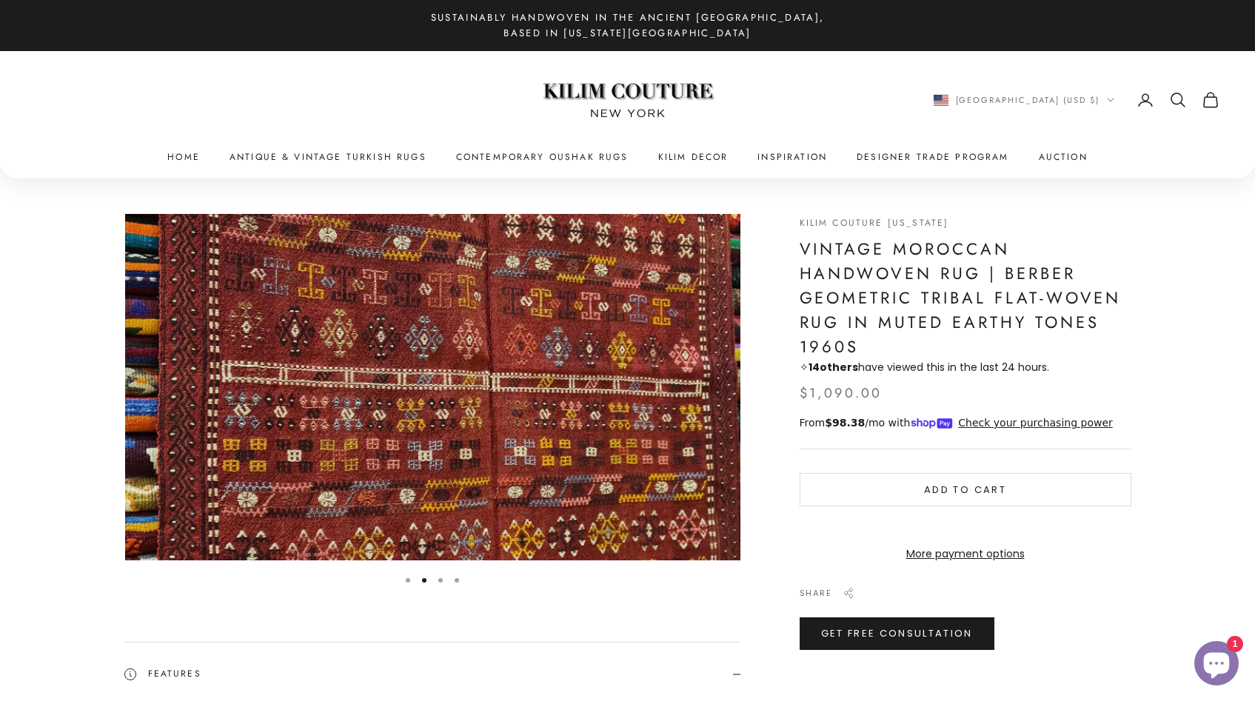
scroll to position [0, 634]
click at [442, 579] on button "Go to item 3" at bounding box center [440, 580] width 4 height 4
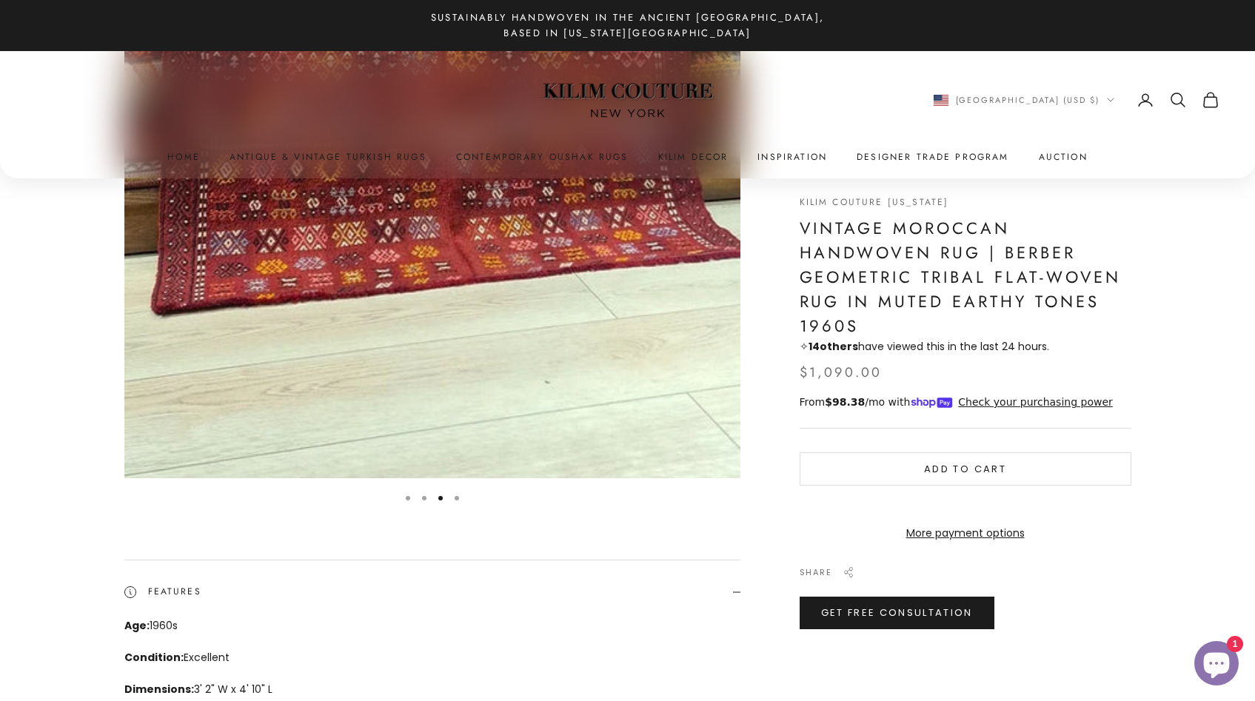
scroll to position [832, 0]
click at [455, 496] on button "Go to item 4" at bounding box center [456, 496] width 4 height 4
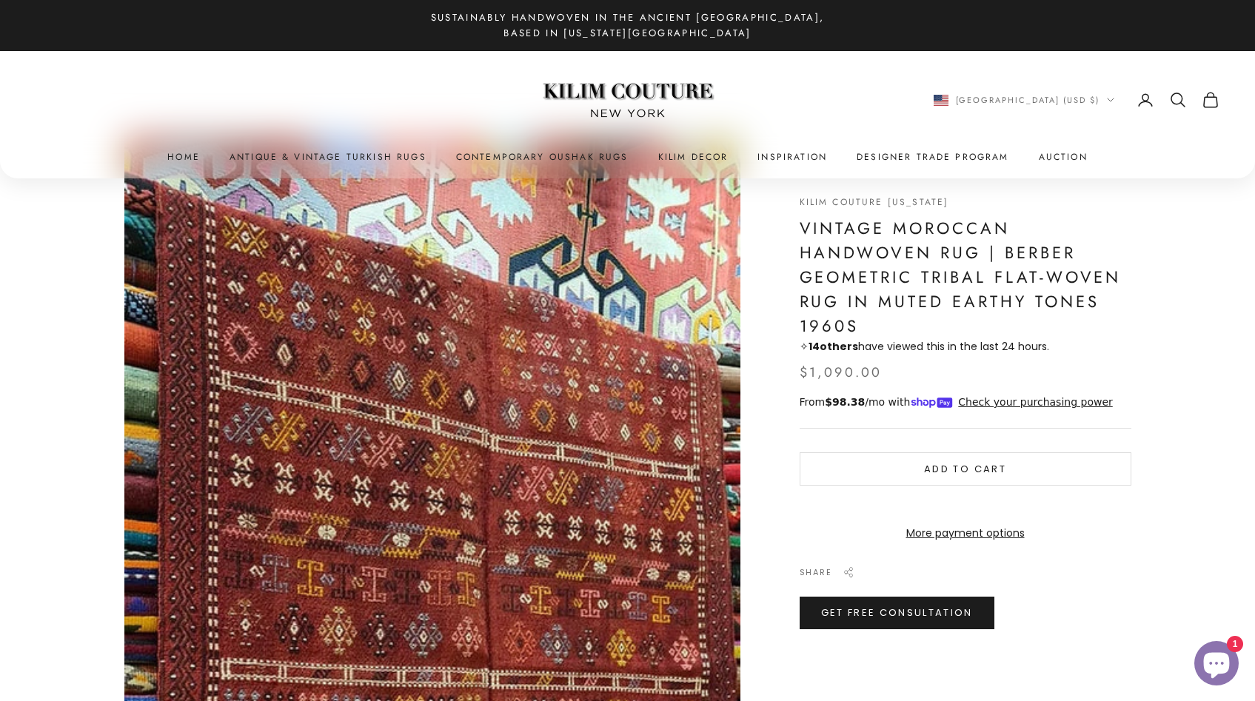
scroll to position [75, 0]
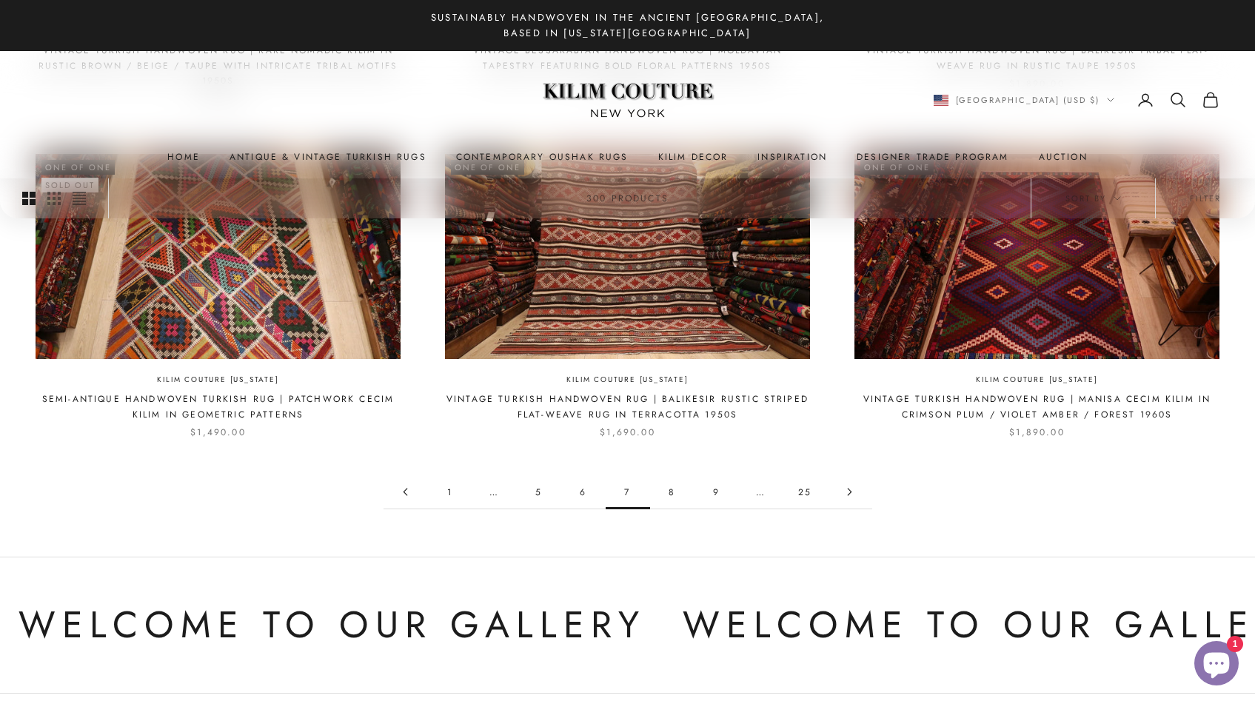
scroll to position [1441, 0]
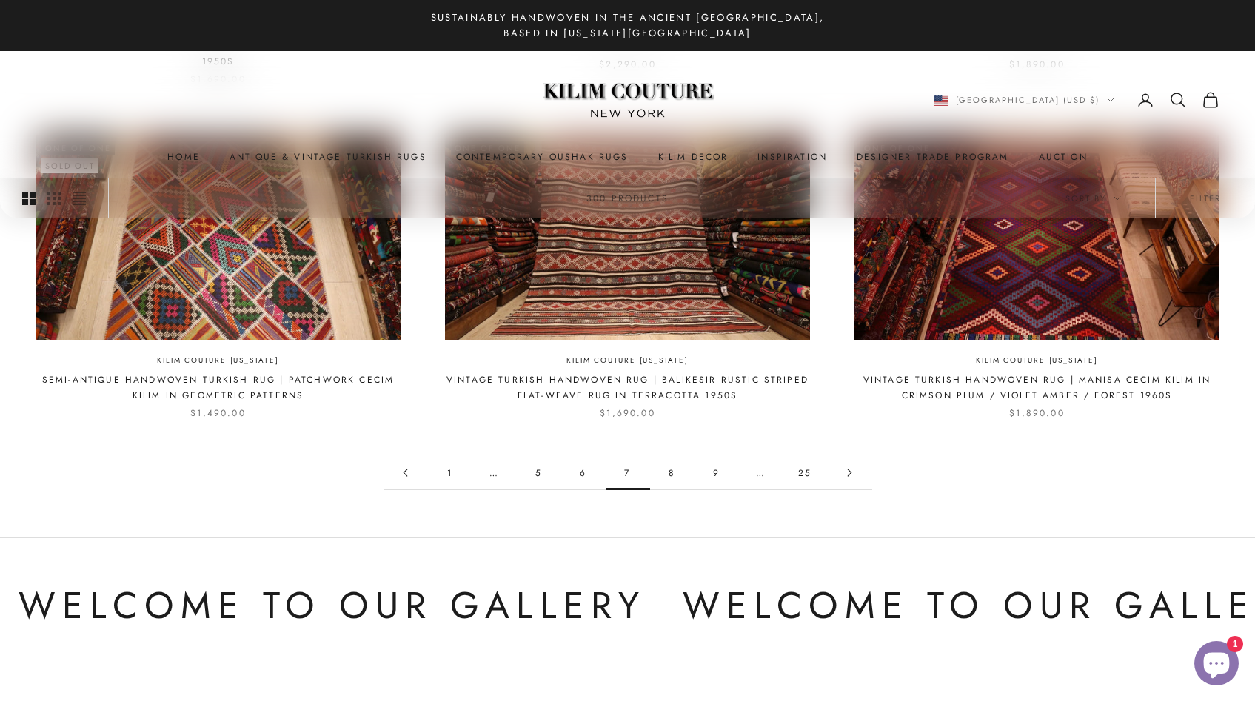
click at [669, 474] on link "8" at bounding box center [672, 472] width 44 height 33
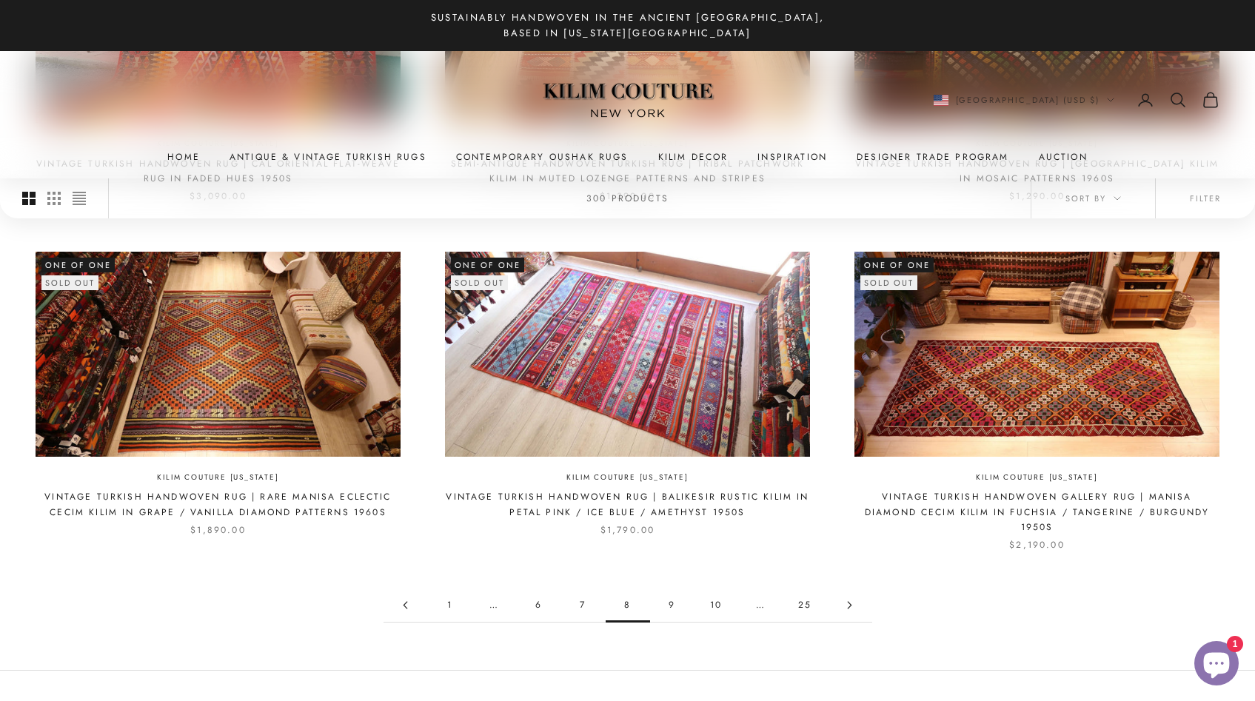
scroll to position [1327, 0]
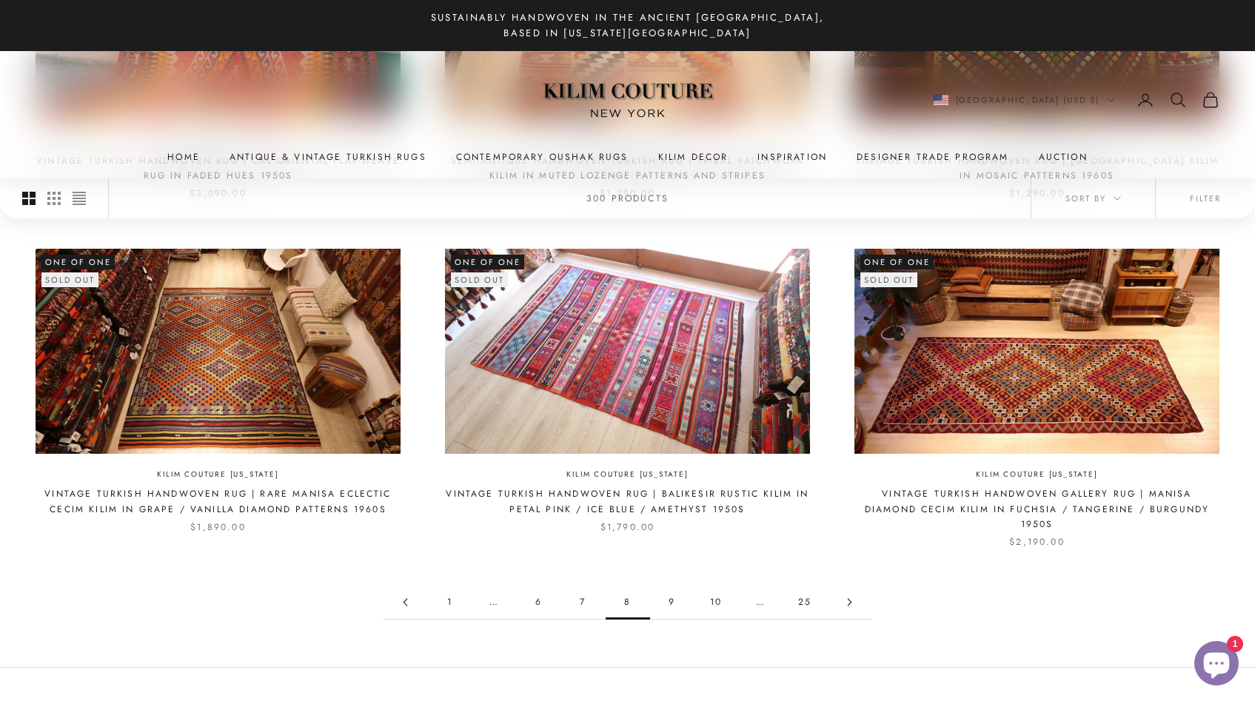
click at [668, 585] on link "9" at bounding box center [672, 601] width 44 height 33
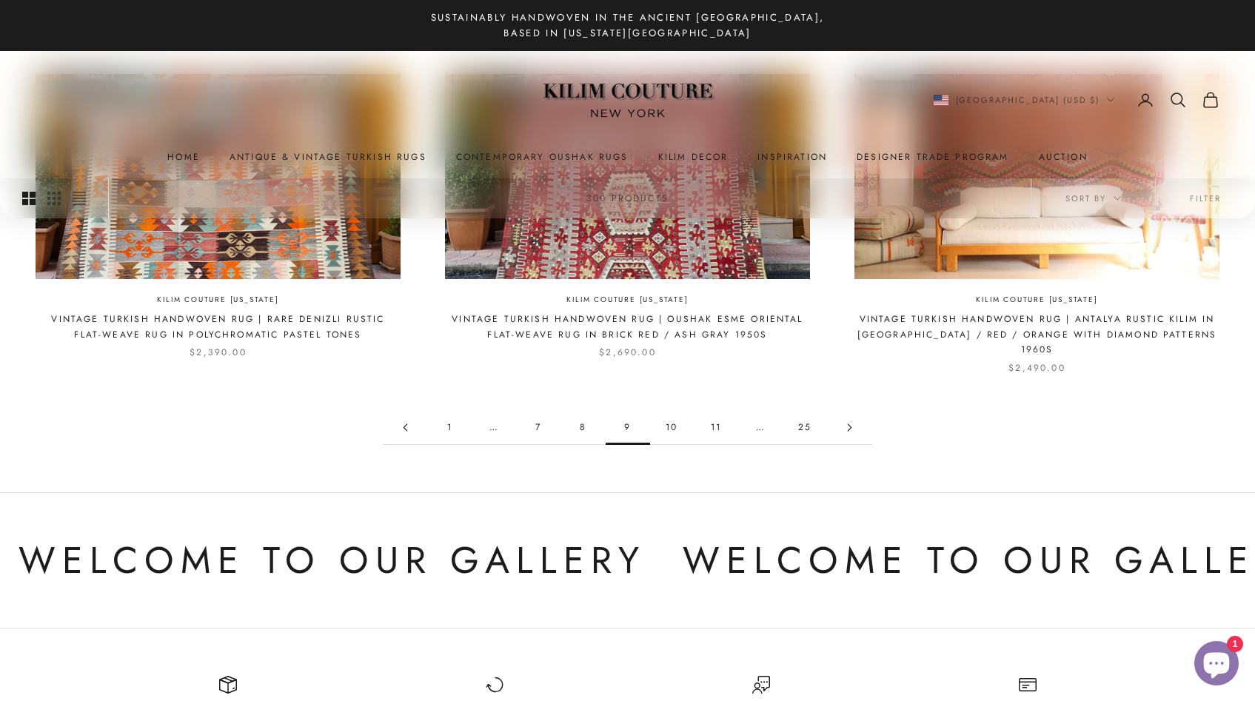
scroll to position [1491, 0]
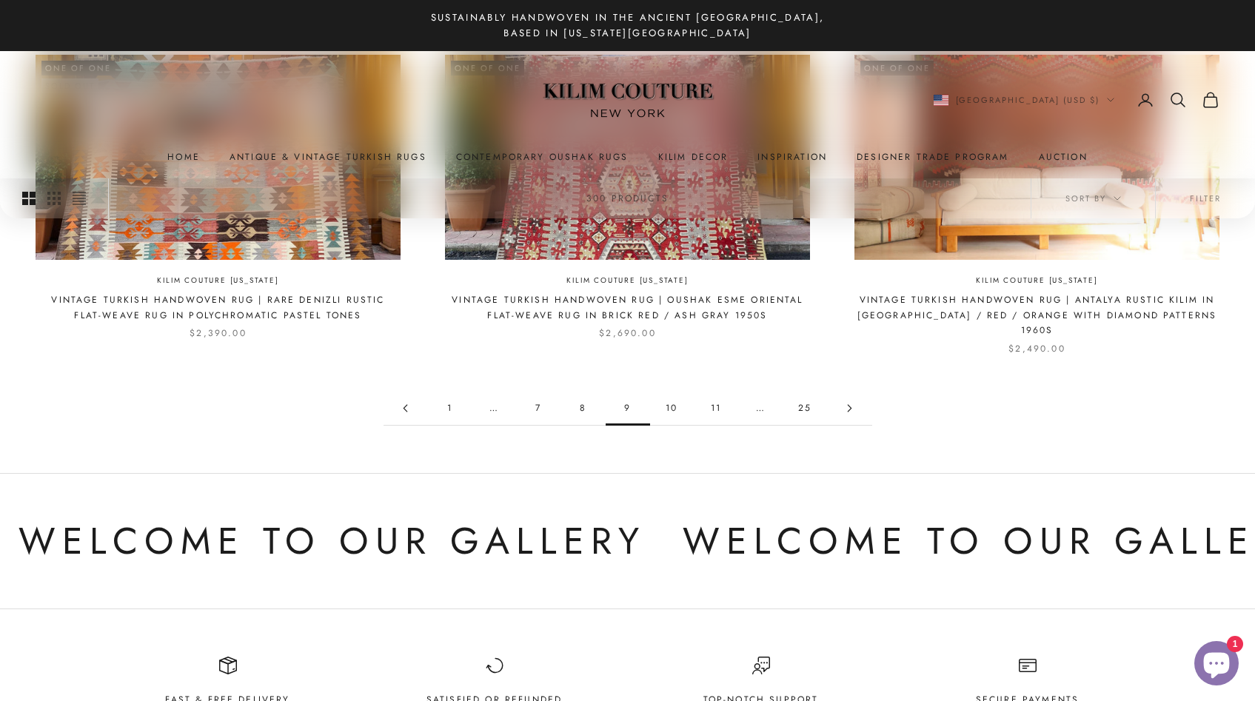
click at [672, 394] on link "10" at bounding box center [672, 408] width 44 height 33
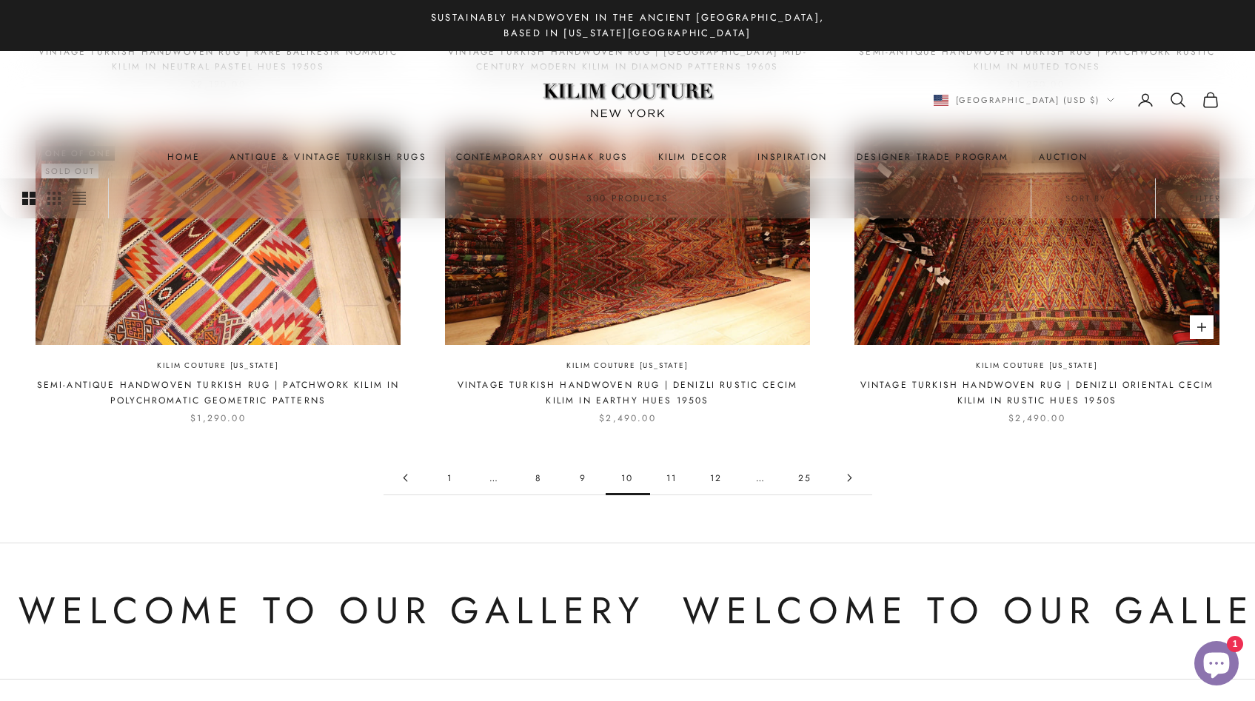
scroll to position [1451, 0]
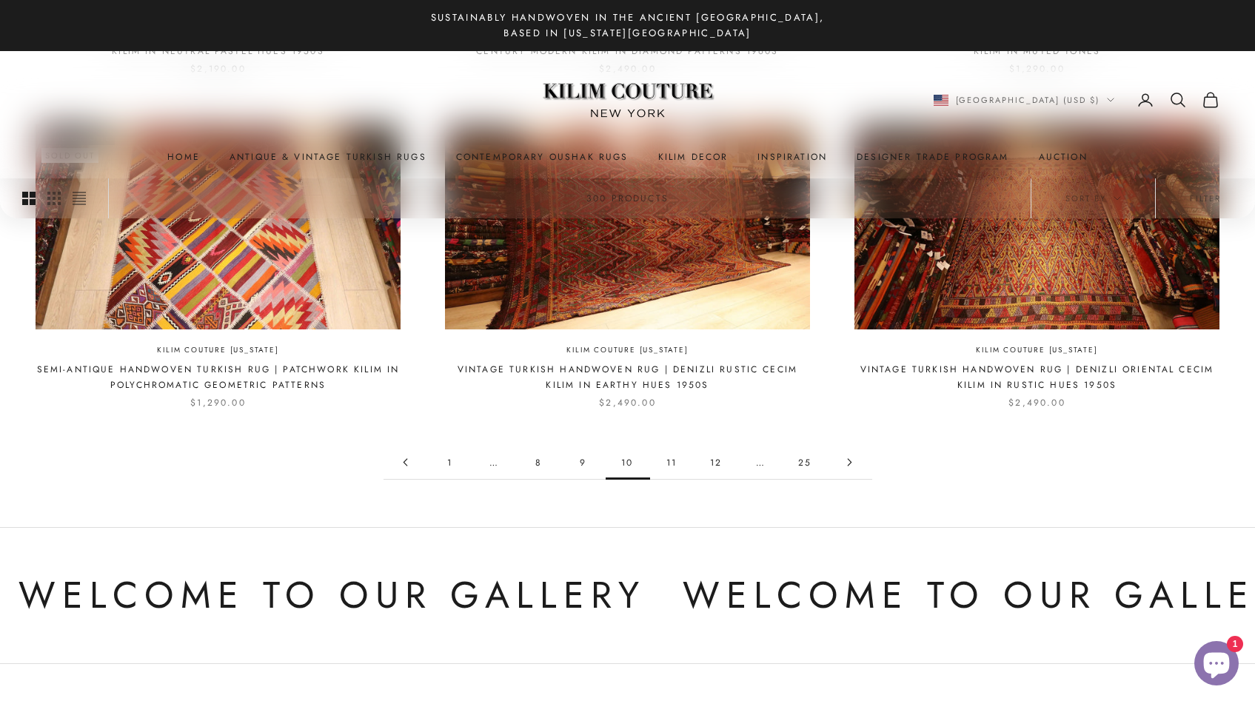
click at [671, 452] on link "11" at bounding box center [672, 462] width 44 height 33
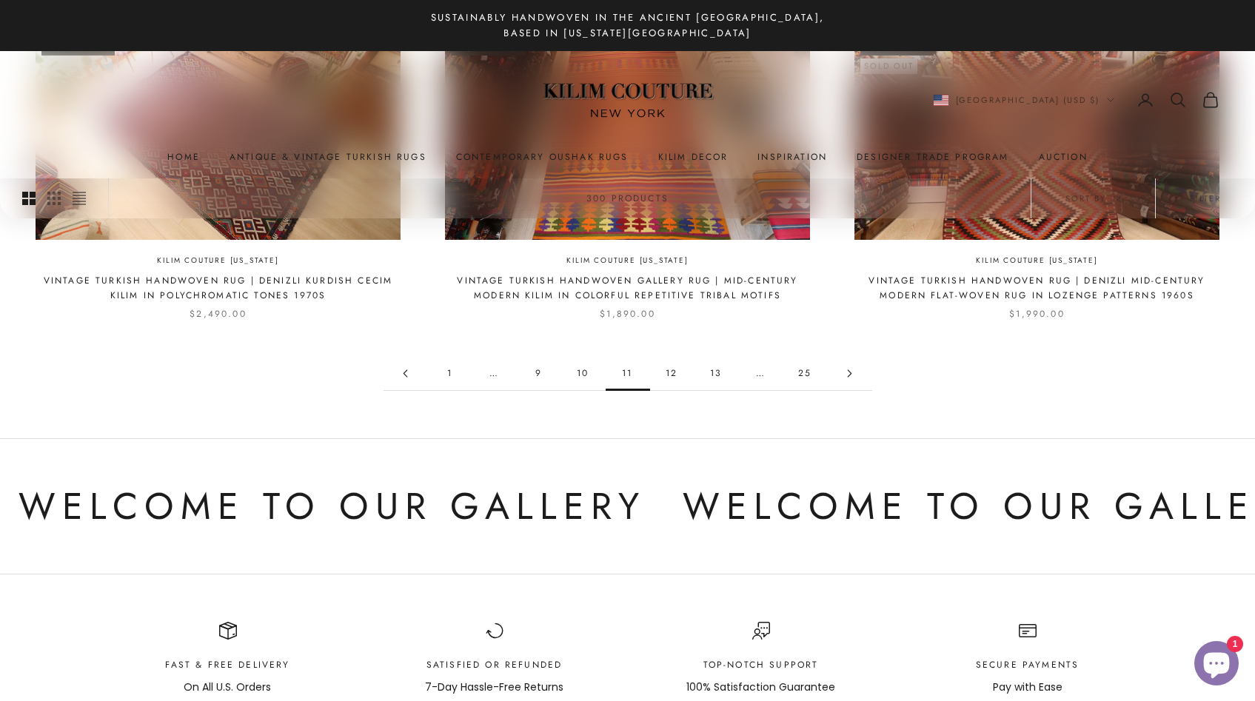
scroll to position [1527, 0]
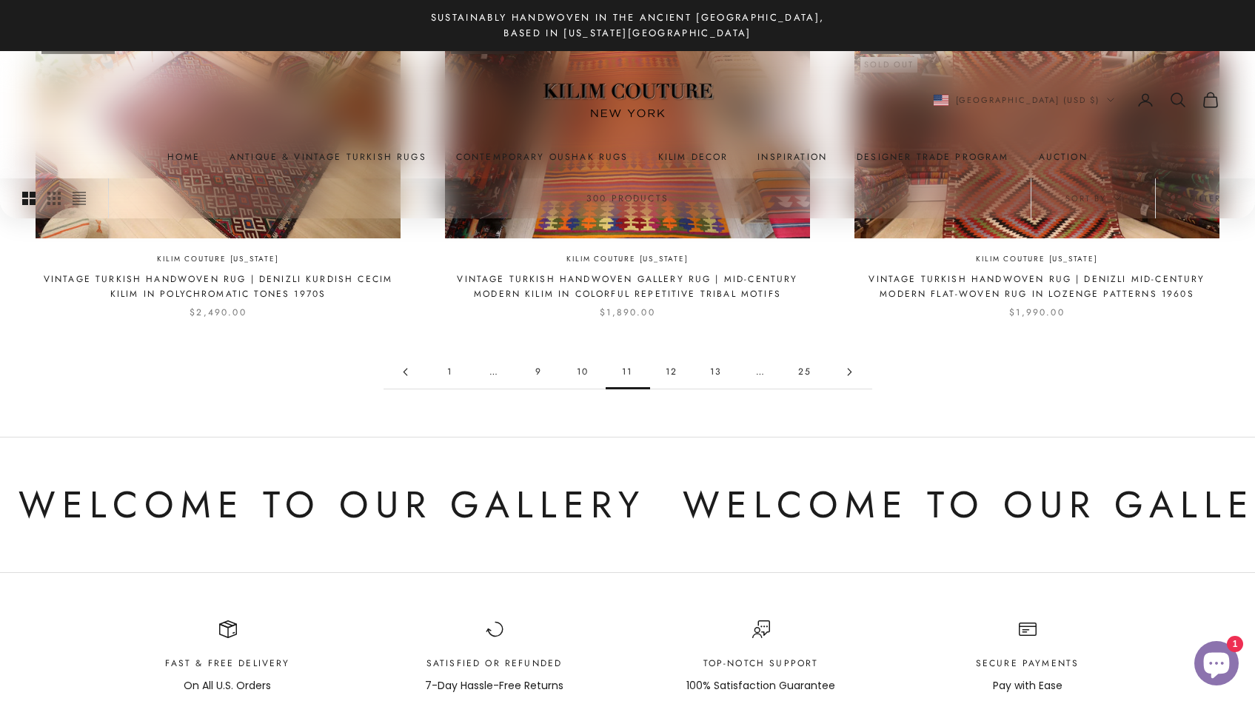
click at [676, 355] on link "12" at bounding box center [672, 371] width 44 height 33
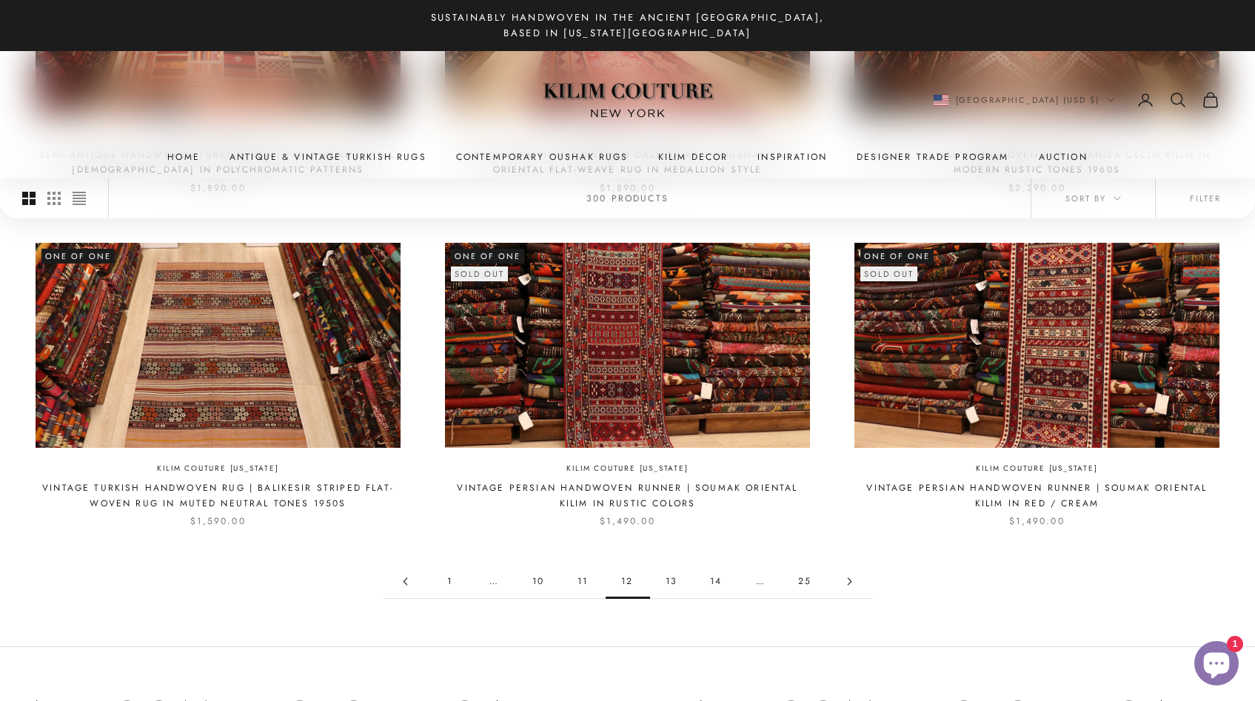
scroll to position [1305, 0]
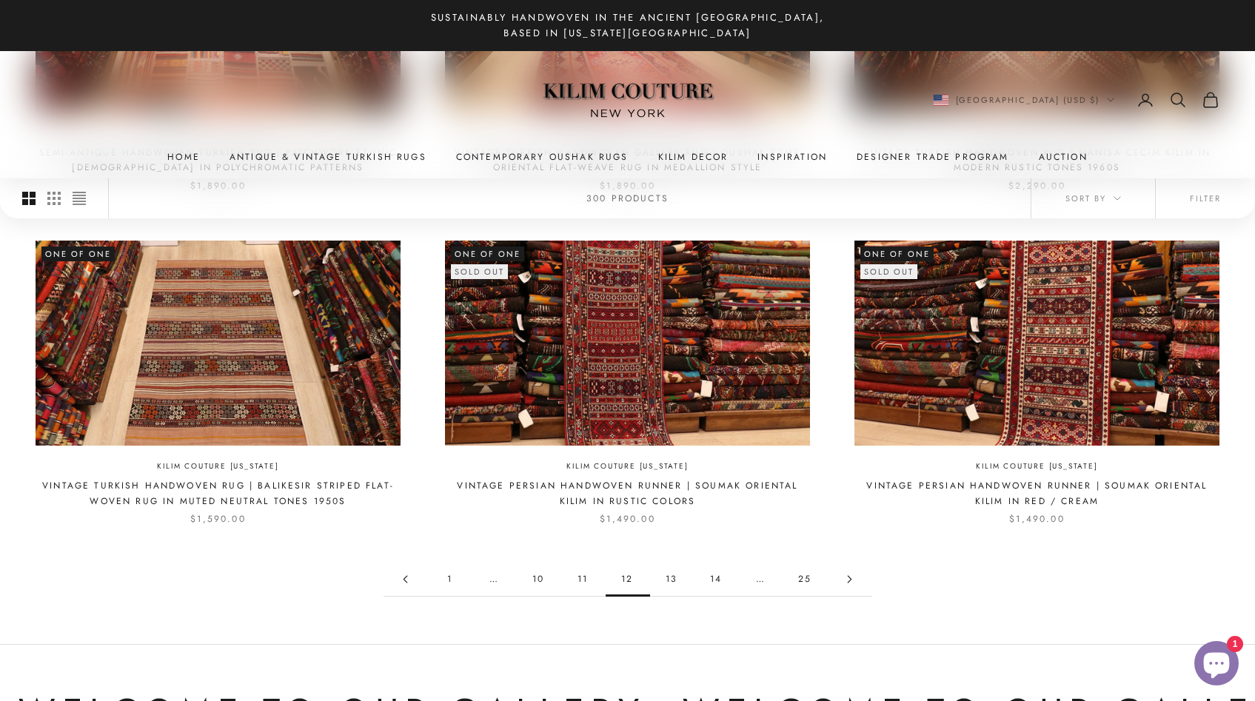
click at [671, 584] on link "13" at bounding box center [672, 579] width 44 height 33
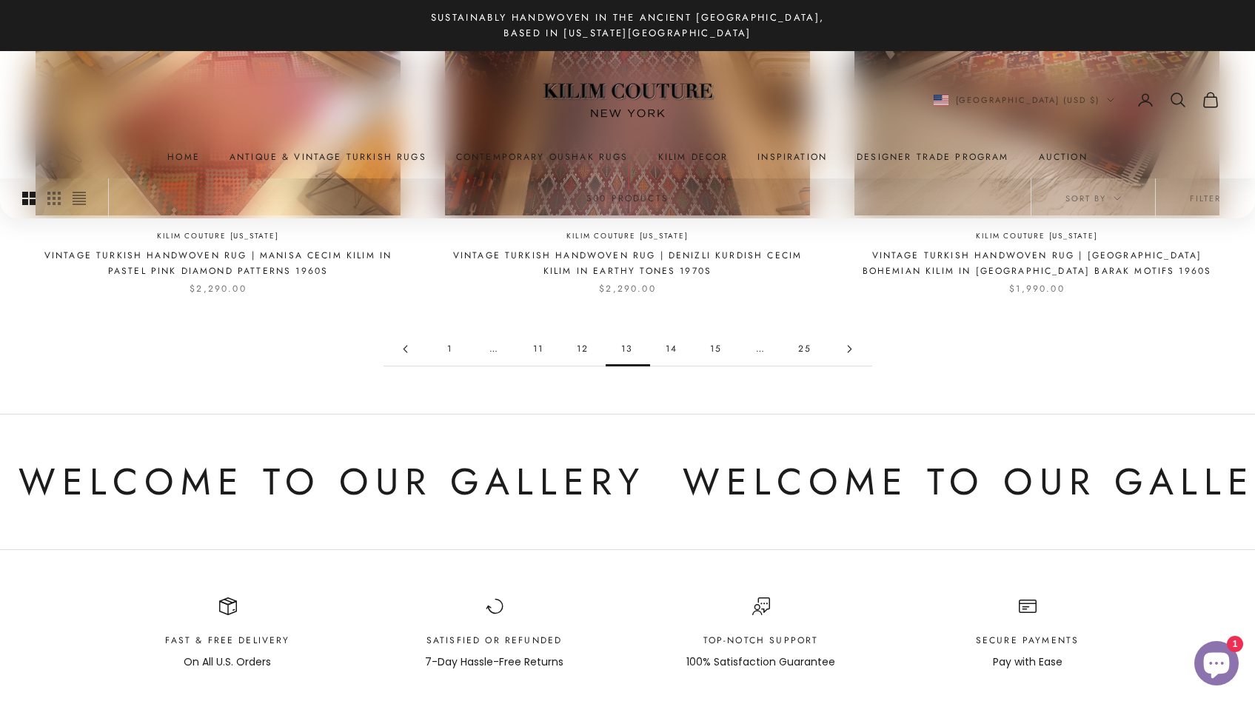
scroll to position [1536, 0]
click at [674, 341] on link "14" at bounding box center [672, 348] width 44 height 33
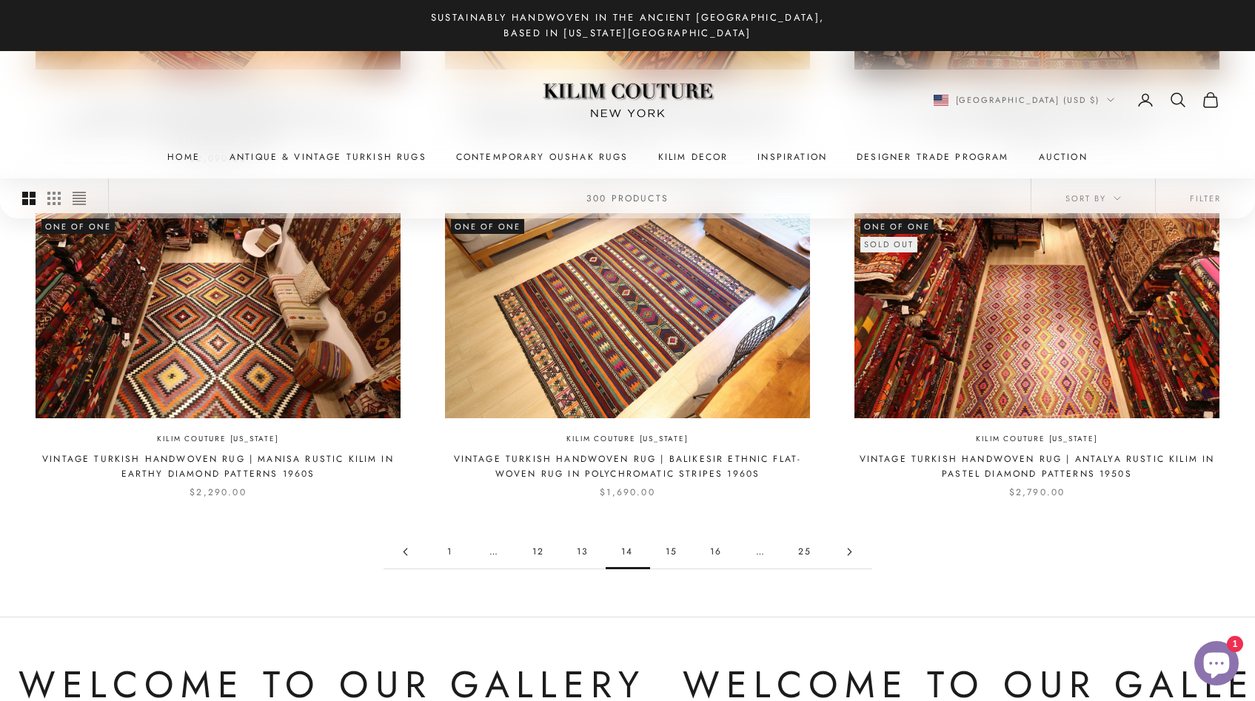
scroll to position [1357, 0]
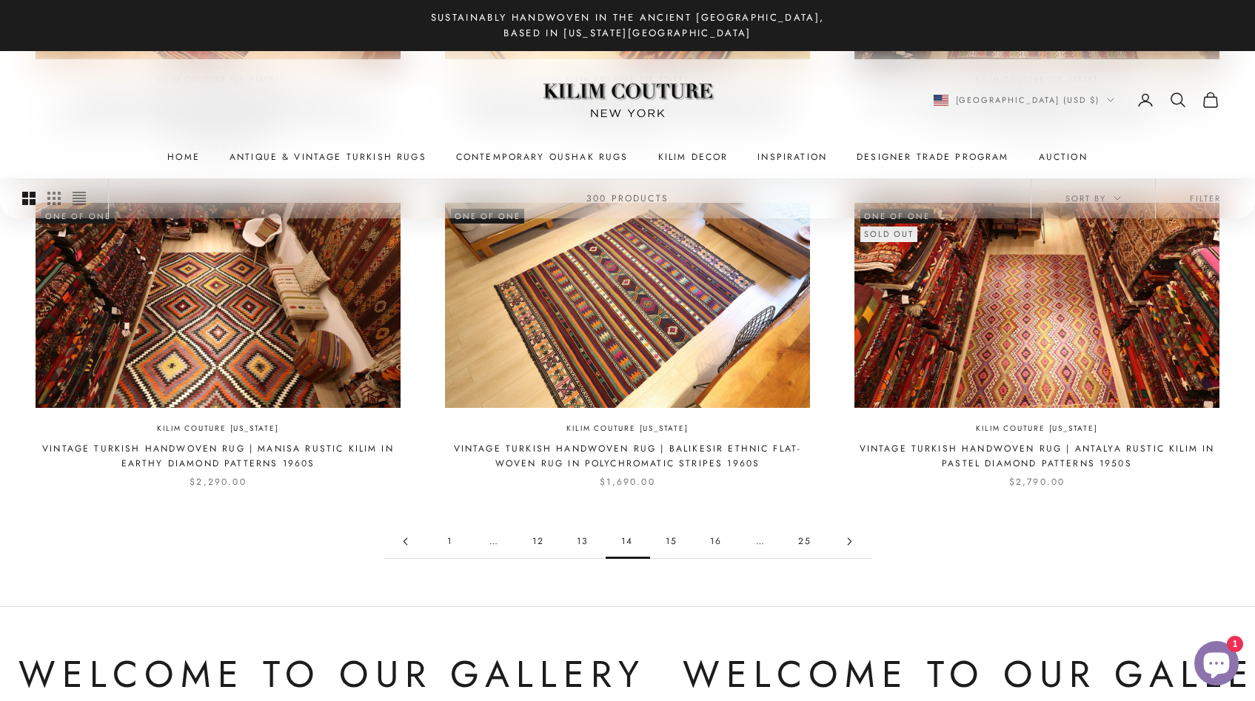
click at [675, 526] on link "15" at bounding box center [672, 541] width 44 height 33
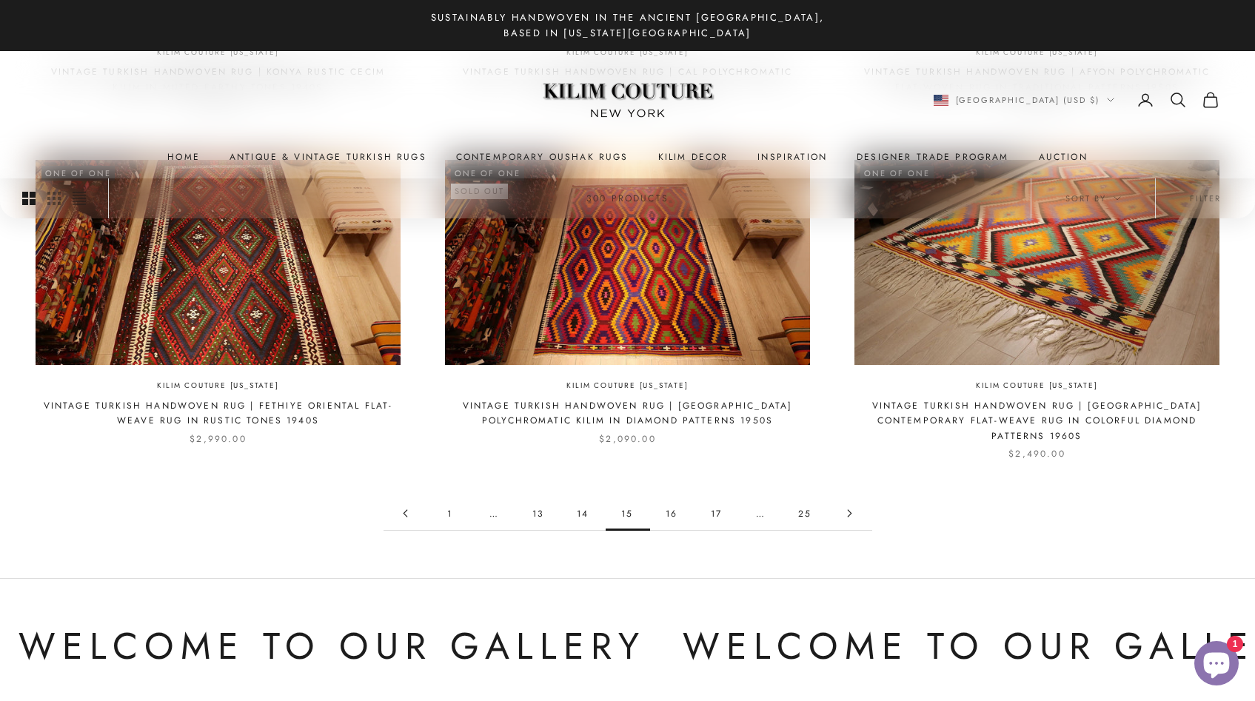
scroll to position [1402, 0]
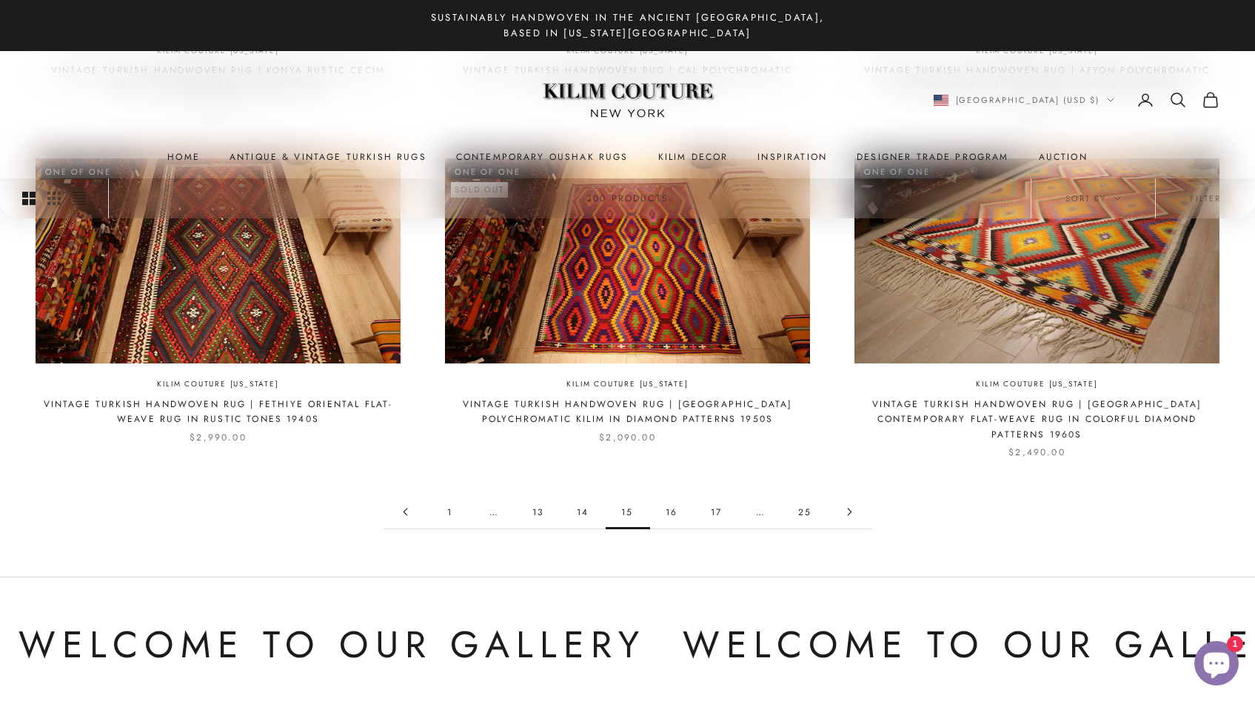
click at [670, 497] on link "16" at bounding box center [672, 511] width 44 height 33
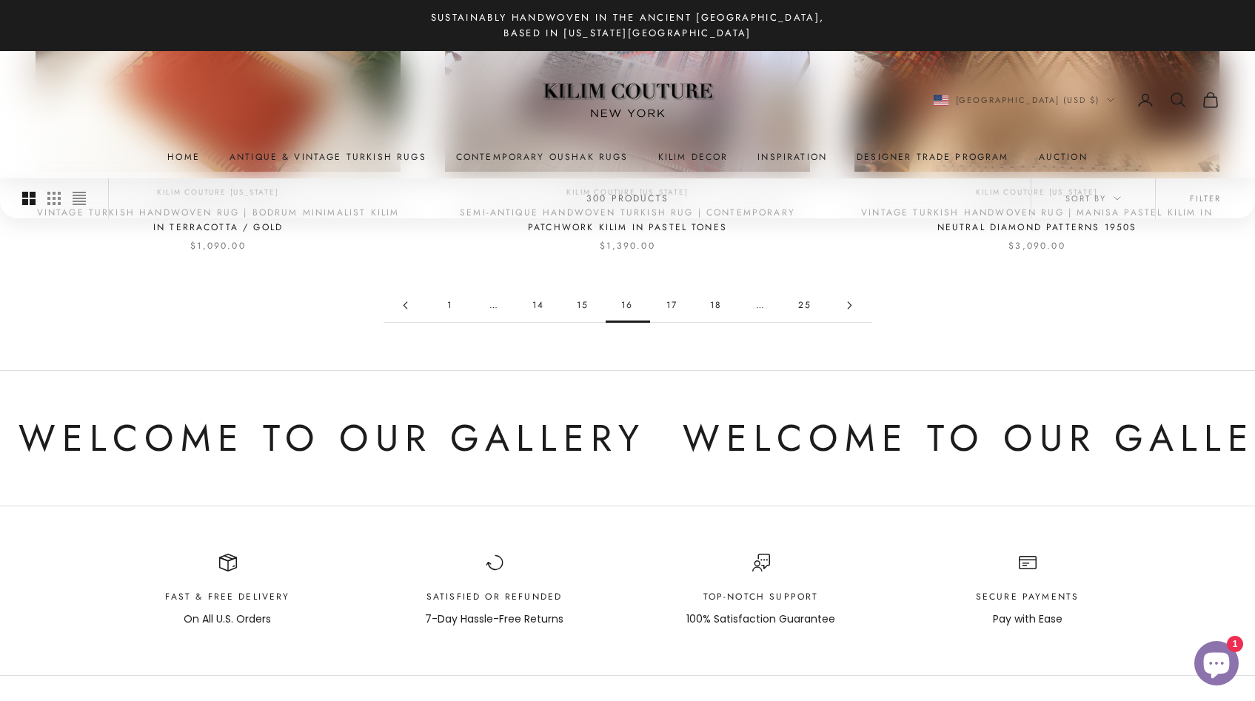
scroll to position [1602, 0]
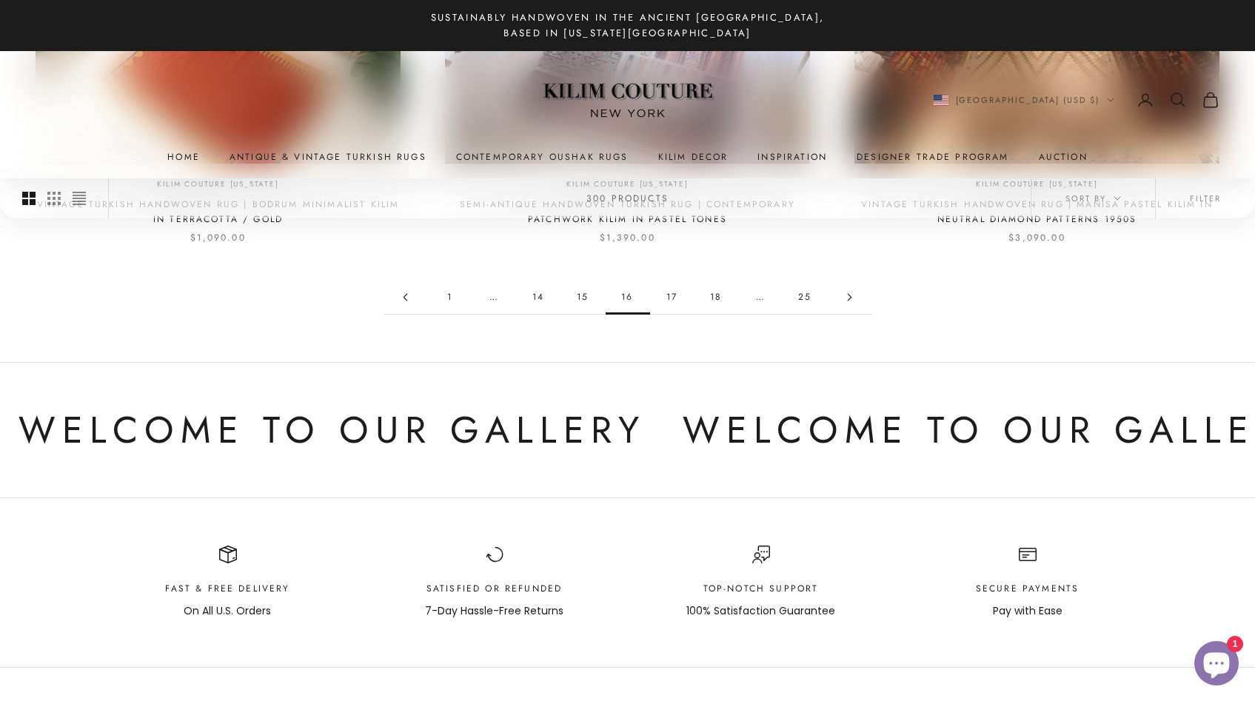
click at [674, 283] on link "17" at bounding box center [672, 297] width 44 height 33
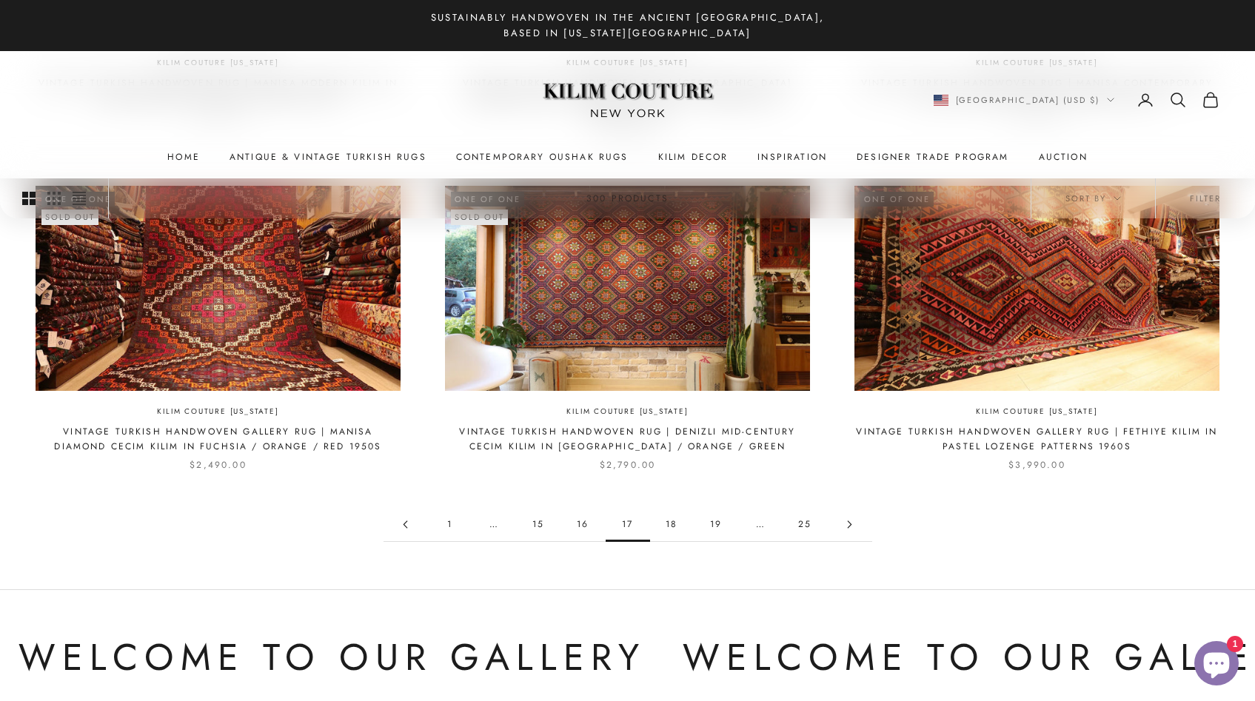
scroll to position [1377, 0]
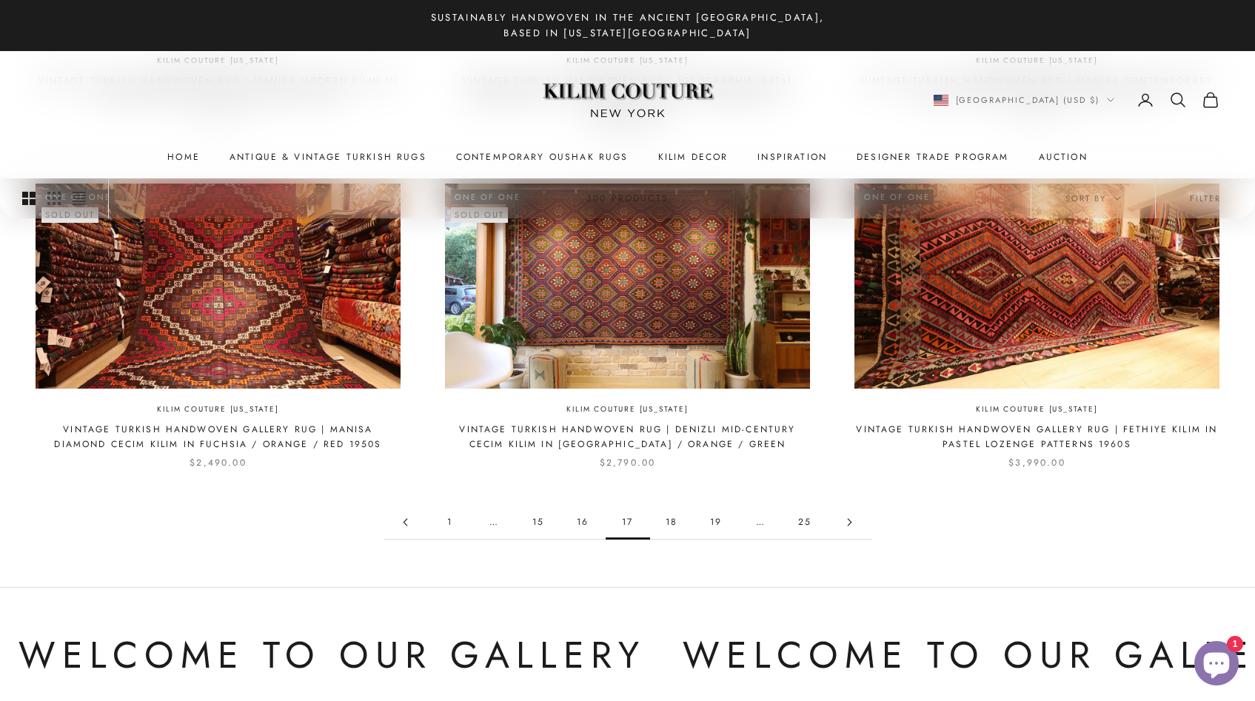
click at [676, 506] on link "18" at bounding box center [672, 522] width 44 height 33
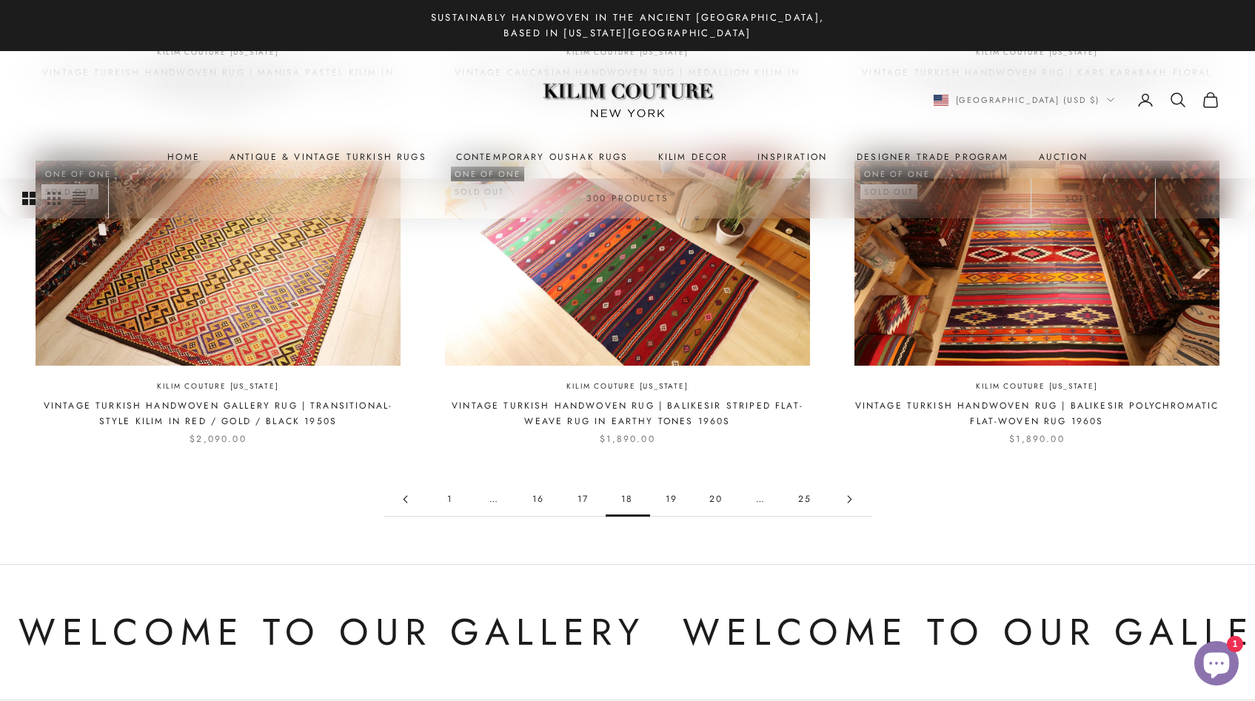
scroll to position [1423, 0]
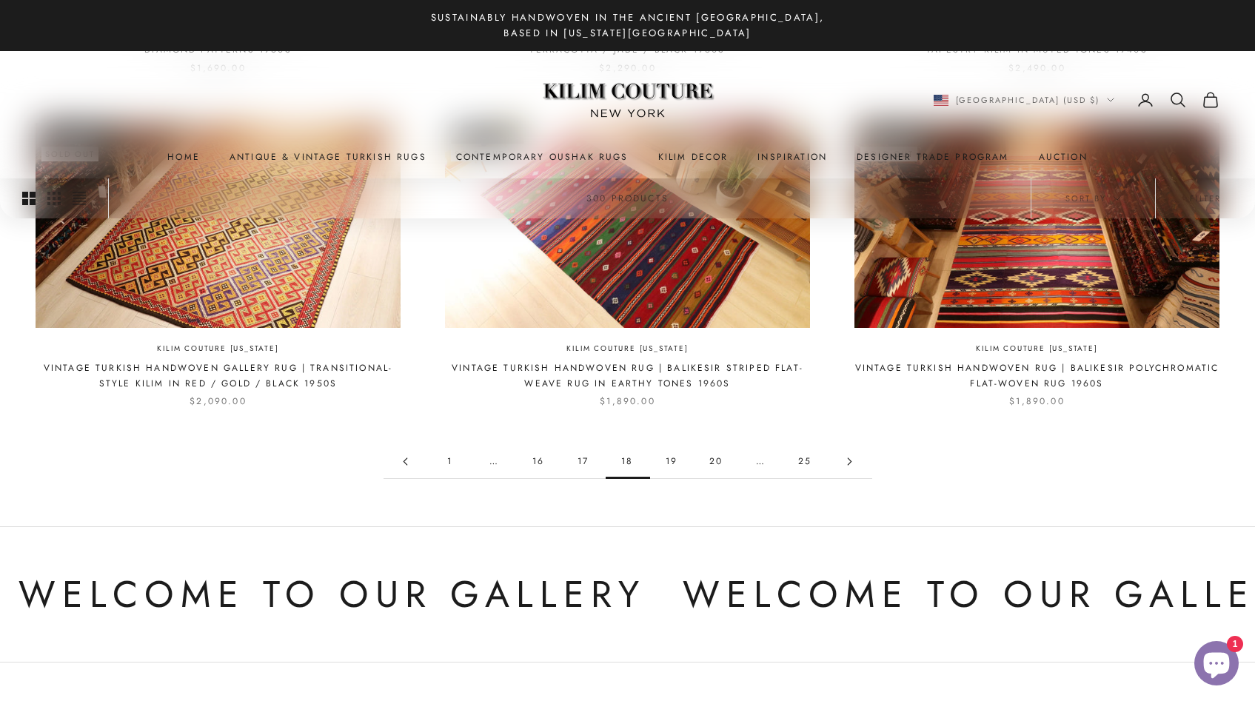
click at [673, 463] on link "19" at bounding box center [672, 461] width 44 height 33
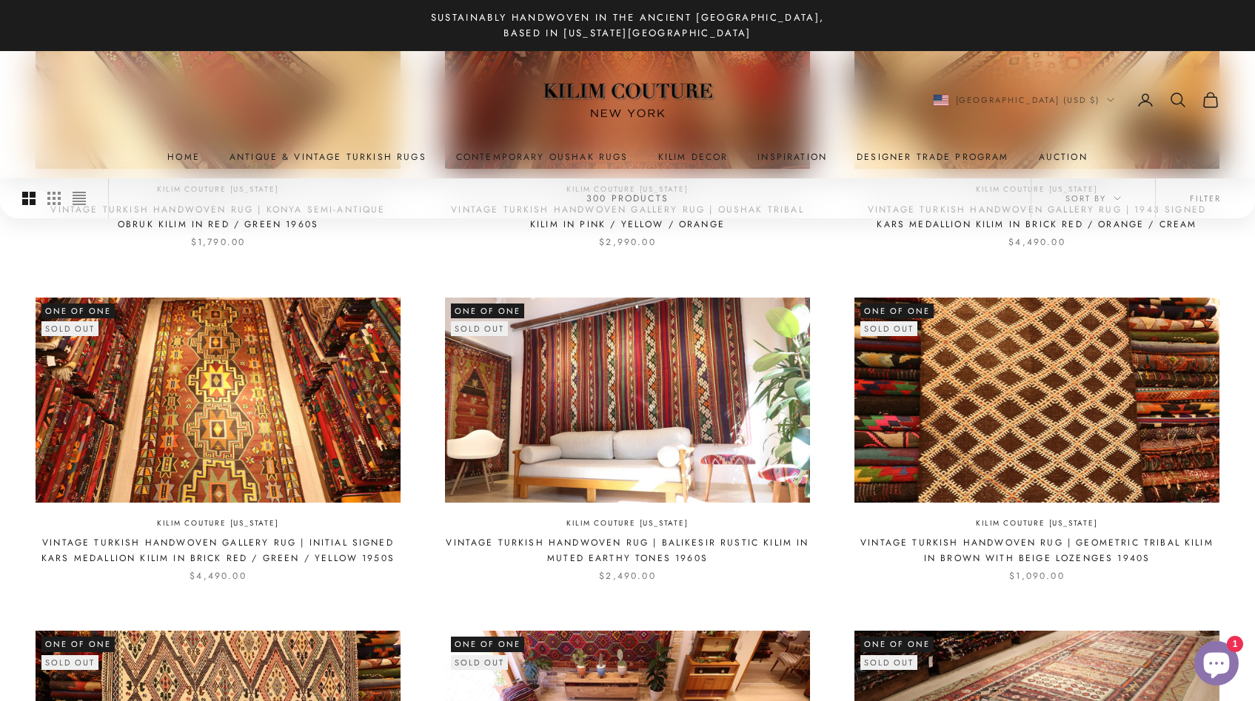
scroll to position [582, 0]
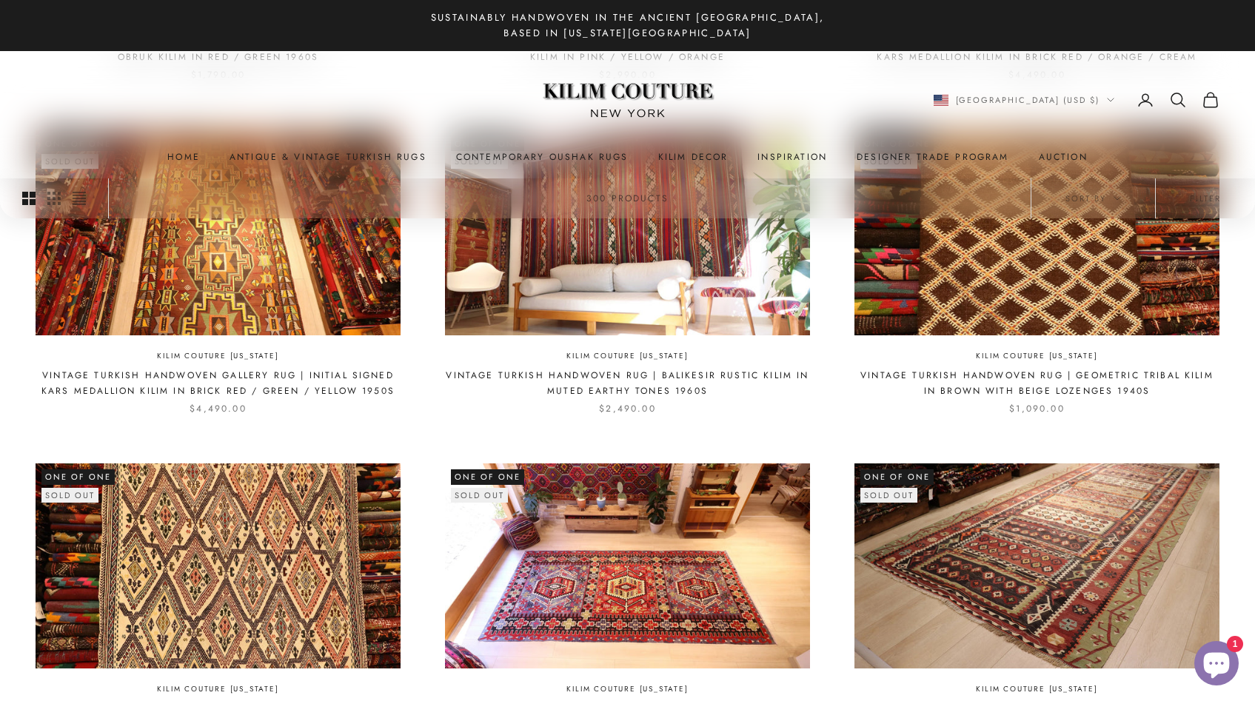
click at [673, 463] on product-list "One of One Sold out Kilim Couture New York Vintage Turkish Handwoven Rug | Kony…" at bounding box center [628, 439] width 1184 height 1286
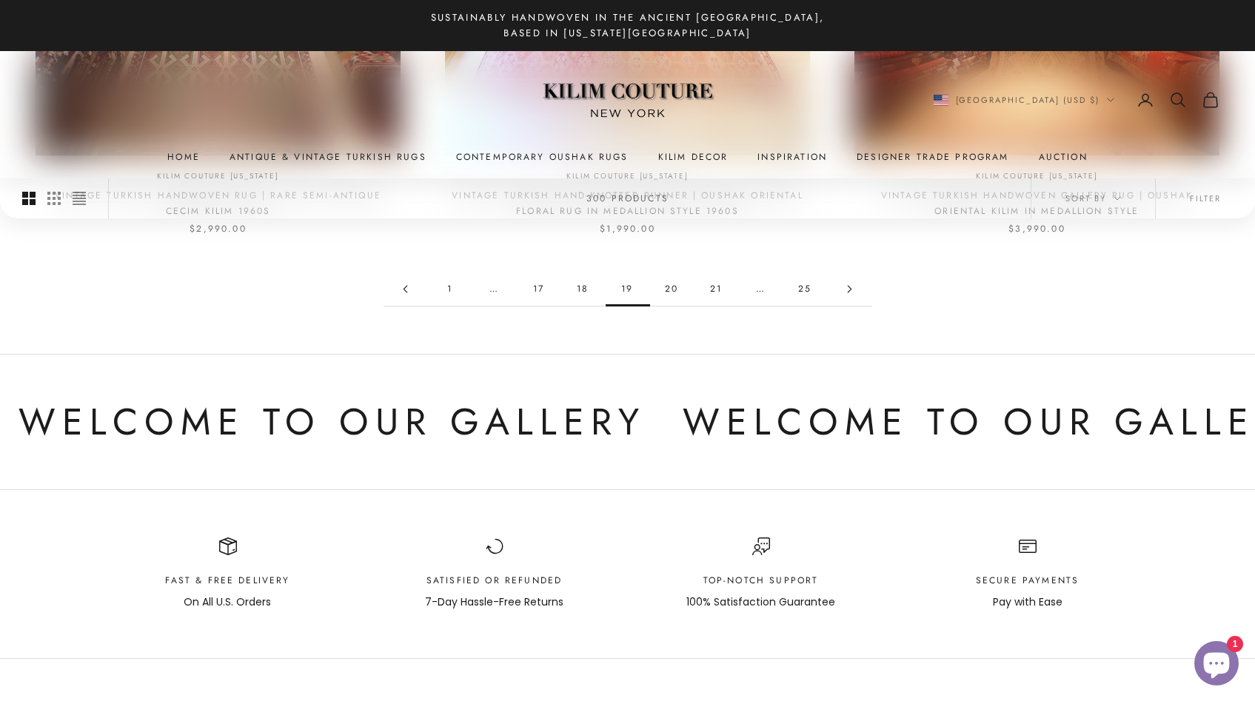
scroll to position [1600, 0]
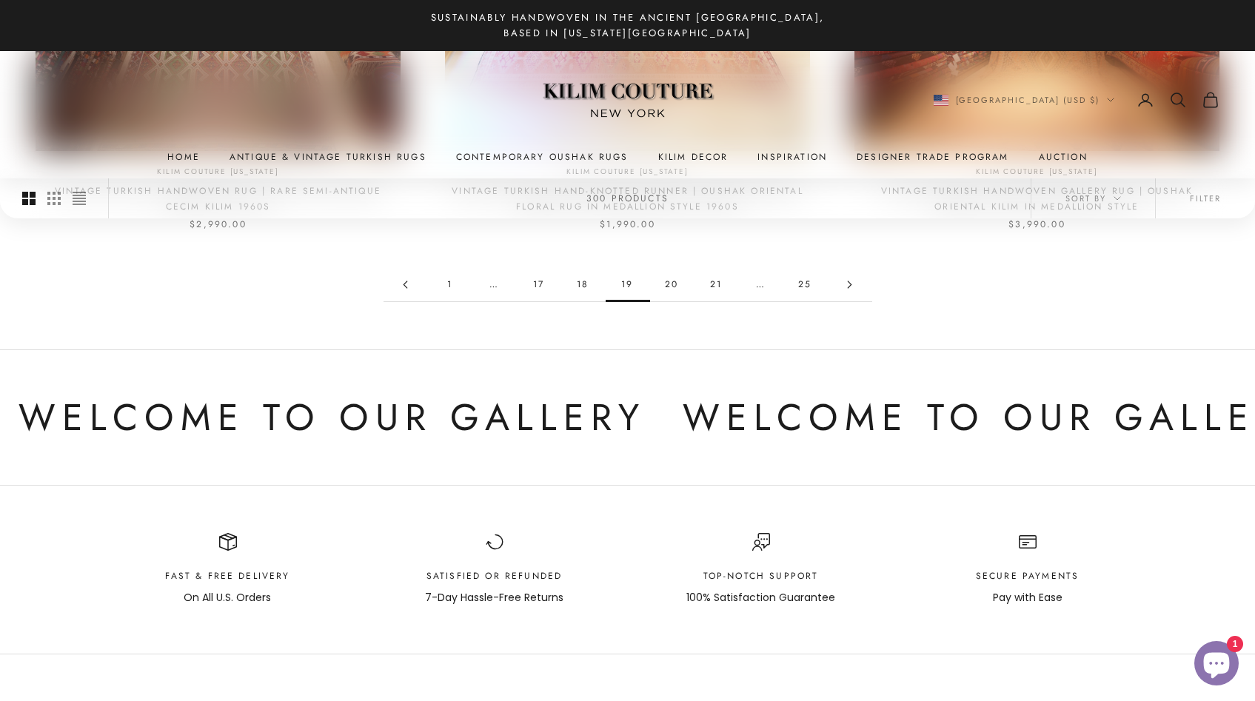
click at [674, 283] on link "20" at bounding box center [672, 284] width 44 height 33
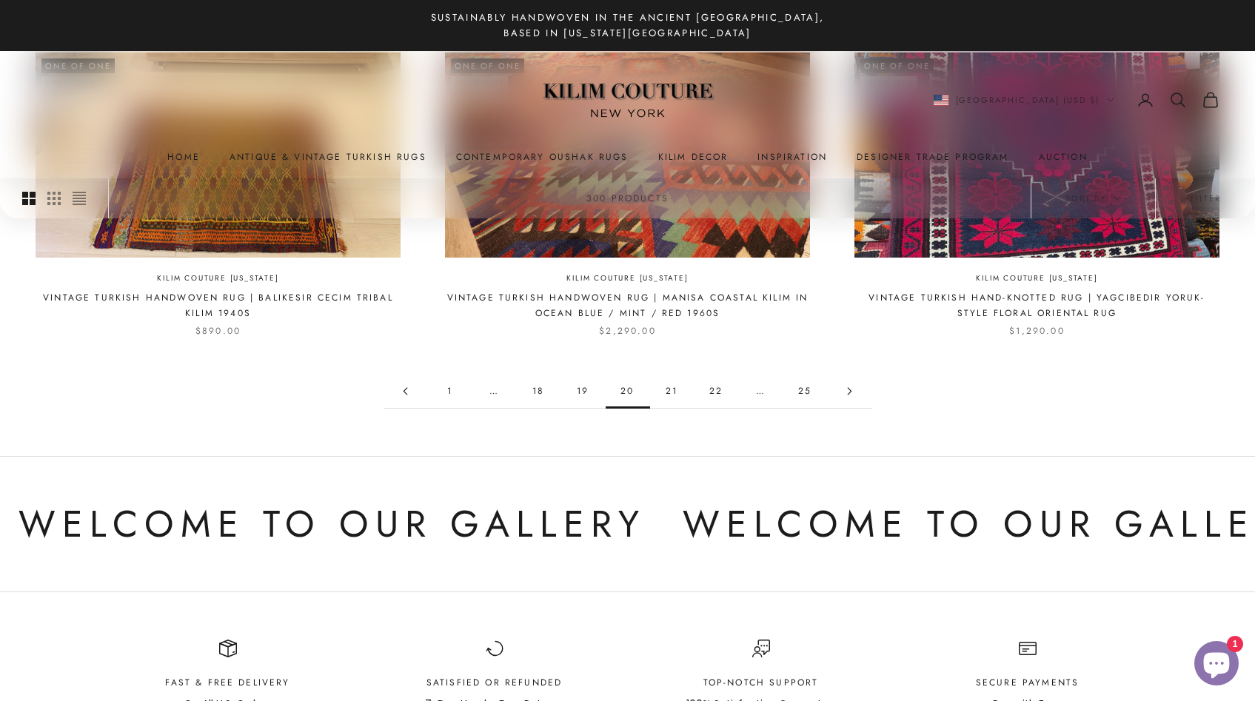
scroll to position [1496, 0]
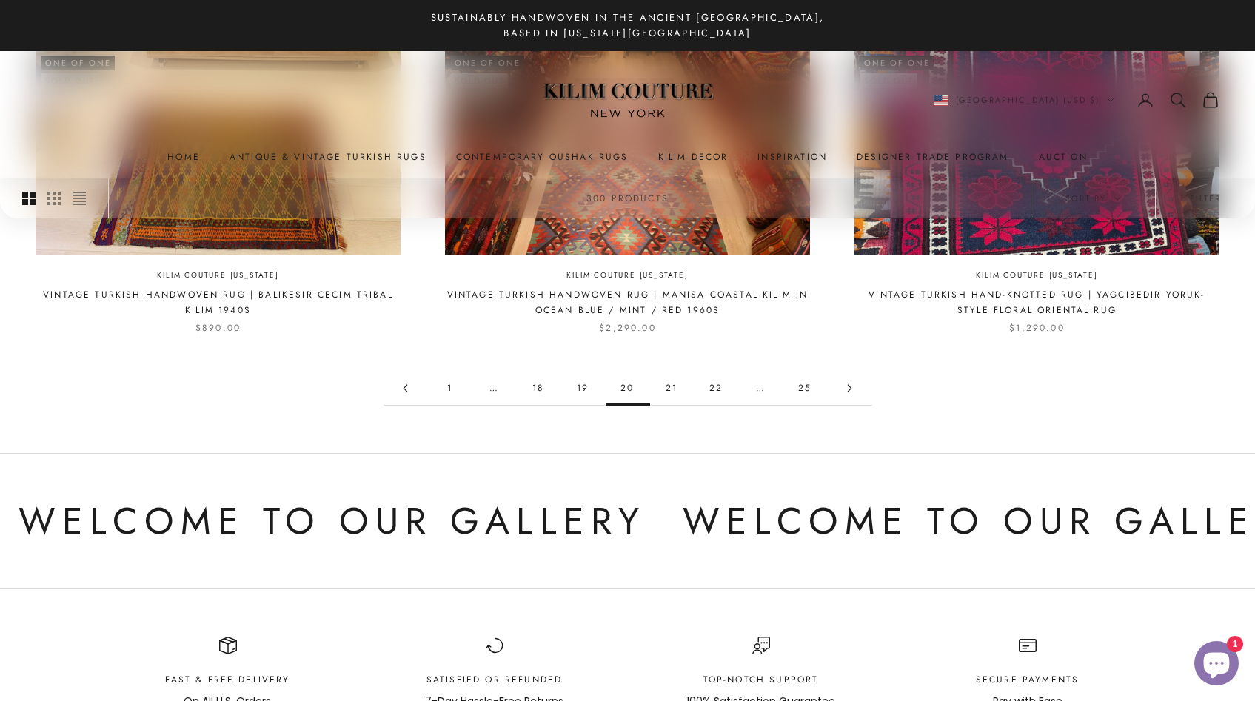
click at [673, 386] on link "21" at bounding box center [672, 388] width 44 height 33
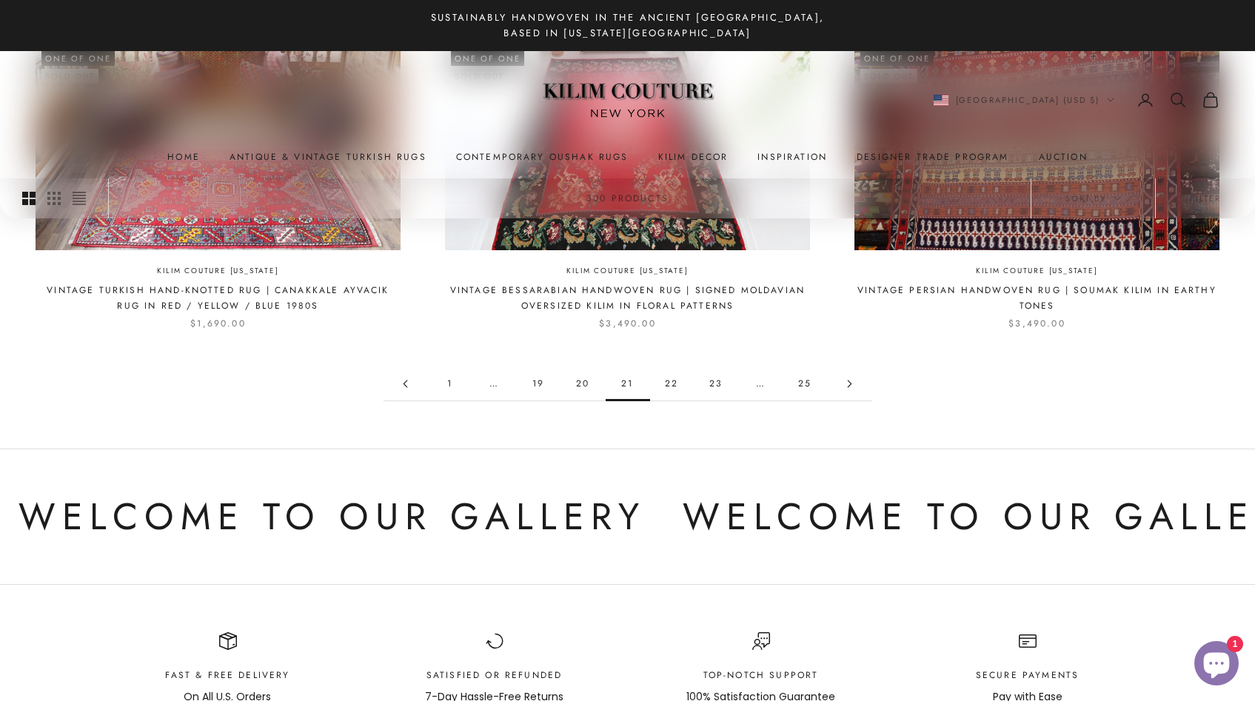
scroll to position [1540, 0]
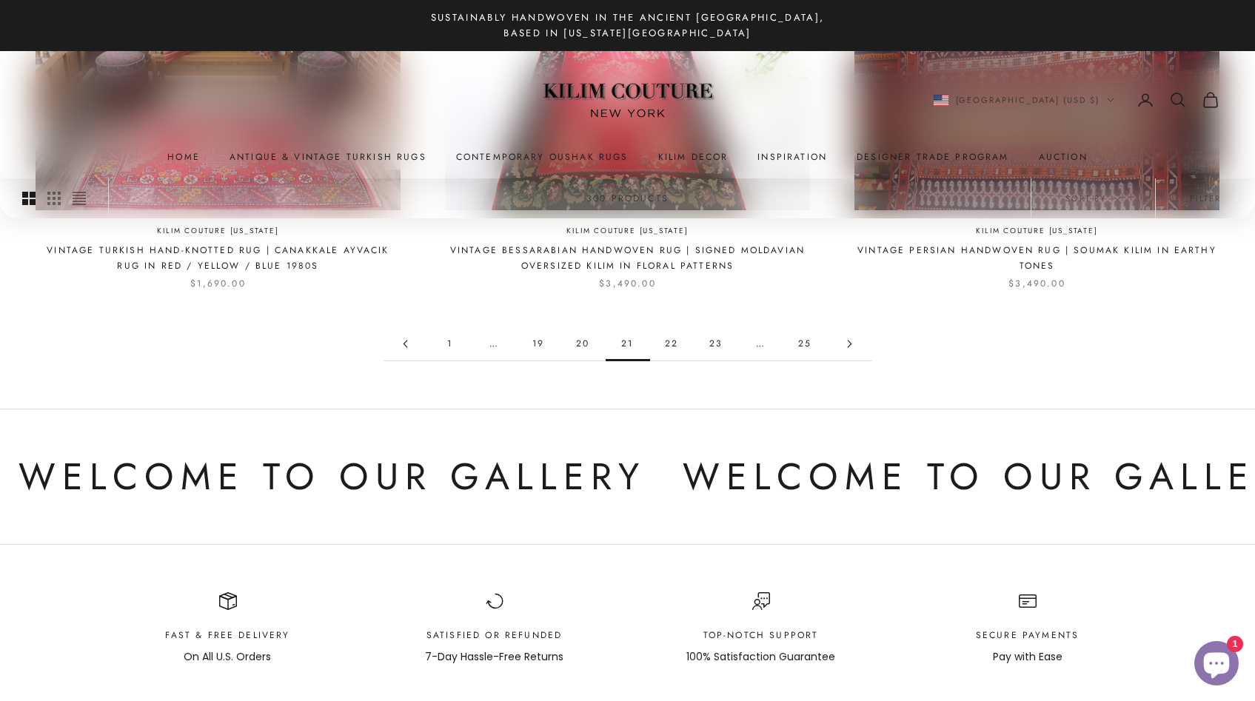
click at [668, 350] on link "22" at bounding box center [672, 343] width 44 height 33
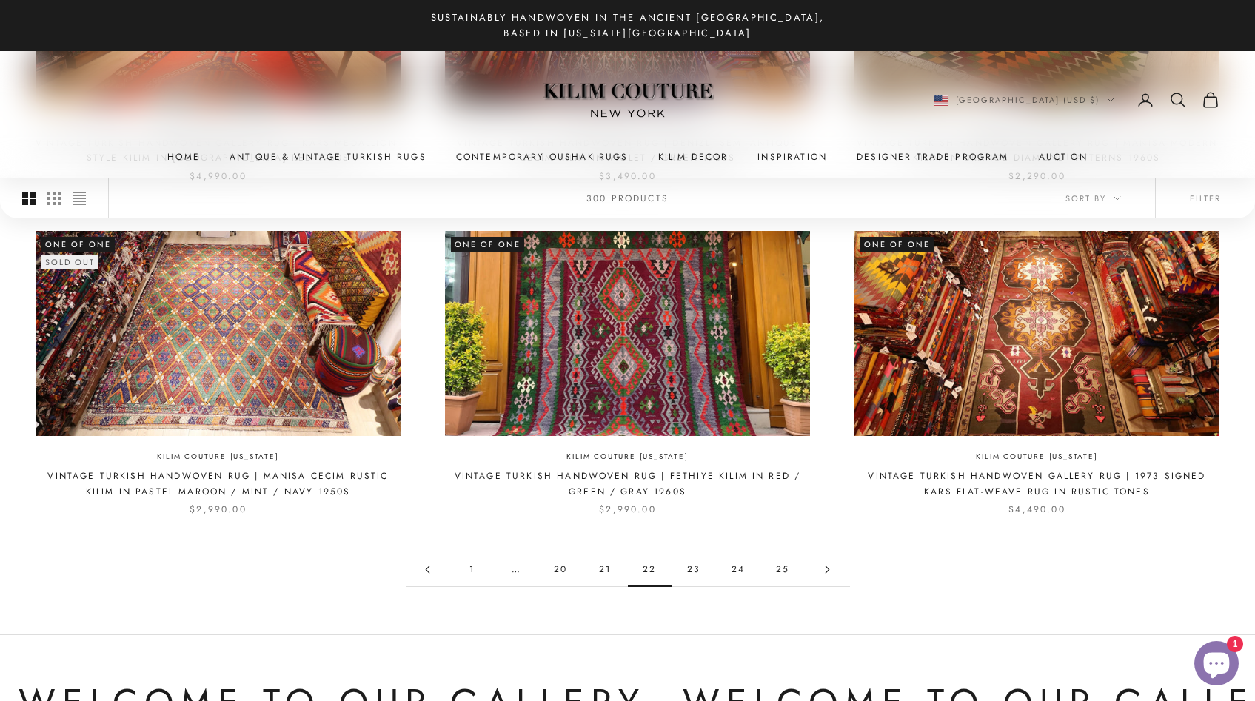
scroll to position [1315, 0]
